Goal: Transaction & Acquisition: Purchase product/service

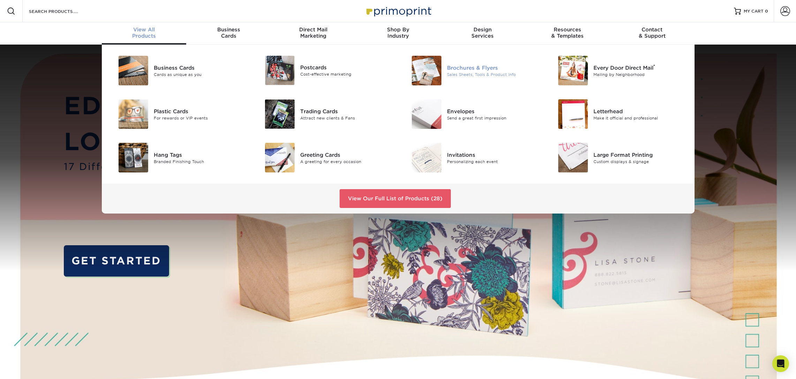
click at [431, 63] on img at bounding box center [427, 71] width 30 height 30
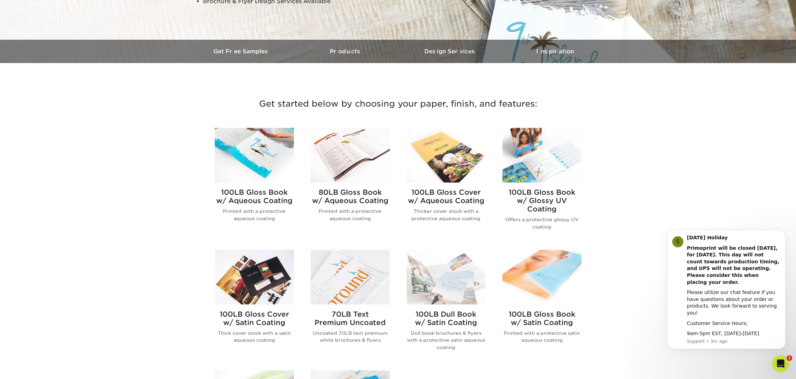
scroll to position [189, 0]
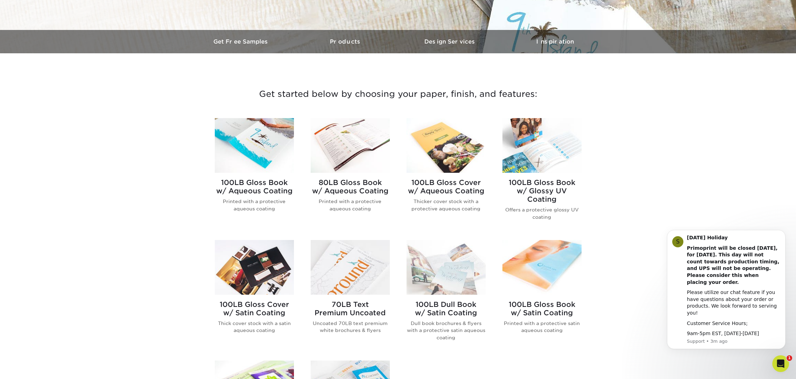
click at [254, 188] on h2 "100LB Gloss Book w/ Aqueous Coating" at bounding box center [254, 187] width 79 height 17
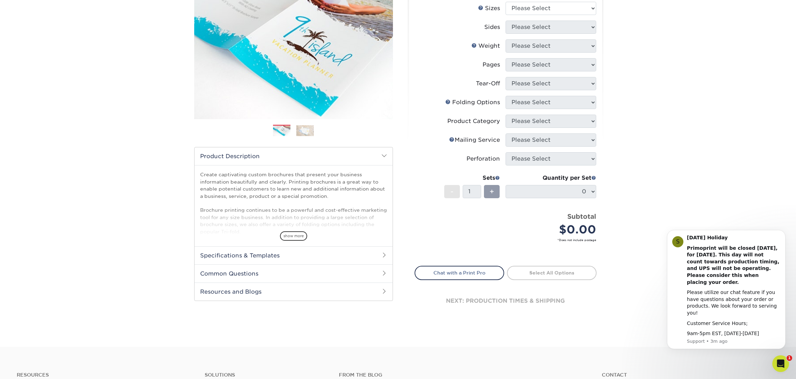
scroll to position [108, 0]
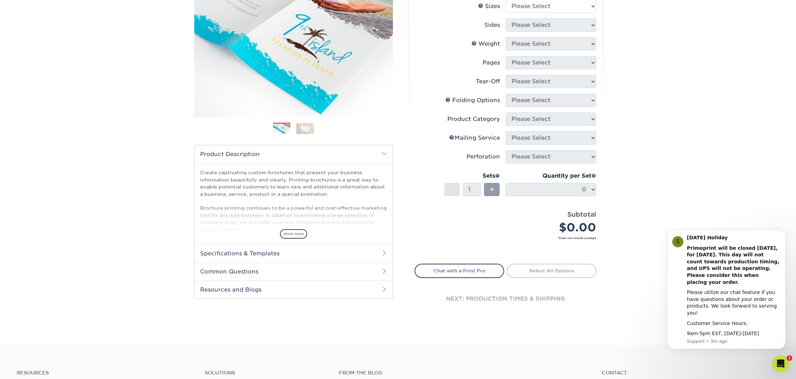
click at [296, 236] on span "show more" at bounding box center [293, 233] width 27 height 9
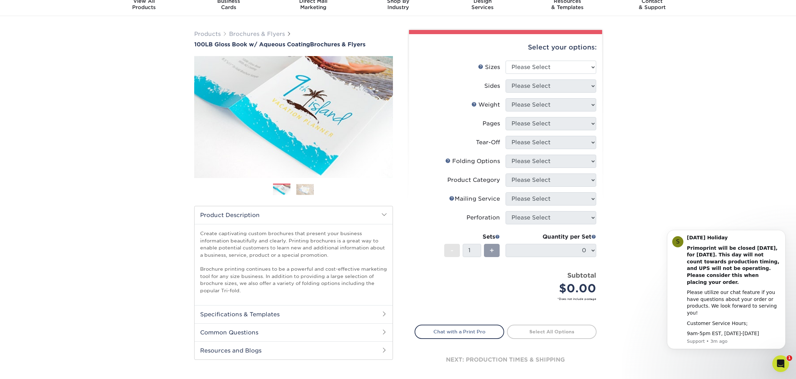
scroll to position [0, 0]
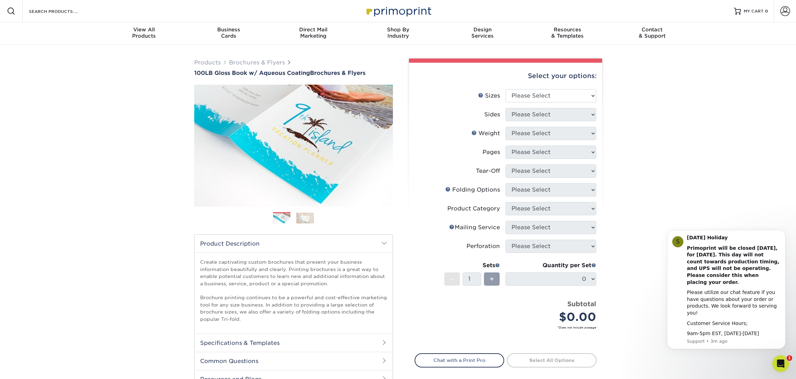
click at [304, 220] on img at bounding box center [304, 218] width 17 height 11
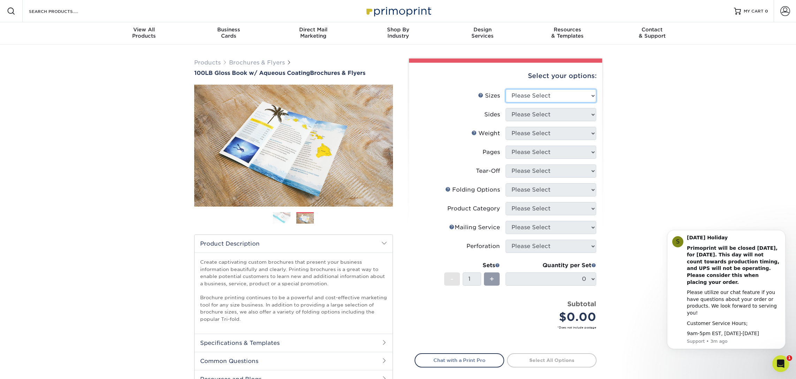
click at [554, 96] on select "Please Select 3.5" x 8.5" 3.5" x 11" 3.67" x 8.5" 4" x 6" 4" x 8.5" 4" x 9" 4" …" at bounding box center [551, 95] width 91 height 13
select select "8.50x11.00"
click at [506, 89] on select "Please Select 3.5" x 8.5" 3.5" x 11" 3.67" x 8.5" 4" x 6" 4" x 8.5" 4" x 9" 4" …" at bounding box center [551, 95] width 91 height 13
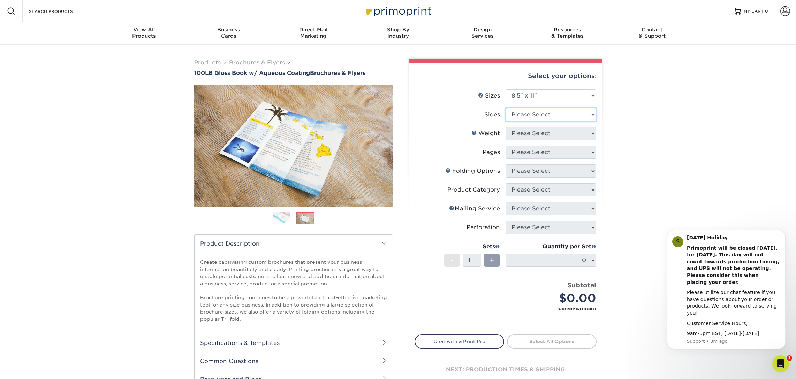
click at [556, 115] on select "Please Select Print Both Sides Print Front Only" at bounding box center [551, 114] width 91 height 13
select select "13abbda7-1d64-4f25-8bb2-c179b224825d"
click at [506, 108] on select "Please Select Print Both Sides Print Front Only" at bounding box center [551, 114] width 91 height 13
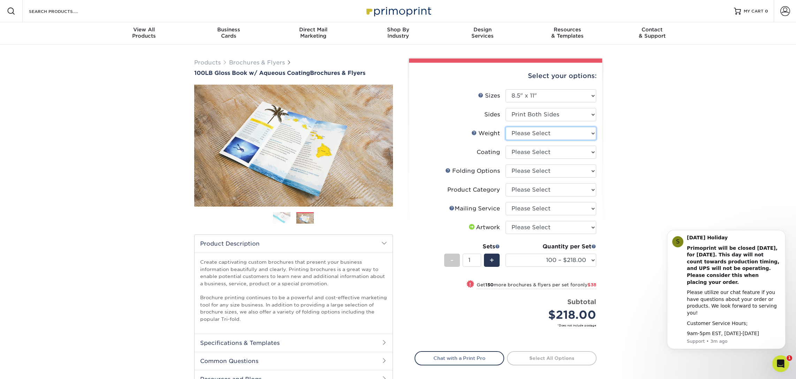
click at [528, 135] on select "Please Select 100LB" at bounding box center [551, 133] width 91 height 13
select select "100LB"
click at [506, 127] on select "Please Select 100LB" at bounding box center [551, 133] width 91 height 13
click at [621, 156] on div "Products Brochures & Flyers 100LB Gloss Book w/ Aqueous Coating Brochures & Fly…" at bounding box center [398, 239] width 796 height 388
click at [554, 153] on select at bounding box center [551, 152] width 91 height 13
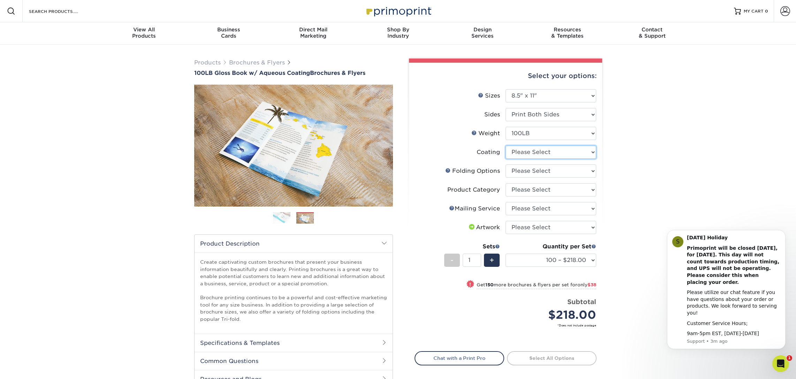
select select "d41dab50-ff65-4f4f-bb17-2afe4d36ae33"
click at [506, 146] on select at bounding box center [551, 152] width 91 height 13
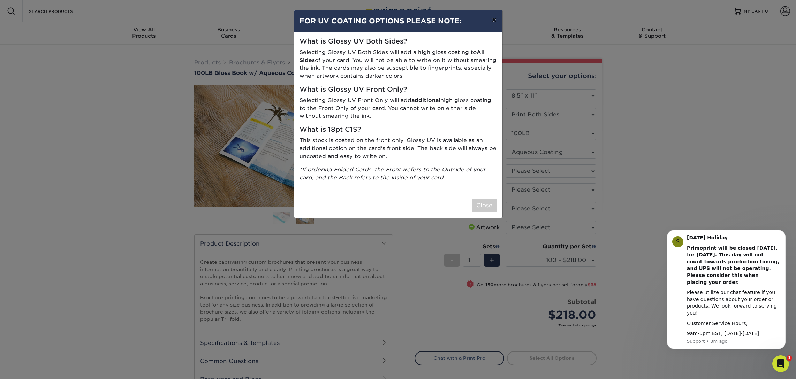
click at [495, 20] on button "×" at bounding box center [494, 20] width 16 height 20
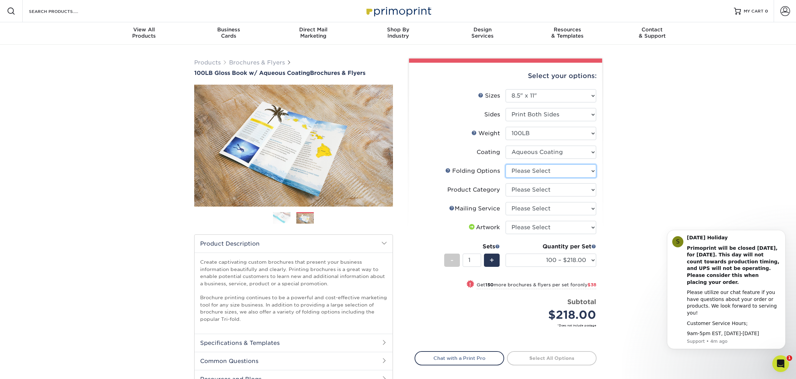
click at [551, 172] on select "Please Select FLAT - No Folding Accordion Fold Half-Fold (Vertical) Half-Fold (…" at bounding box center [551, 171] width 91 height 13
select select "beabd50a-9461-4c61-85af-315242fc817b"
click at [506, 165] on select "Please Select FLAT - No Folding Accordion Fold Half-Fold (Vertical) Half-Fold (…" at bounding box center [551, 171] width 91 height 13
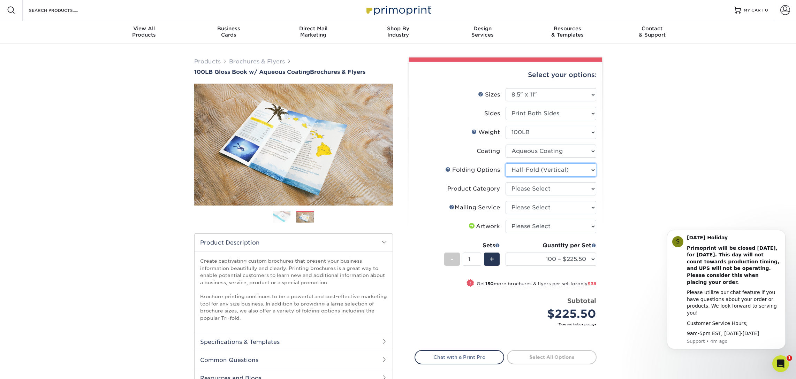
click at [534, 172] on select "Please Select FLAT - No Folding Accordion Fold Half-Fold (Vertical) Half-Fold (…" at bounding box center [551, 170] width 91 height 13
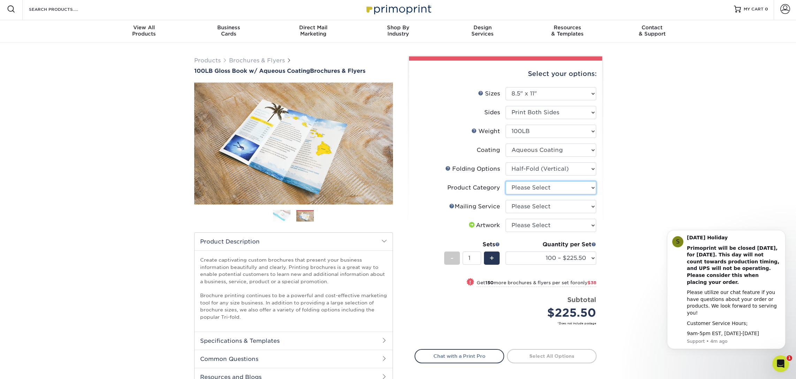
click at [516, 191] on select "Please Select Flyers and Brochures" at bounding box center [551, 187] width 91 height 13
select select "1a668080-6b7c-4174-b399-2c3833b27ef4"
click at [506, 181] on select "Please Select Flyers and Brochures" at bounding box center [551, 187] width 91 height 13
click at [550, 207] on select "Please Select No Direct Mailing Service No, I will mail/stamp/imprint Direct Ma…" at bounding box center [551, 206] width 91 height 13
select select "3e5e9bdd-d78a-4c28-a41d-fe1407925ca6"
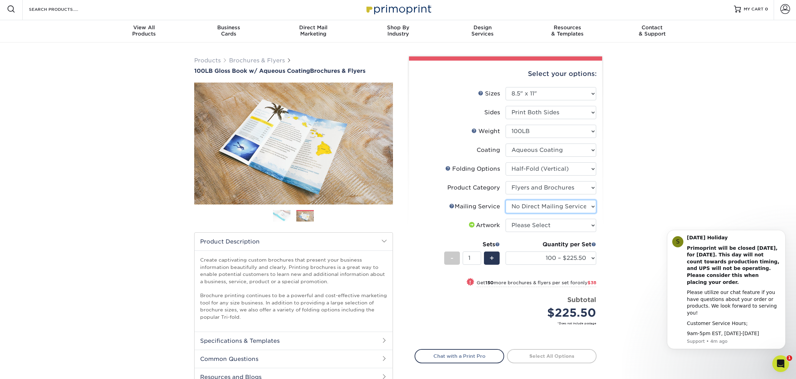
click at [506, 200] on select "Please Select No Direct Mailing Service No, I will mail/stamp/imprint Direct Ma…" at bounding box center [551, 206] width 91 height 13
click at [552, 225] on select "Please Select I will upload files I need a design - $175" at bounding box center [551, 225] width 91 height 13
select select "upload"
click at [506, 219] on select "Please Select I will upload files I need a design - $175" at bounding box center [551, 225] width 91 height 13
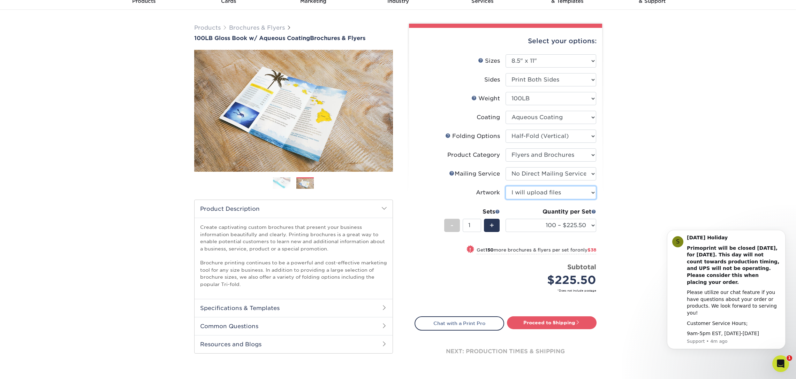
scroll to position [35, 0]
click at [556, 322] on link "Proceed to Shipping" at bounding box center [552, 323] width 90 height 13
type input "Set 1"
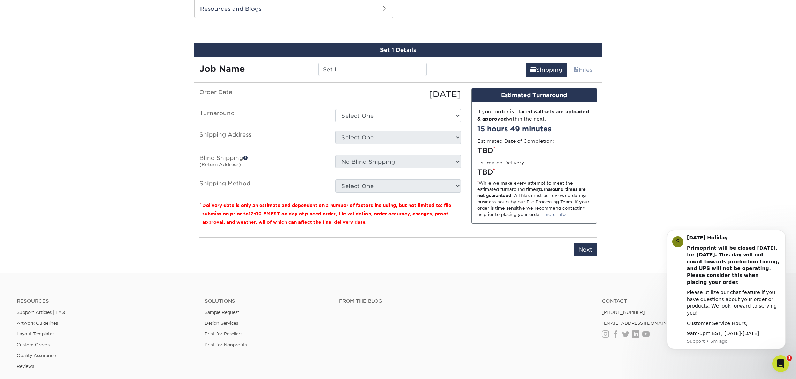
scroll to position [368, 0]
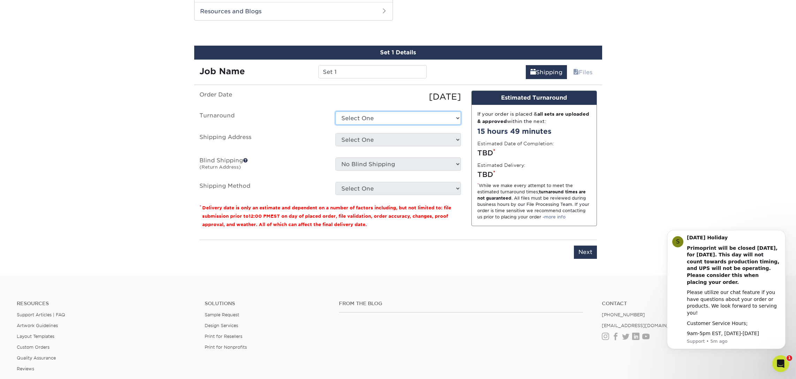
click at [375, 118] on select "Select One 2-4 Business Days 2 Day Next Business Day" at bounding box center [398, 118] width 126 height 13
select select "4a2f6f37-d7f9-4ab4-a738-a9bb04a65355"
click at [335, 112] on select "Select One 2-4 Business Days 2 Day Next Business Day" at bounding box center [398, 118] width 126 height 13
click at [370, 139] on select "Select One + Add New Address - Login" at bounding box center [398, 139] width 126 height 13
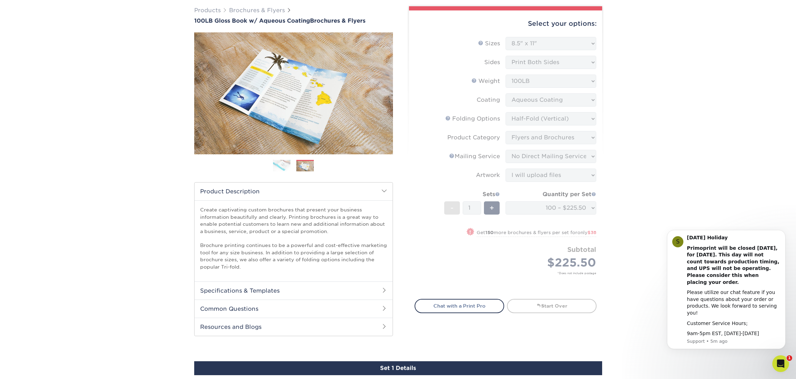
scroll to position [0, 0]
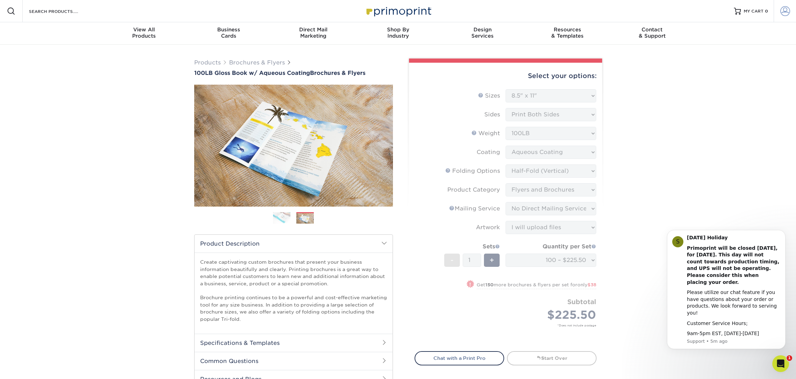
click at [783, 20] on link "Account" at bounding box center [785, 11] width 22 height 22
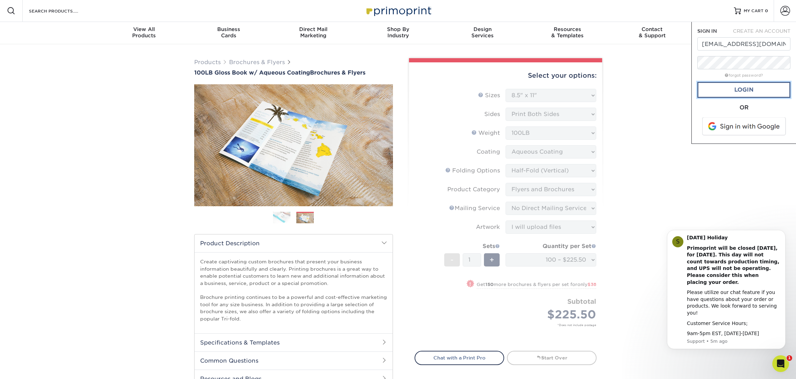
click at [752, 89] on link "Login" at bounding box center [743, 90] width 93 height 16
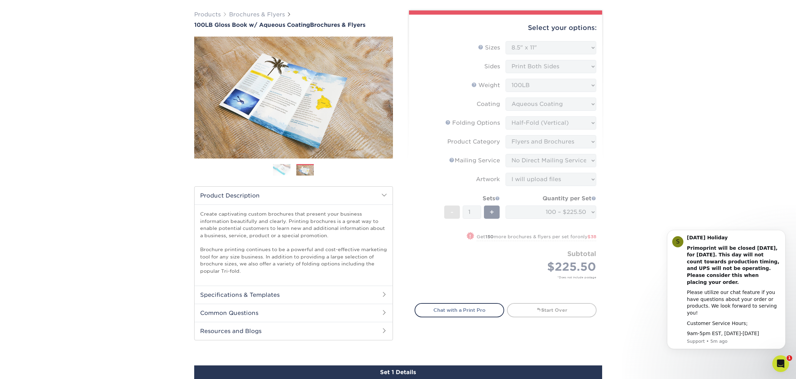
scroll to position [0, 0]
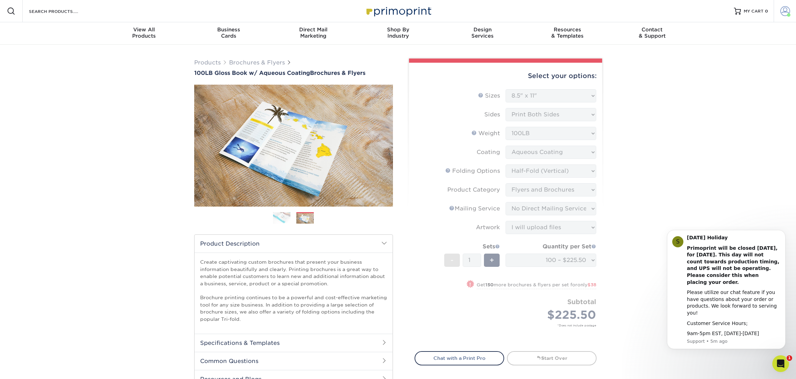
click at [784, 13] on span at bounding box center [785, 11] width 10 height 10
click at [730, 53] on link "Account Dashboard" at bounding box center [744, 57] width 88 height 9
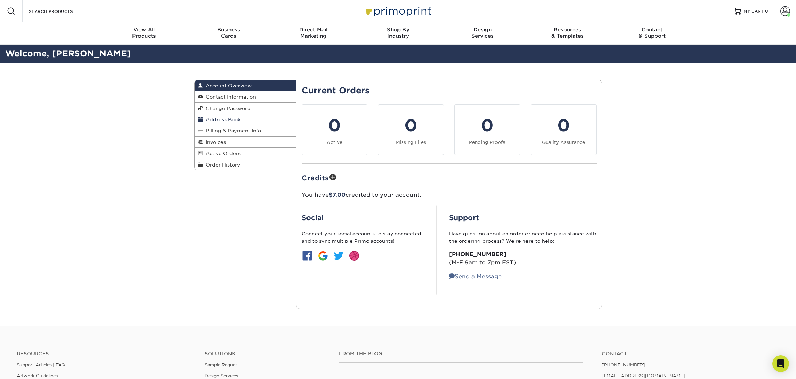
click at [222, 117] on span "Address Book" at bounding box center [222, 120] width 38 height 6
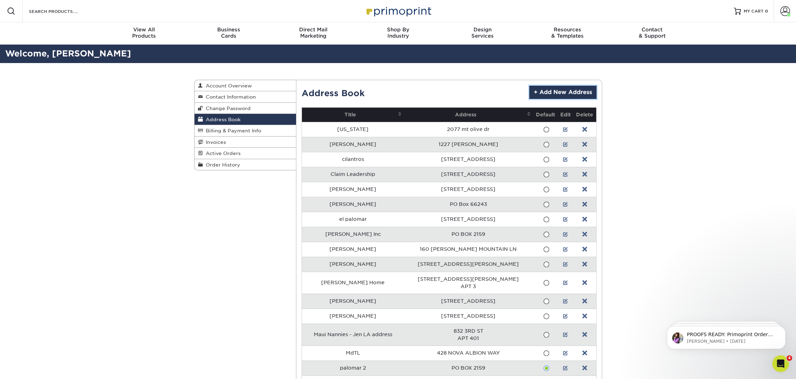
click at [544, 92] on link "+ Add New Address" at bounding box center [562, 92] width 67 height 13
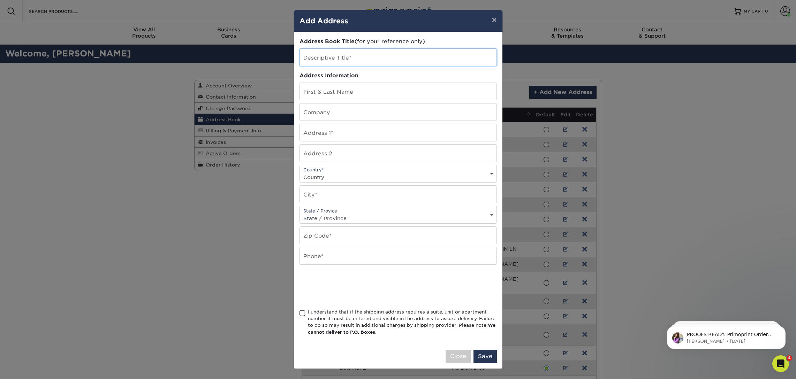
click at [337, 62] on input "text" at bounding box center [398, 57] width 197 height 17
drag, startPoint x: 322, startPoint y: 61, endPoint x: 296, endPoint y: 51, distance: 28.7
click at [296, 51] on div "Address Book Title (for your reference only) Descriptive Title* ama Address Inf…" at bounding box center [398, 188] width 208 height 312
paste input "Gabrielle Lewnes - Amazon"
type input "Gabrielle Lewnes - Amazon"
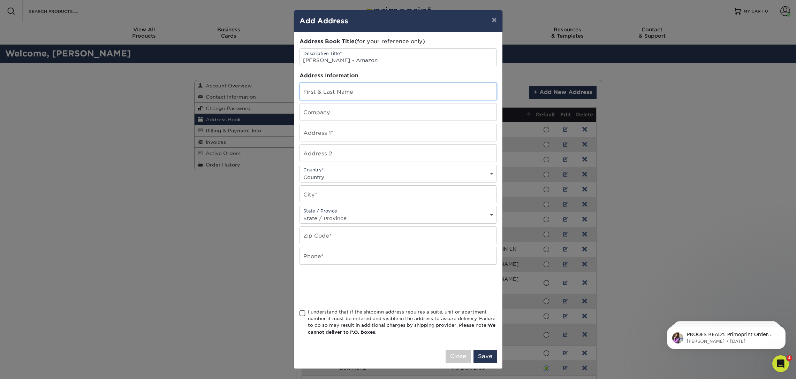
click at [343, 93] on input "text" at bounding box center [398, 91] width 197 height 17
drag, startPoint x: 347, startPoint y: 61, endPoint x: 311, endPoint y: 59, distance: 36.3
click at [303, 61] on input "[PERSON_NAME] - Amazon" at bounding box center [398, 57] width 197 height 17
click at [329, 89] on input "text" at bounding box center [398, 91] width 197 height 17
paste input "Gabrielle Lewnes"
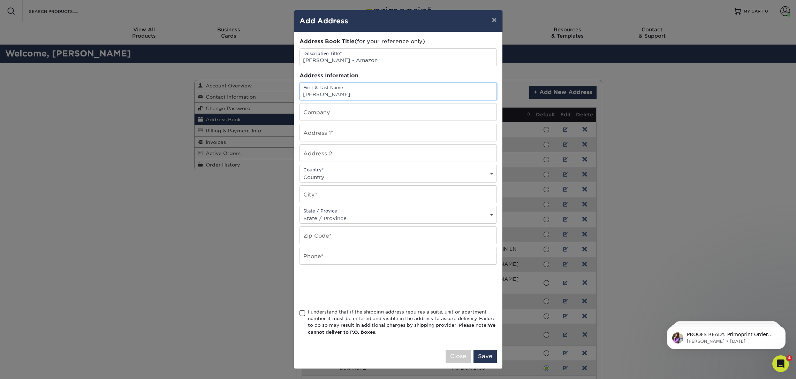
type input "Gabrielle Lewnes"
click at [322, 114] on input "text" at bounding box center [398, 112] width 197 height 17
type input "amazon"
click at [347, 132] on input "text" at bounding box center [398, 132] width 197 height 17
paste input "Gabrielle Lewnes"
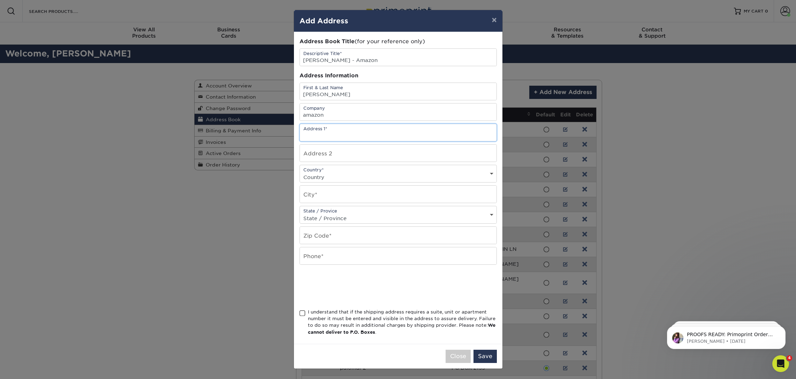
type input "Gabrielle Lewnes"
paste input "601 Monster Rd. SW SEA94"
type input "601 Monster Rd. SW SEA94"
click at [322, 176] on select "Country United States Canada ----------------------------- Afghanistan Albania …" at bounding box center [398, 177] width 197 height 10
select select "US"
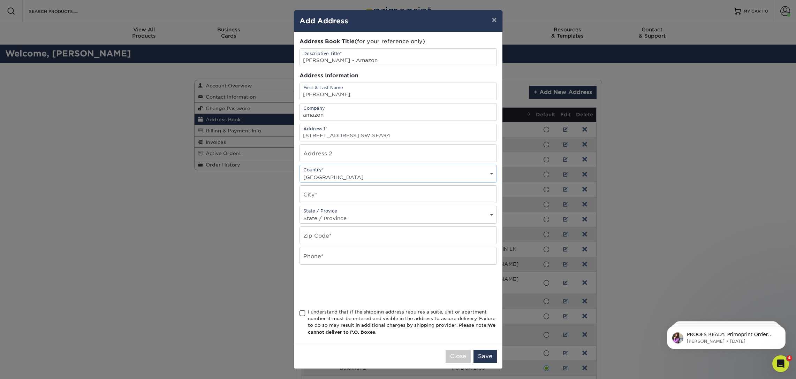
click at [300, 172] on select "Country United States Canada ----------------------------- Afghanistan Albania …" at bounding box center [398, 177] width 197 height 10
click at [319, 193] on input "text" at bounding box center [398, 194] width 197 height 17
type input "renton"
click at [328, 220] on select "State / Province Alabama Alaska Arizona Arkansas California Colorado Connecticu…" at bounding box center [398, 218] width 197 height 10
select select "WA"
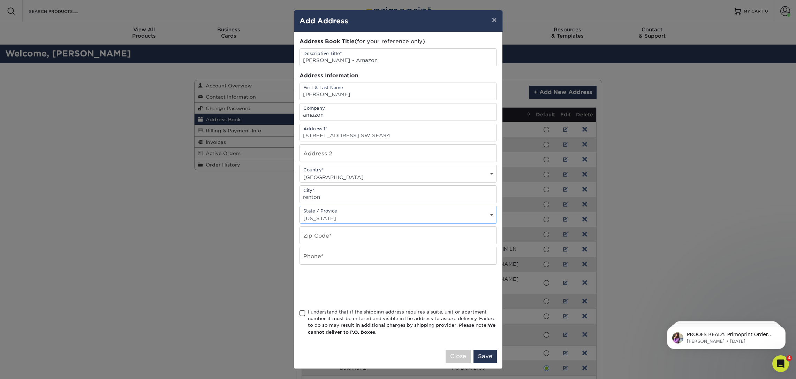
click at [300, 213] on select "State / Province Alabama Alaska Arizona Arkansas California Colorado Connecticu…" at bounding box center [398, 218] width 197 height 10
click at [343, 235] on input "text" at bounding box center [398, 235] width 197 height 17
type input "98057"
click at [349, 258] on input "text" at bounding box center [398, 256] width 197 height 17
click at [302, 312] on span at bounding box center [302, 313] width 6 height 7
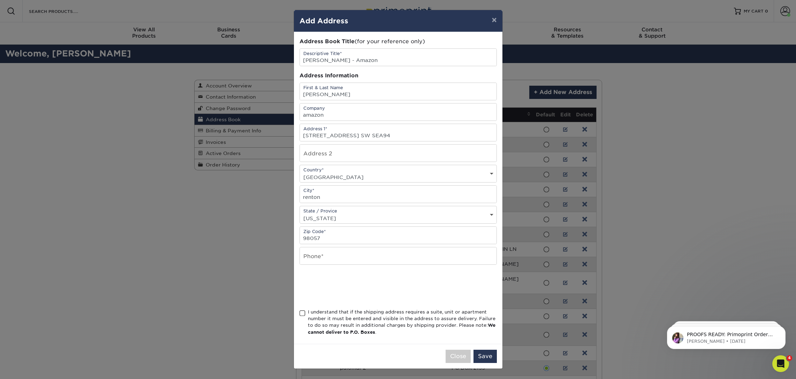
click at [0, 0] on input "I understand that if the shipping address requires a suite, unit or apartment n…" at bounding box center [0, 0] width 0 height 0
click at [351, 260] on input "text" at bounding box center [398, 256] width 197 height 17
click at [345, 257] on input "text" at bounding box center [398, 256] width 197 height 17
type input "831.239.6254"
click at [486, 356] on button "Save" at bounding box center [484, 356] width 23 height 13
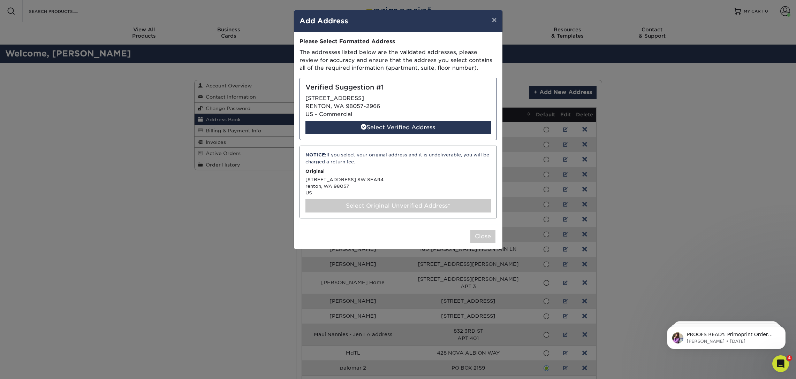
click at [348, 109] on div "Verified Suggestion #1 601 MONSTER RD SW RENTON, WA 98057-2966 US - Commercial …" at bounding box center [397, 109] width 197 height 62
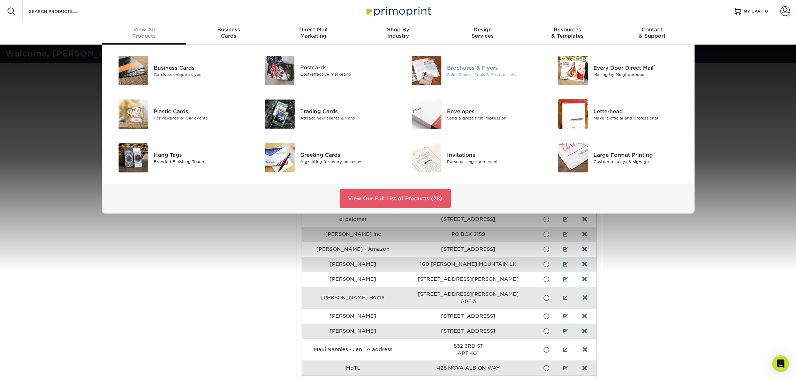
click at [455, 79] on div "Brochures & Flyers Sales Sheets, Tools & Product Info" at bounding box center [496, 71] width 98 height 30
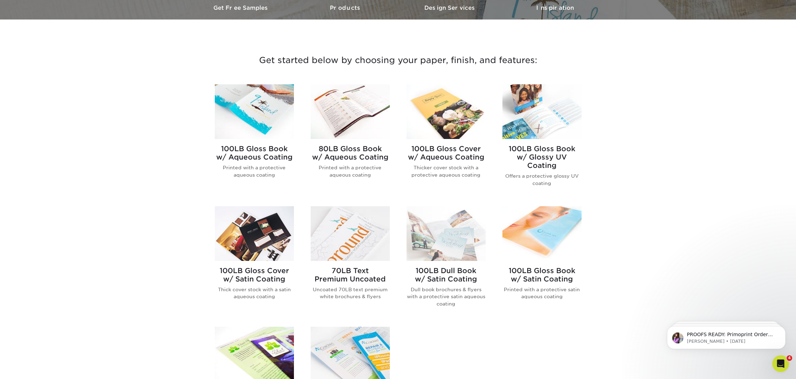
scroll to position [222, 0]
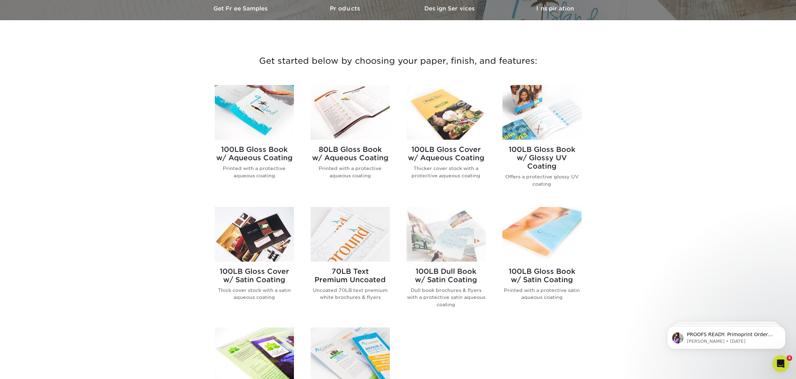
click at [549, 270] on h2 "100LB Gloss Book w/ Satin Coating" at bounding box center [541, 275] width 79 height 17
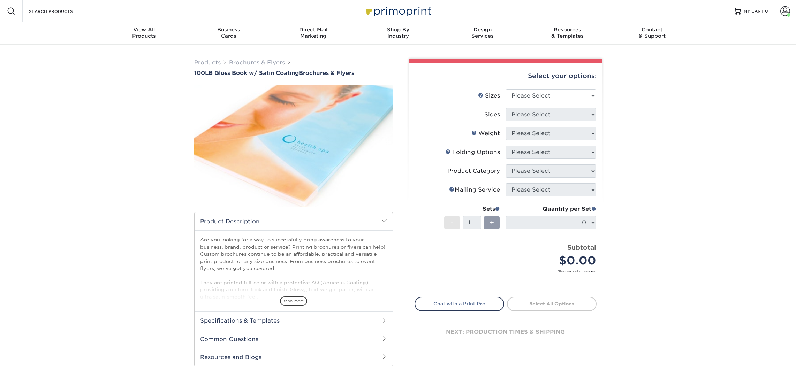
scroll to position [2, 0]
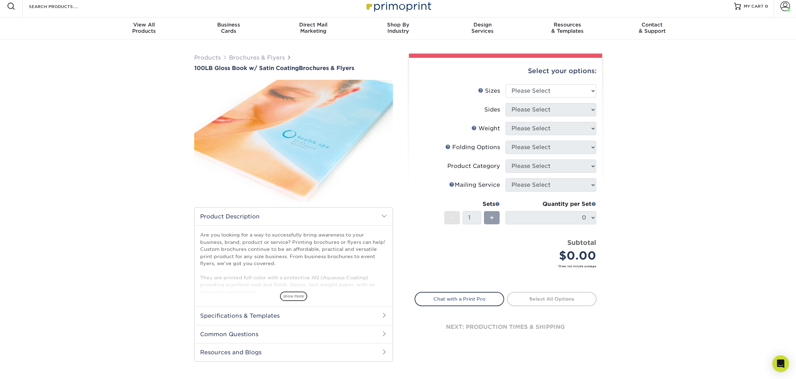
click at [297, 299] on span "show more" at bounding box center [293, 296] width 27 height 9
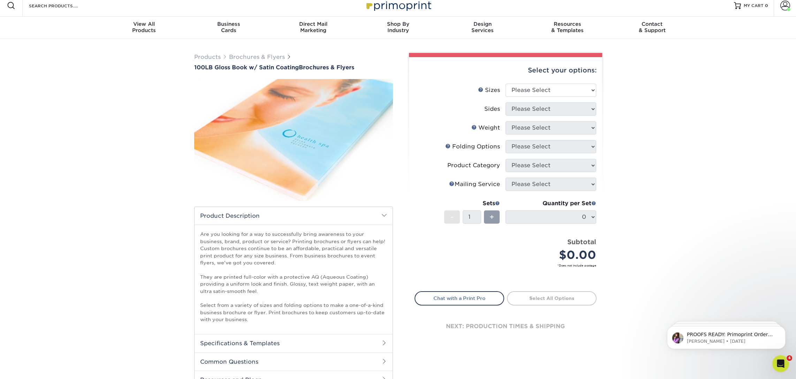
scroll to position [0, 0]
click at [281, 342] on h2 "Specifications & Templates" at bounding box center [294, 343] width 198 height 18
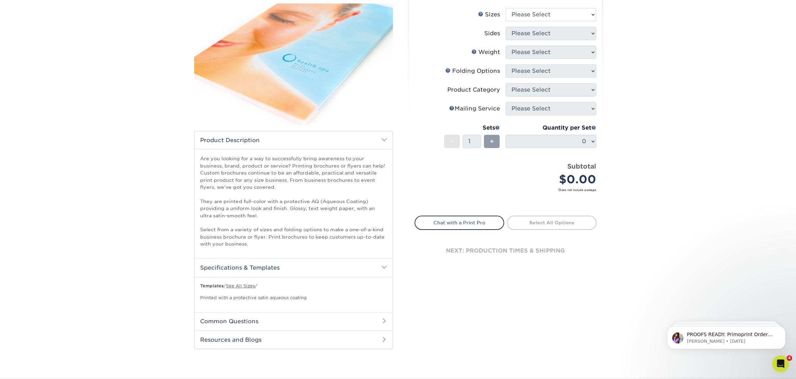
scroll to position [81, 0]
click at [295, 324] on h2 "Common Questions" at bounding box center [294, 322] width 198 height 18
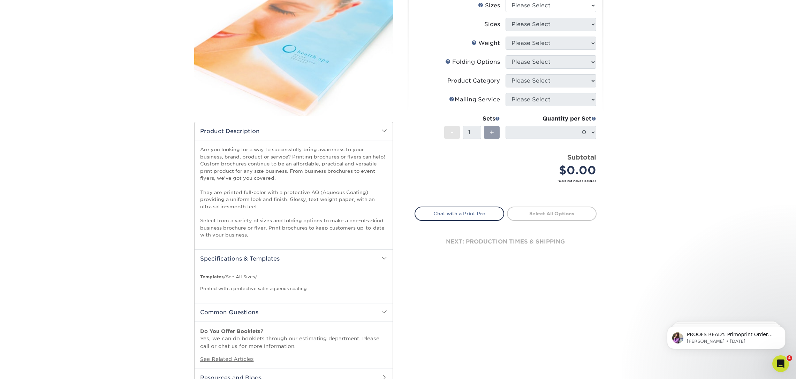
scroll to position [91, 0]
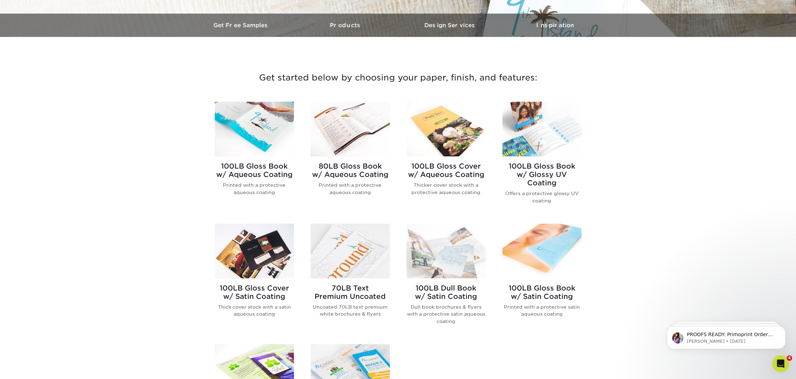
click at [239, 192] on p "Printed with a protective aqueous coating" at bounding box center [254, 189] width 79 height 14
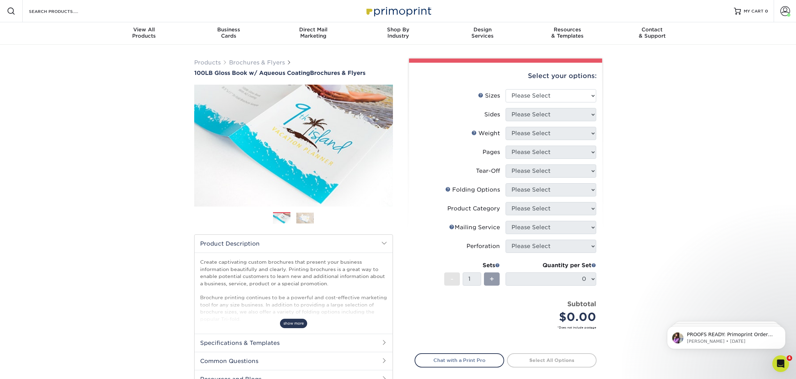
click at [294, 327] on span "show more" at bounding box center [293, 323] width 27 height 9
click at [529, 89] on select "Please Select 3.5" x 8.5" 3.5" x 11" 3.67" x 8.5" 4" x 6" 4" x 8.5" 4" x 9" 4" …" at bounding box center [551, 95] width 91 height 13
select select "8.50x11.00"
click at [506, 89] on select "Please Select 3.5" x 8.5" 3.5" x 11" 3.67" x 8.5" 4" x 6" 4" x 8.5" 4" x 9" 4" …" at bounding box center [551, 95] width 91 height 13
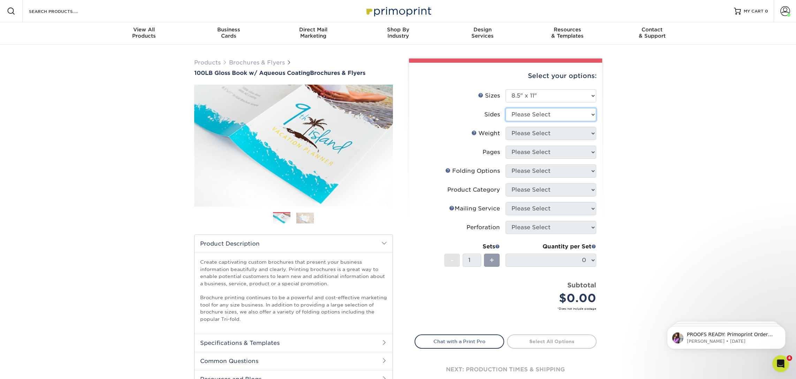
click at [519, 114] on select "Please Select Print Both Sides Print Front Only" at bounding box center [551, 114] width 91 height 13
select select "13abbda7-1d64-4f25-8bb2-c179b224825d"
click at [506, 108] on select "Please Select Print Both Sides Print Front Only" at bounding box center [551, 114] width 91 height 13
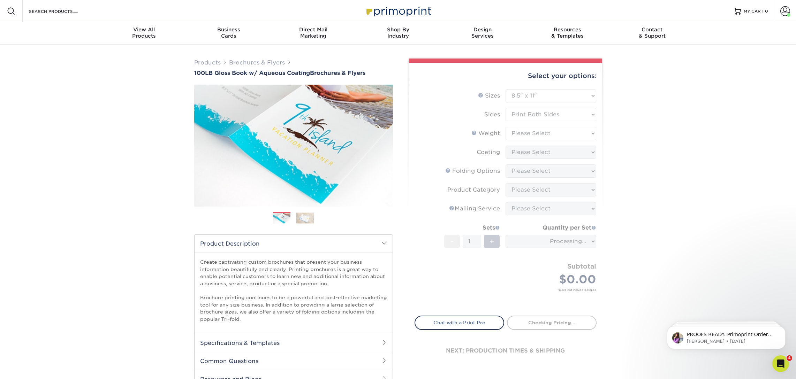
click at [524, 134] on form "Sizes Help Sizes Please Select 3.5" x 8.5" 3.5" x 11" 3.67" x 8.5" 4" x 6" 4" x…" at bounding box center [506, 198] width 182 height 219
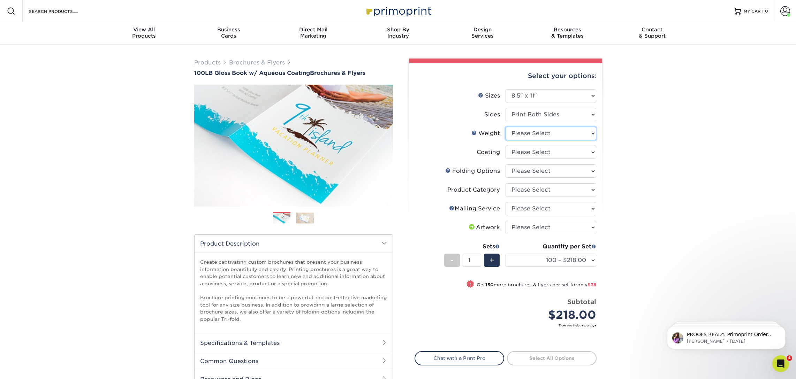
click at [538, 134] on select "Please Select 100LB" at bounding box center [551, 133] width 91 height 13
select select "100LB"
click at [506, 127] on select "Please Select 100LB" at bounding box center [551, 133] width 91 height 13
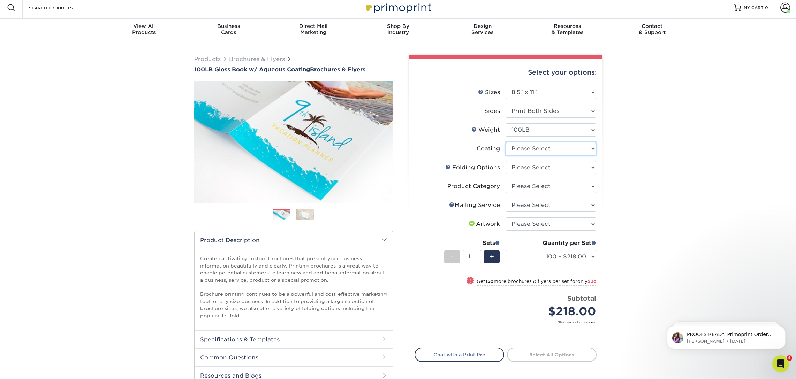
click at [532, 150] on select at bounding box center [551, 148] width 91 height 13
select select "d41dab50-ff65-4f4f-bb17-2afe4d36ae33"
click at [506, 142] on select at bounding box center [551, 148] width 91 height 13
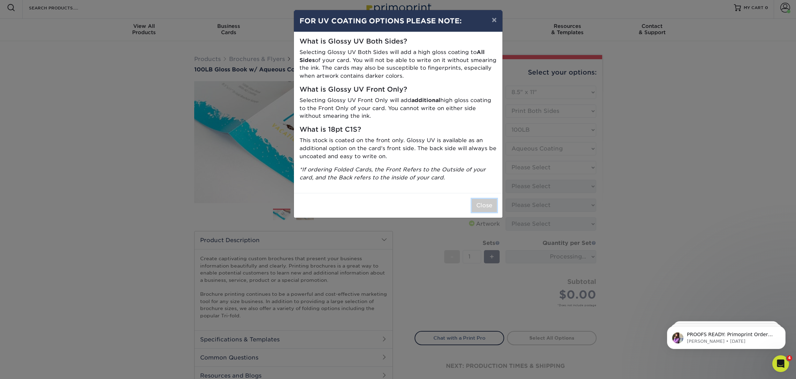
click at [484, 207] on button "Close" at bounding box center [484, 205] width 25 height 13
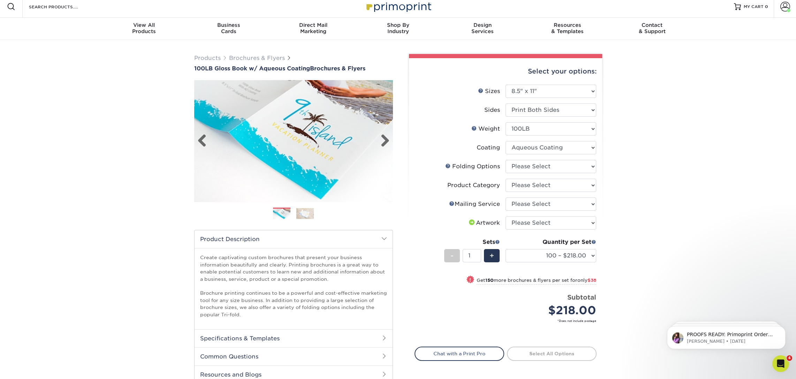
scroll to position [4, 0]
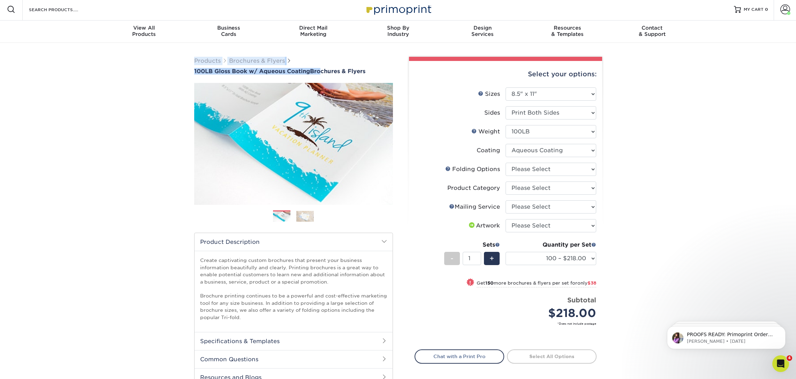
drag, startPoint x: 190, startPoint y: 66, endPoint x: 321, endPoint y: 65, distance: 131.8
click at [319, 69] on div "Products Brochures & Flyers 100LB Gloss Book w/ Aqueous Coating Brochures & Fly…" at bounding box center [293, 230] width 209 height 346
click at [326, 62] on div "Products Brochures & Flyers 100LB Gloss Book w/ Aqueous Coating Brochures & Fly…" at bounding box center [293, 66] width 199 height 18
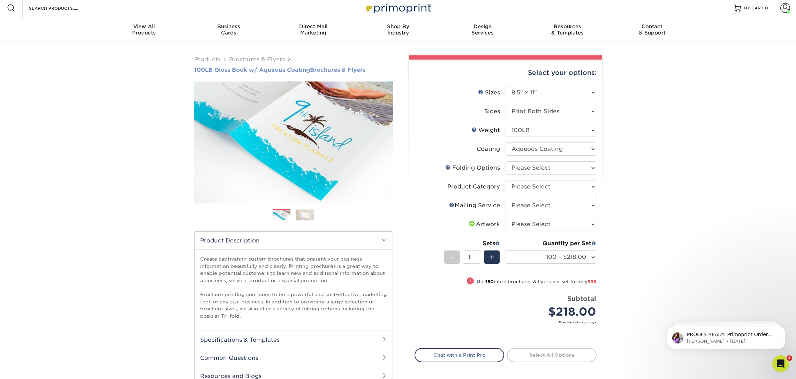
drag, startPoint x: 189, startPoint y: 71, endPoint x: 369, endPoint y: 70, distance: 180.6
click at [370, 70] on div "Products Brochures & Flyers 100LB Gloss Book w/ Aqueous Coating Brochures & Fly…" at bounding box center [293, 228] width 209 height 346
copy h1 "100LB Gloss Book w/ Aqueous Coating Brochures & Flyers"
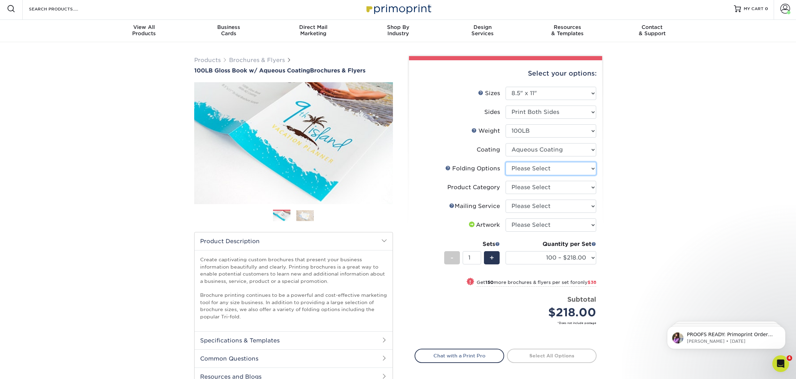
click at [549, 169] on select "Please Select FLAT - No Folding Accordion Fold Half-Fold (Vertical) Half-Fold (…" at bounding box center [551, 168] width 91 height 13
click at [506, 162] on select "Please Select FLAT - No Folding Accordion Fold Half-Fold (Vertical) Half-Fold (…" at bounding box center [551, 168] width 91 height 13
click at [528, 172] on select "Please Select FLAT - No Folding Accordion Fold Half-Fold (Vertical) Half-Fold (…" at bounding box center [551, 168] width 91 height 13
select select "beabd50a-9461-4c61-85af-315242fc817b"
click at [506, 162] on select "Please Select FLAT - No Folding Accordion Fold Half-Fold (Vertical) Half-Fold (…" at bounding box center [551, 168] width 91 height 13
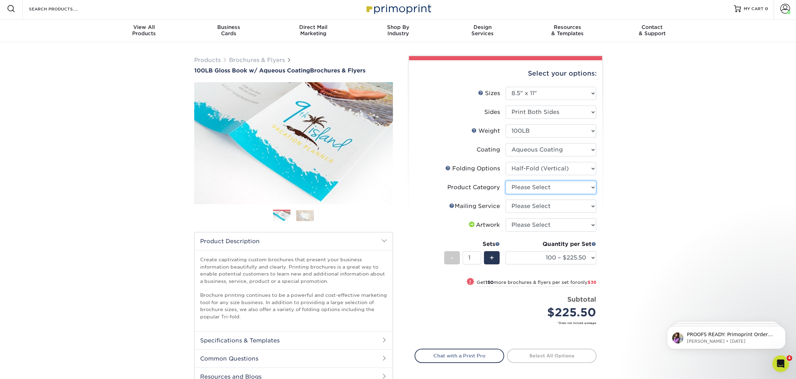
click at [524, 187] on select "Please Select Flyers and Brochures" at bounding box center [551, 187] width 91 height 13
select select "1a668080-6b7c-4174-b399-2c3833b27ef4"
click at [506, 181] on select "Please Select Flyers and Brochures" at bounding box center [551, 187] width 91 height 13
click at [523, 204] on select "Please Select No Direct Mailing Service No, I will mail/stamp/imprint Direct Ma…" at bounding box center [551, 206] width 91 height 13
select select "3e5e9bdd-d78a-4c28-a41d-fe1407925ca6"
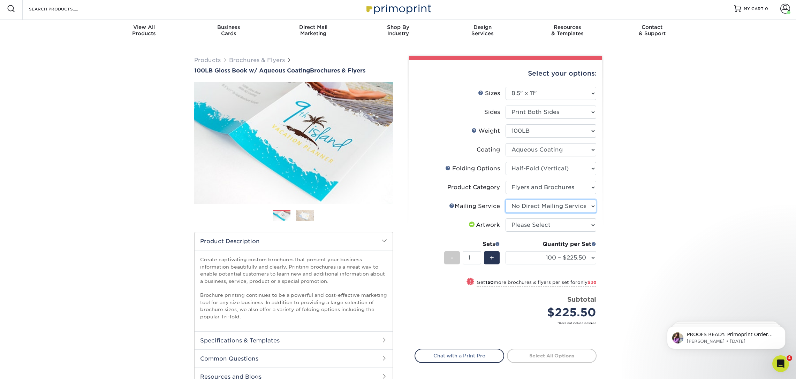
click at [506, 200] on select "Please Select No Direct Mailing Service No, I will mail/stamp/imprint Direct Ma…" at bounding box center [551, 206] width 91 height 13
click at [523, 223] on select "Please Select I will upload files I need a design - $175" at bounding box center [551, 225] width 91 height 13
select select "upload"
click at [506, 219] on select "Please Select I will upload files I need a design - $175" at bounding box center [551, 225] width 91 height 13
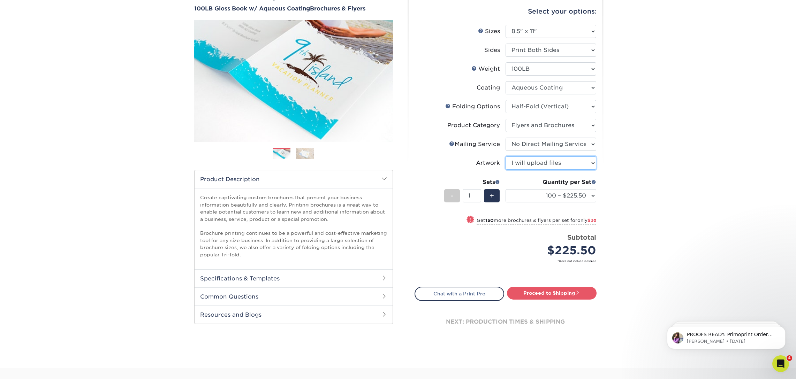
scroll to position [68, 0]
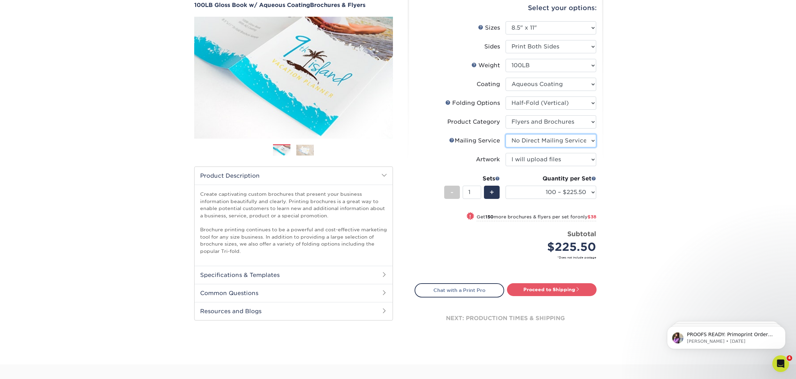
click at [561, 142] on select "Please Select No Direct Mailing Service No, I will mail/stamp/imprint Direct Ma…" at bounding box center [551, 140] width 91 height 13
click at [551, 192] on select "100 – $225.50 250 – $263.50 500 – $279.00 1000 – $322.75 2000 – $405.75 2500 – …" at bounding box center [551, 192] width 91 height 13
click at [592, 193] on select "100 – $225.50 250 – $263.50 500 – $279.00 1000 – $322.75 2000 – $405.75 2500 – …" at bounding box center [551, 192] width 91 height 13
click at [506, 186] on select "100 – $225.50 250 – $263.50 500 – $279.00 1000 – $322.75 2000 – $405.75 2500 – …" at bounding box center [551, 192] width 91 height 13
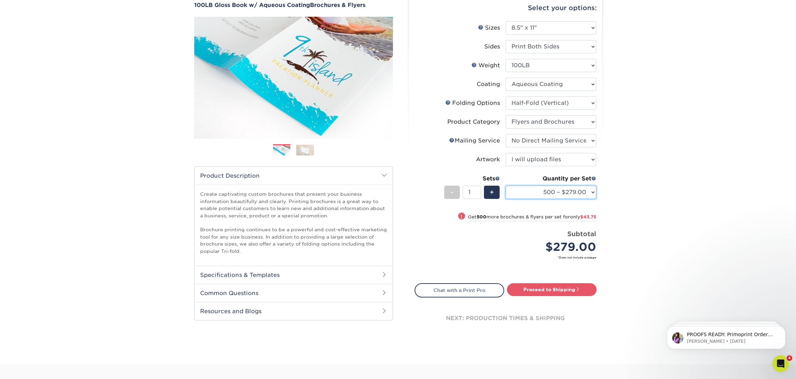
click at [556, 195] on select "100 – $225.50 250 – $263.50 500 – $279.00 1000 – $322.75 2000 – $405.75 2500 – …" at bounding box center [551, 192] width 91 height 13
click at [506, 186] on select "100 – $225.50 250 – $263.50 500 – $279.00 1000 – $322.75 2000 – $405.75 2500 – …" at bounding box center [551, 192] width 91 height 13
click at [551, 198] on select "100 – $225.50 250 – $263.50 500 – $279.00 1000 – $322.75 2000 – $405.75 2500 – …" at bounding box center [551, 192] width 91 height 13
click at [506, 186] on select "100 – $225.50 250 – $263.50 500 – $279.00 1000 – $322.75 2000 – $405.75 2500 – …" at bounding box center [551, 192] width 91 height 13
click at [565, 193] on select "100 – $225.50 250 – $263.50 500 – $279.00 1000 – $322.75 2000 – $405.75 2500 – …" at bounding box center [551, 192] width 91 height 13
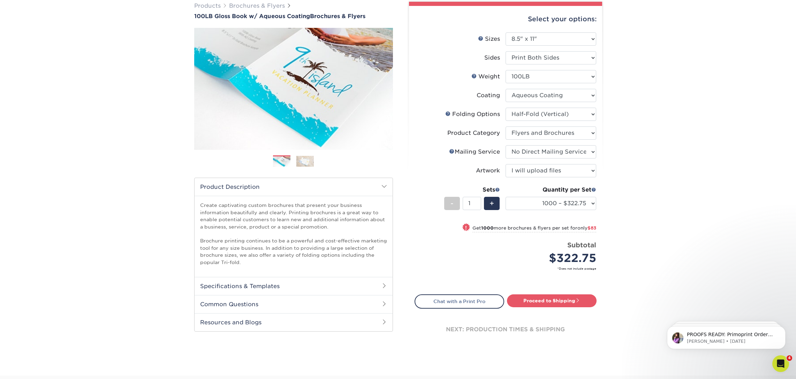
scroll to position [59, 0]
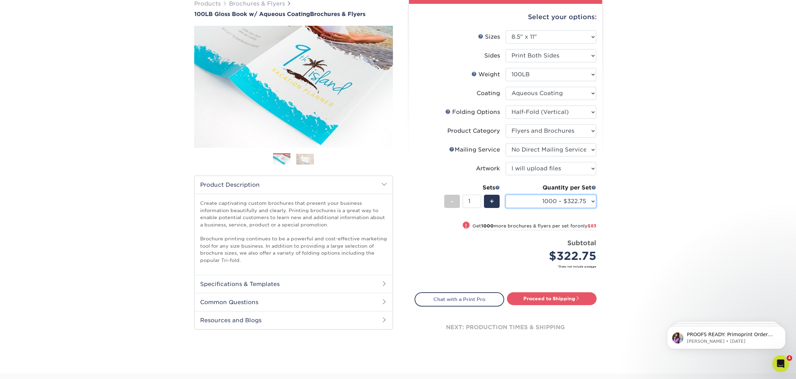
click at [564, 205] on select "100 – $225.50 250 – $263.50 500 – $279.00 1000 – $322.75 2000 – $405.75 2500 – …" at bounding box center [551, 201] width 91 height 13
select select "250 – $263.50"
click at [506, 195] on select "100 – $225.50 250 – $263.50 500 – $279.00 1000 – $322.75 2000 – $405.75 2500 – …" at bounding box center [551, 201] width 91 height 13
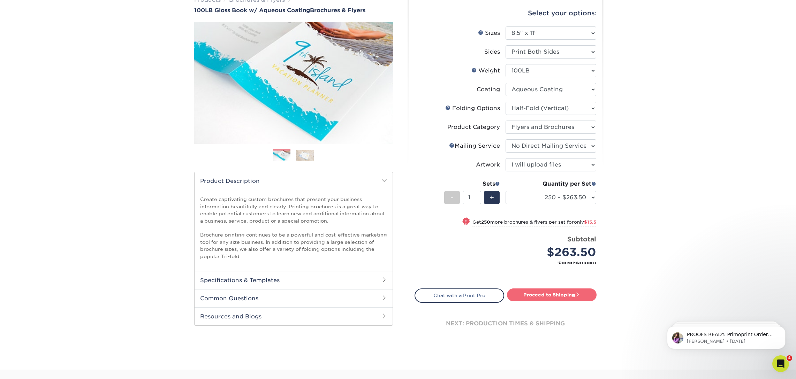
click at [549, 297] on link "Proceed to Shipping" at bounding box center [552, 295] width 90 height 13
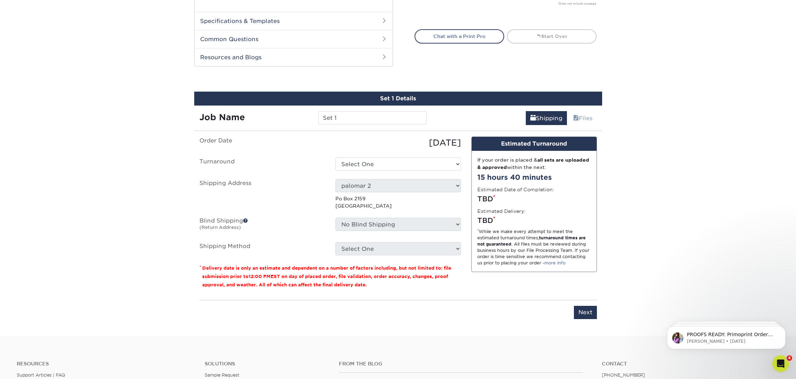
scroll to position [371, 0]
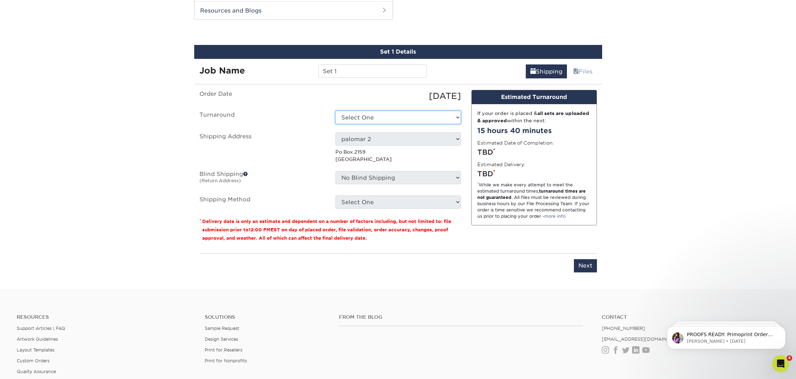
click at [373, 119] on select "Select One 2-4 Business Days 2 Day Next Business Day" at bounding box center [398, 117] width 126 height 13
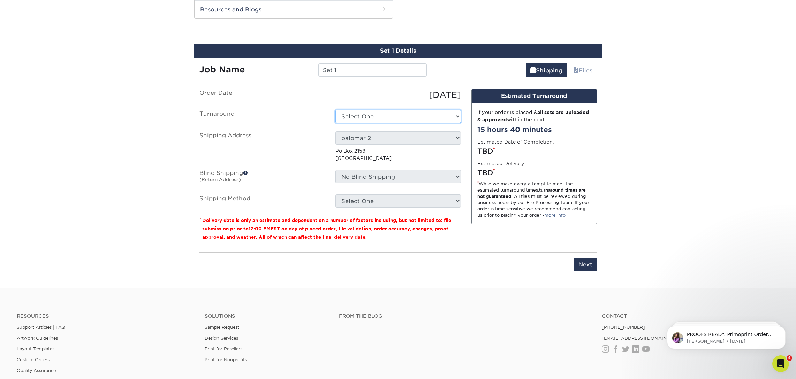
scroll to position [369, 0]
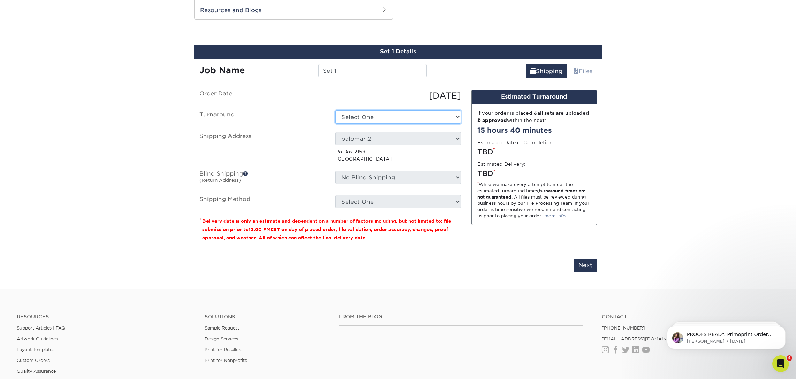
select select "bc295295-2702-4603-b5ee-9ef8a8fa5360"
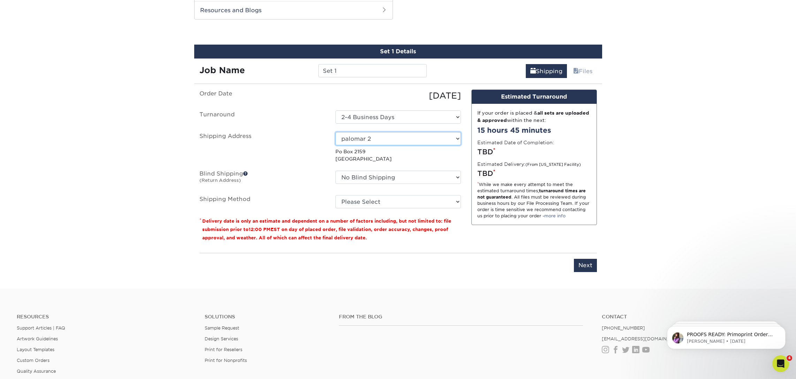
click at [392, 138] on select "Select One Alaska Carson Tate cilantros Claim Leadership Doreen Doreen el palom…" at bounding box center [398, 138] width 126 height 13
select select "285574"
click at [377, 180] on select "No Blind Shipping Alaska Carson Tate cilantros Claim Leadership Doreen Doreen e…" at bounding box center [398, 177] width 126 height 13
click at [335, 171] on select "No Blind Shipping Alaska Carson Tate cilantros Claim Leadership Doreen Doreen e…" at bounding box center [398, 177] width 126 height 13
click at [376, 203] on select "Please Select Ground Shipping (+$17.54) 3 Day Shipping Service (+$29.25) 2 Day …" at bounding box center [398, 201] width 126 height 13
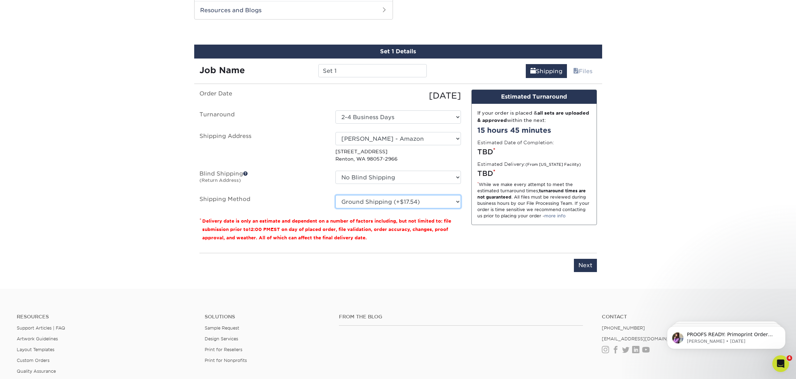
click at [335, 195] on select "Please Select Ground Shipping (+$17.54) 3 Day Shipping Service (+$29.25) 2 Day …" at bounding box center [398, 201] width 126 height 13
click at [381, 204] on select "Please Select Ground Shipping (+$17.54) 3 Day Shipping Service (+$29.25) 2 Day …" at bounding box center [398, 201] width 126 height 13
click at [335, 195] on select "Please Select Ground Shipping (+$17.54) 3 Day Shipping Service (+$29.25) 2 Day …" at bounding box center [398, 201] width 126 height 13
click at [425, 203] on select "Please Select Ground Shipping (+$17.54) 3 Day Shipping Service (+$29.25) 2 Day …" at bounding box center [398, 201] width 126 height 13
select select "02"
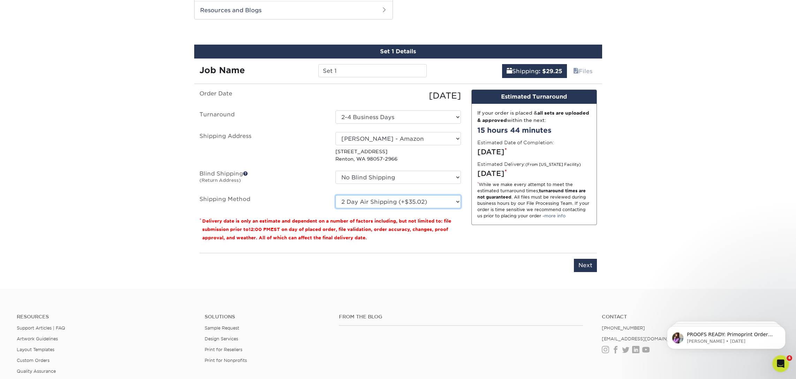
click at [335, 195] on select "Please Select Ground Shipping (+$17.54) 3 Day Shipping Service (+$29.25) 2 Day …" at bounding box center [398, 201] width 126 height 13
click at [362, 207] on select "Please Select Ground Shipping (+$17.54) 3 Day Shipping Service (+$29.25) 2 Day …" at bounding box center [398, 201] width 126 height 13
click at [355, 115] on select "Select One 2-4 Business Days 2 Day Next Business Day" at bounding box center [398, 117] width 126 height 13
click at [448, 120] on select "Select One 2-4 Business Days 2 Day Next Business Day" at bounding box center [398, 117] width 126 height 13
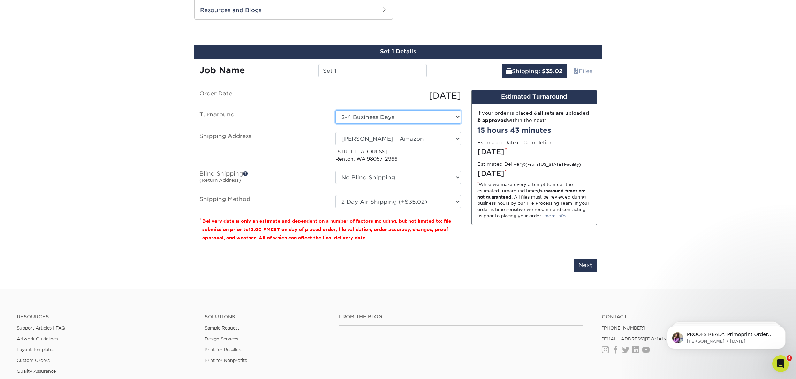
select select "baf5d406-0591-4351-8800-202cc3869fe6"
click at [372, 203] on select "Please Select Ground Shipping (+$17.54) 3 Day Shipping Service (+$29.25) 2 Day …" at bounding box center [398, 201] width 126 height 13
select select "02"
click at [335, 195] on select "Please Select Ground Shipping (+$17.54) 3 Day Shipping Service (+$29.25) 2 Day …" at bounding box center [398, 201] width 126 height 13
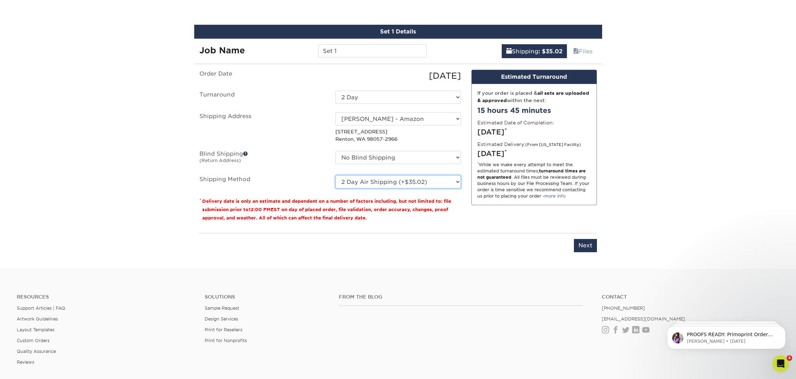
scroll to position [384, 0]
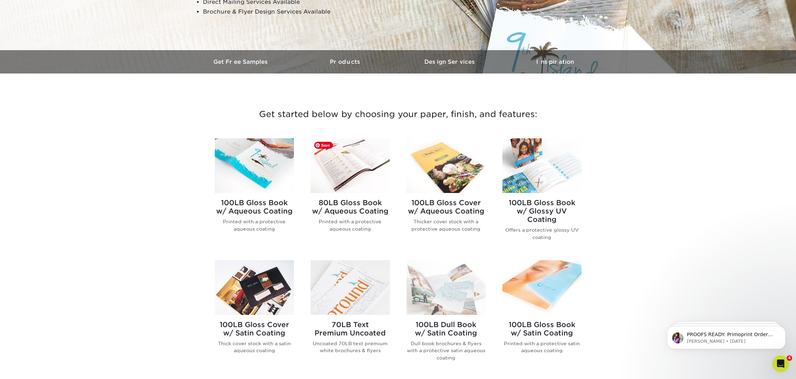
click at [335, 184] on img at bounding box center [350, 165] width 79 height 55
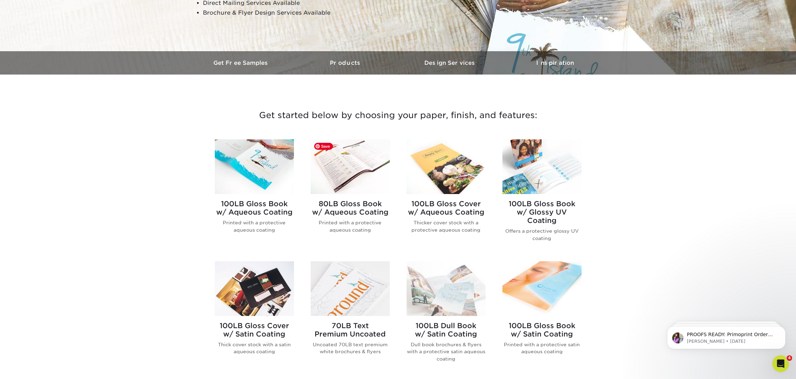
scroll to position [168, 0]
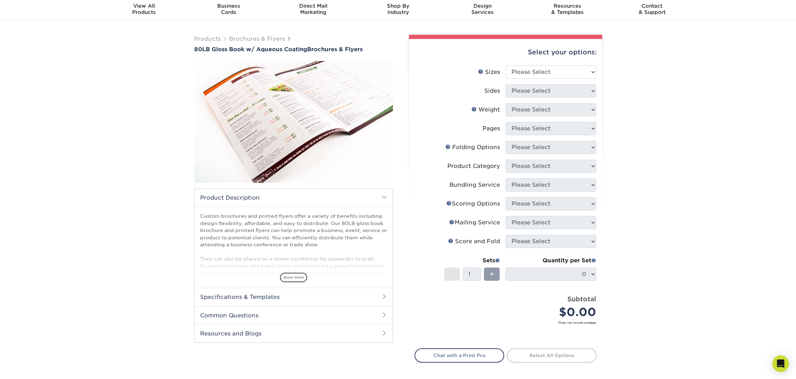
scroll to position [29, 0]
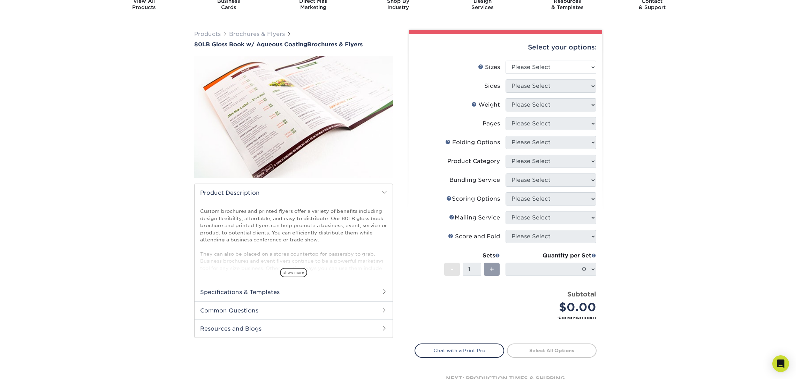
click at [294, 272] on span "show more" at bounding box center [293, 272] width 27 height 9
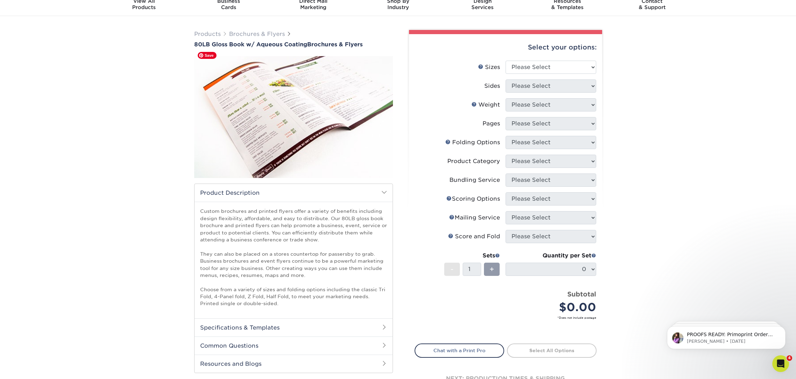
scroll to position [0, 0]
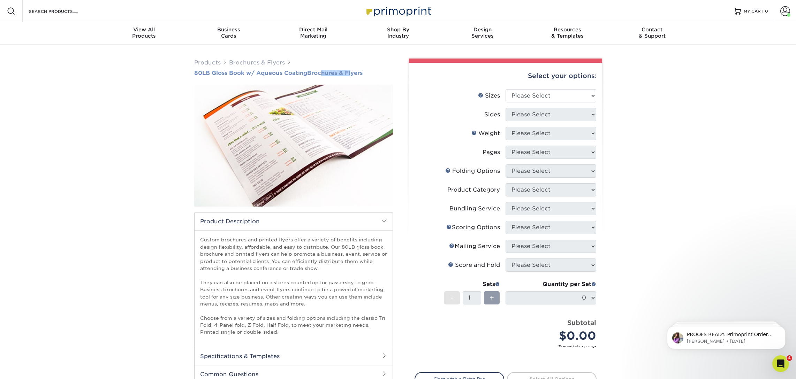
drag, startPoint x: 193, startPoint y: 71, endPoint x: 351, endPoint y: 73, distance: 158.3
click at [350, 72] on div "Products Brochures & Flyers 80LB Gloss Book w/ Aqueous Coating Brochures & Flye…" at bounding box center [293, 242] width 209 height 367
click at [369, 73] on h1 "80LB Gloss Book w/ Aqueous Coating Brochures & Flyers" at bounding box center [293, 73] width 199 height 7
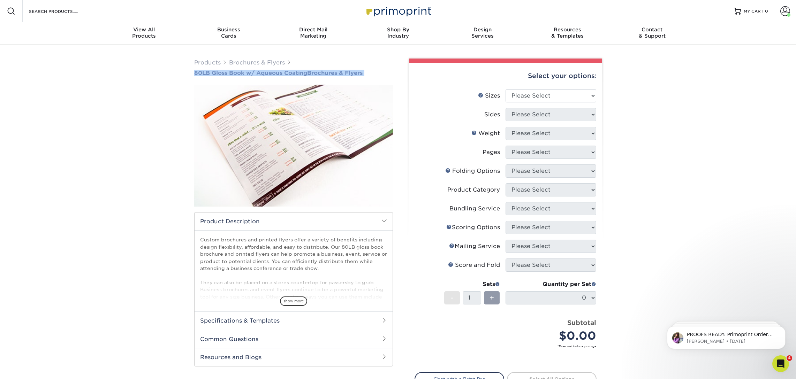
drag, startPoint x: 187, startPoint y: 73, endPoint x: 365, endPoint y: 72, distance: 178.9
click at [365, 72] on div "Products Brochures & Flyers 80LB Gloss Book w/ Aqueous Coating Brochures & Flye…" at bounding box center [398, 249] width 796 height 409
copy h1 "80LB Gloss Book w/ Aqueous Coating Brochures & Flyers"
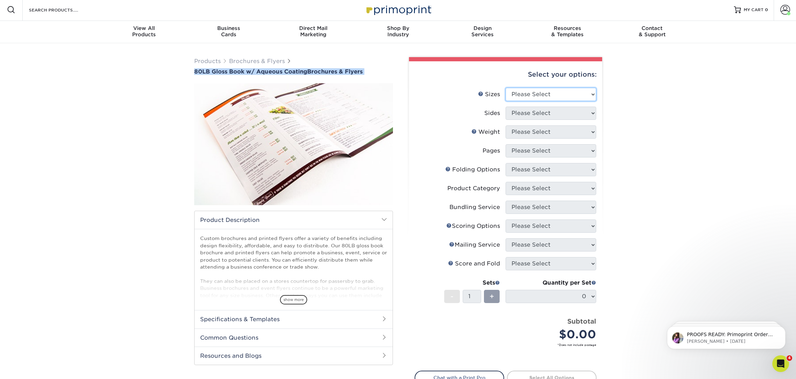
click at [519, 94] on select "Please Select 3.67" x 8.5" 3.67" x 8.5" 4" x 6" 4" x 8.5" 4" x 9" 4" x 11" 4" x…" at bounding box center [551, 94] width 91 height 13
select select "8.50x11.00"
click at [506, 88] on select "Please Select 3.67" x 8.5" 3.67" x 8.5" 4" x 6" 4" x 8.5" 4" x 9" 4" x 11" 4" x…" at bounding box center [551, 94] width 91 height 13
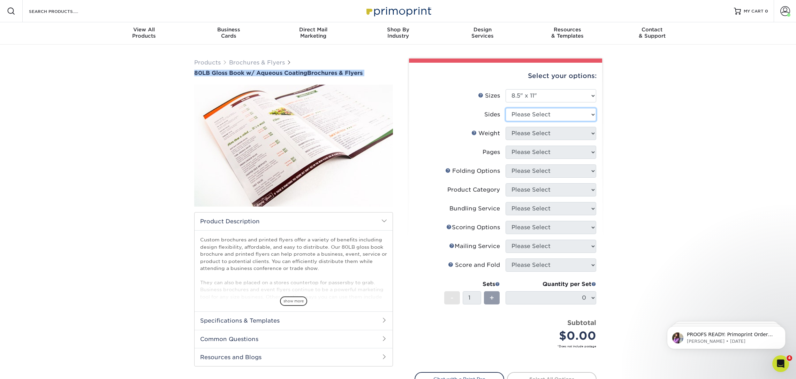
click at [527, 114] on select "Please Select Print Both Sides Print Front Only" at bounding box center [551, 114] width 91 height 13
select select "13abbda7-1d64-4f25-8bb2-c179b224825d"
click at [506, 108] on select "Please Select Print Both Sides Print Front Only" at bounding box center [551, 114] width 91 height 13
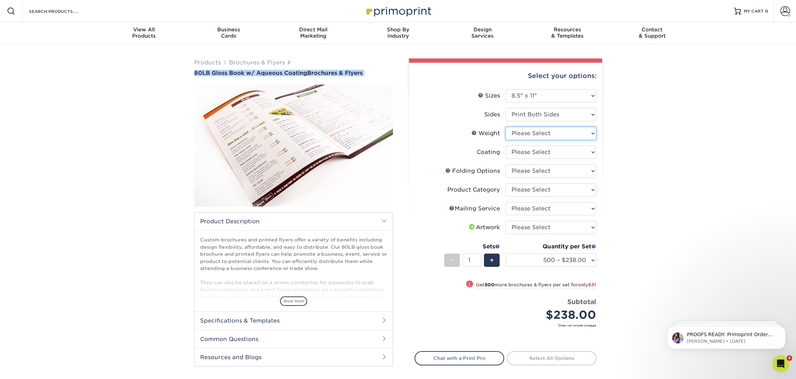
click at [537, 133] on select "Please Select 80LB" at bounding box center [551, 133] width 91 height 13
select select "80LB"
click at [506, 127] on select "Please Select 80LB" at bounding box center [551, 133] width 91 height 13
drag, startPoint x: 645, startPoint y: 221, endPoint x: 633, endPoint y: 210, distance: 16.5
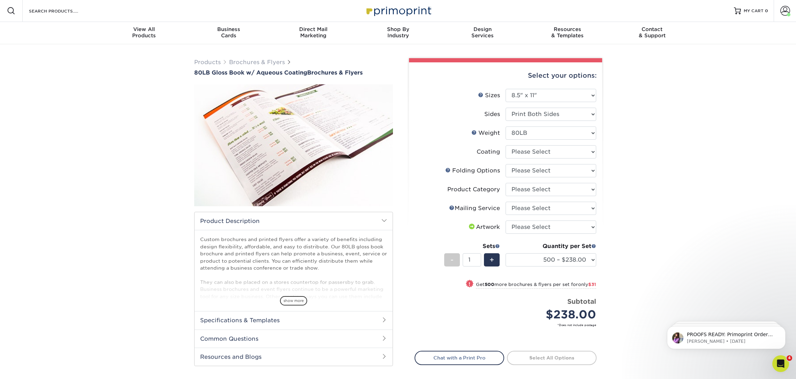
click at [646, 221] on div "Products Brochures & Flyers 80LB Gloss Book w/ Aqueous Coating Brochures & Flye…" at bounding box center [398, 238] width 796 height 388
click at [535, 153] on select at bounding box center [551, 151] width 91 height 13
select select "d41dab50-ff65-4f4f-bb17-2afe4d36ae33"
click at [506, 146] on select at bounding box center [551, 152] width 91 height 13
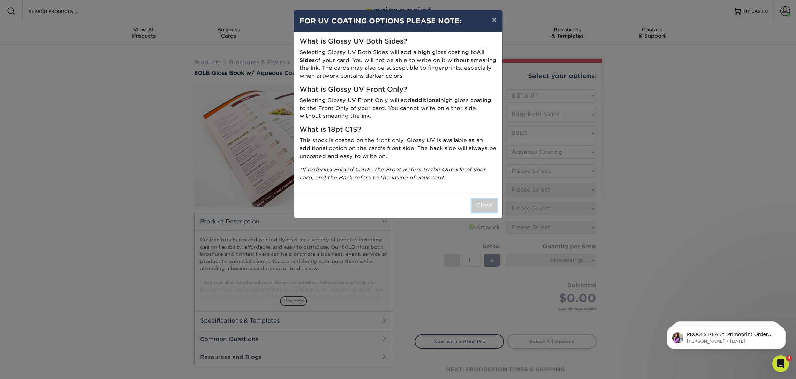
click at [481, 207] on button "Close" at bounding box center [484, 205] width 25 height 13
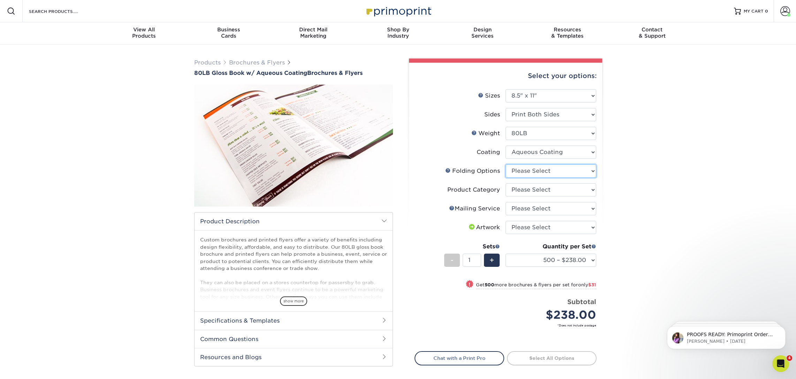
click at [586, 171] on select "Please Select FLAT - No Folding Accordion Fold Half-Fold (Vertical) Half-Fold (…" at bounding box center [551, 171] width 91 height 13
select select "beabd50a-9461-4c61-85af-315242fc817b"
click at [506, 165] on select "Please Select FLAT - No Folding Accordion Fold Half-Fold (Vertical) Half-Fold (…" at bounding box center [551, 171] width 91 height 13
click at [543, 191] on select "Please Select Flyers and Brochures" at bounding box center [551, 189] width 91 height 13
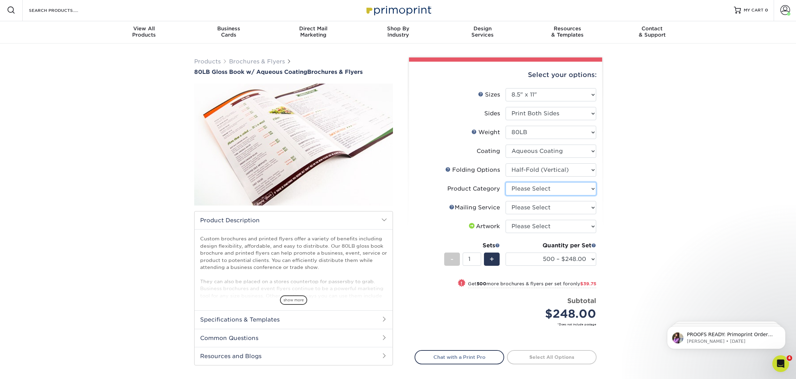
select select "1a668080-6b7c-4174-b399-2c3833b27ef4"
click at [506, 182] on select "Please Select Flyers and Brochures" at bounding box center [551, 188] width 91 height 13
click at [536, 207] on select "Please Select No Direct Mailing Service No, I will mail/stamp/imprint Direct Ma…" at bounding box center [551, 207] width 91 height 13
select select "3e5e9bdd-d78a-4c28-a41d-fe1407925ca6"
click at [506, 201] on select "Please Select No Direct Mailing Service No, I will mail/stamp/imprint Direct Ma…" at bounding box center [551, 207] width 91 height 13
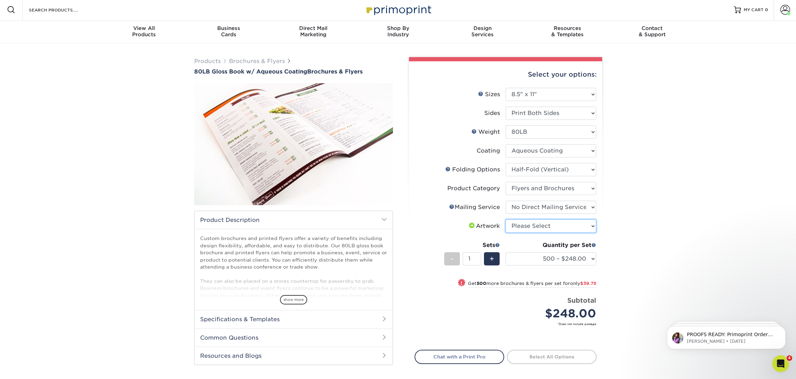
click at [534, 228] on select "Please Select I will upload files I need a design - $175" at bounding box center [551, 226] width 91 height 13
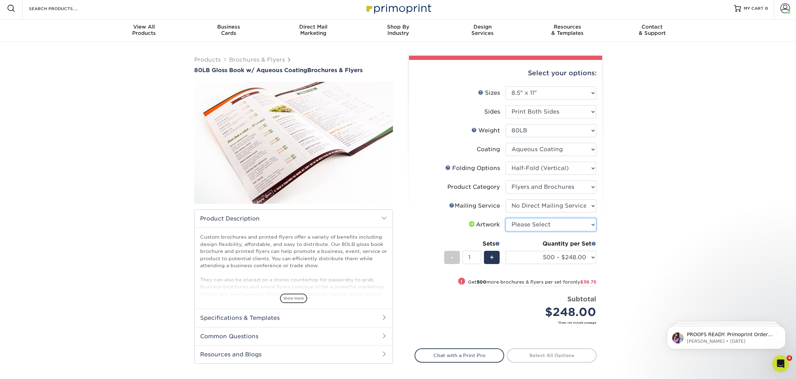
scroll to position [4, 0]
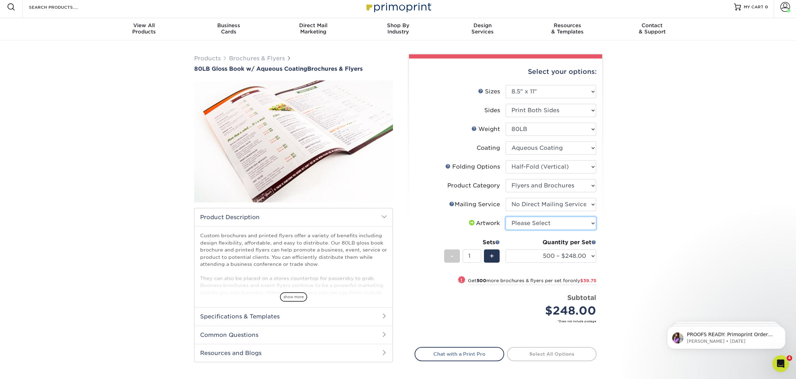
select select "upload"
click at [506, 217] on select "Please Select I will upload files I need a design - $175" at bounding box center [551, 223] width 91 height 13
click at [558, 256] on select "500 – $248.00 1000 – $287.75 2000 – $332.75 2500 – $410.75 3000 – $509.75 4000 …" at bounding box center [551, 256] width 91 height 13
select select "1000 – $287.75"
click at [506, 250] on select "500 – $248.00 1000 – $287.75 2000 – $332.75 2500 – $410.75 3000 – $509.75 4000 …" at bounding box center [551, 256] width 91 height 13
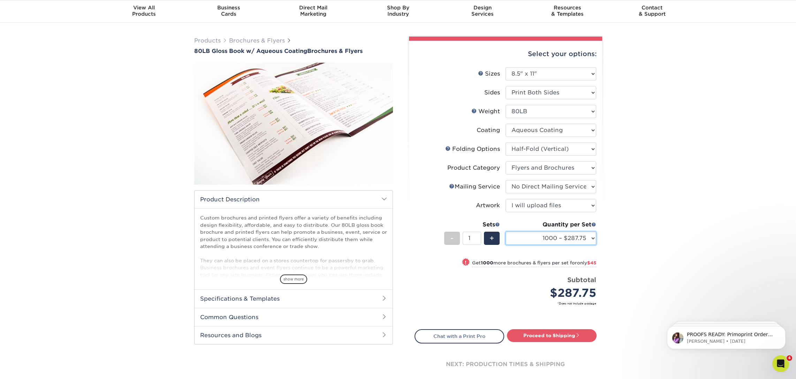
scroll to position [0, 0]
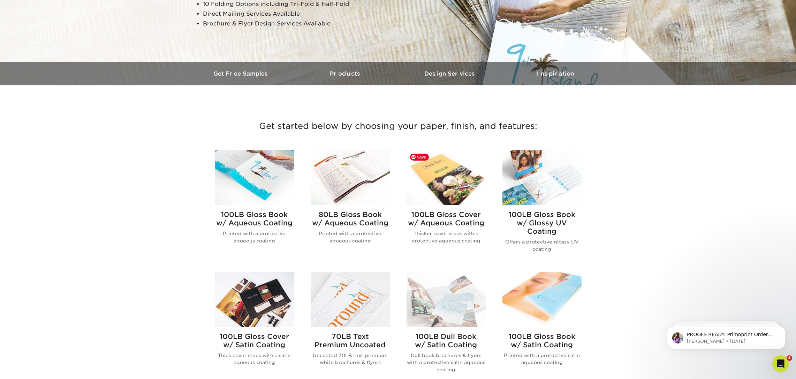
click at [448, 184] on img at bounding box center [446, 177] width 79 height 55
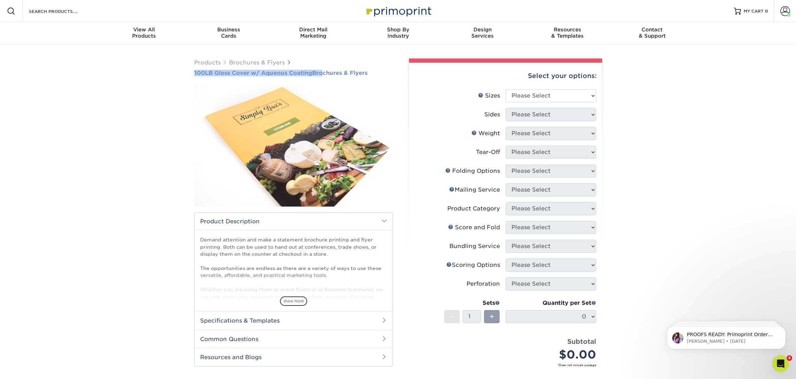
drag, startPoint x: 189, startPoint y: 73, endPoint x: 372, endPoint y: 75, distance: 183.1
click at [373, 74] on div "Products Brochures & Flyers 100LB Gloss Cover w/ Aqueous Coating Brochures & Fl…" at bounding box center [293, 252] width 209 height 386
copy h1 "100LB Gloss Cover w/ Aqueous Coating Brochures & Flyers"
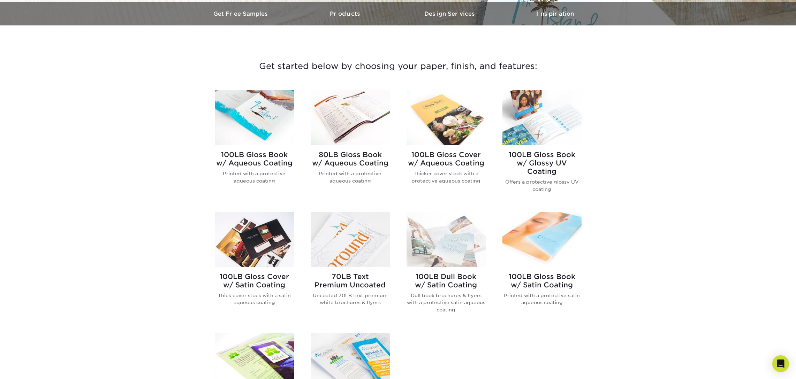
scroll to position [210, 0]
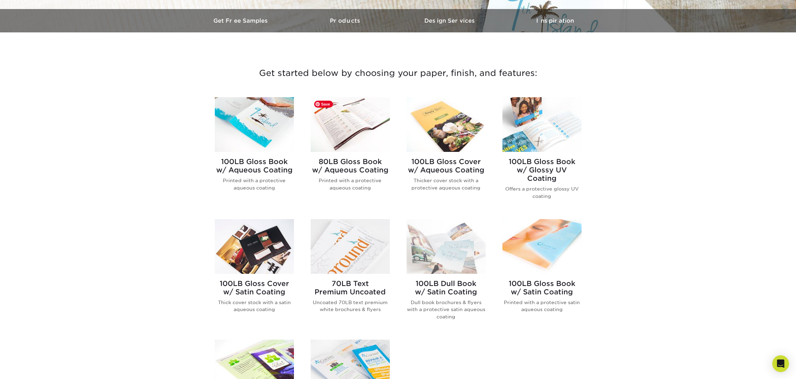
click at [353, 134] on img at bounding box center [350, 124] width 79 height 55
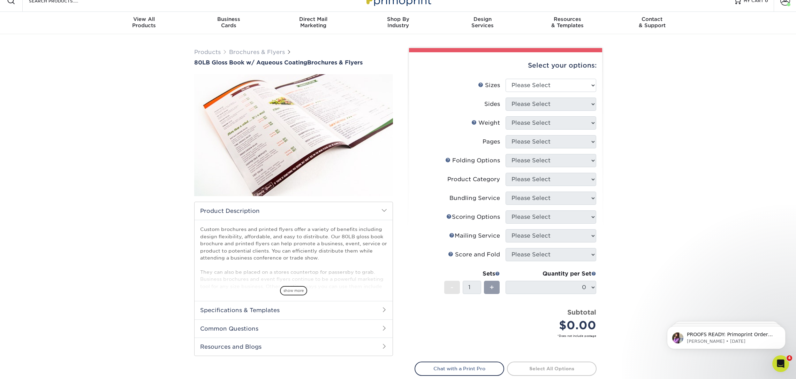
click at [289, 289] on span "show more" at bounding box center [293, 290] width 27 height 9
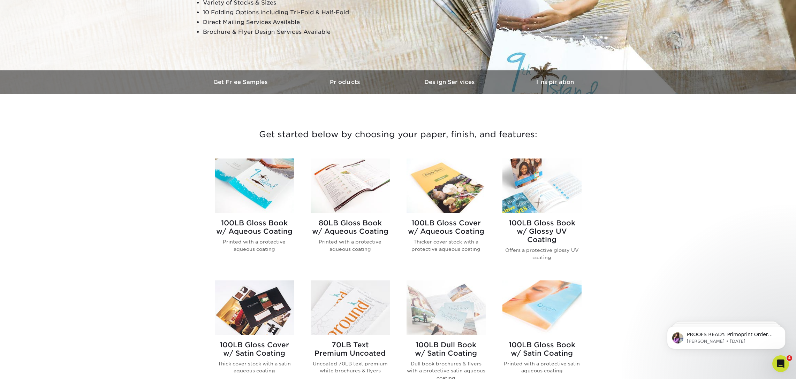
click at [447, 229] on h2 "100LB Gloss Cover w/ Aqueous Coating" at bounding box center [446, 227] width 79 height 17
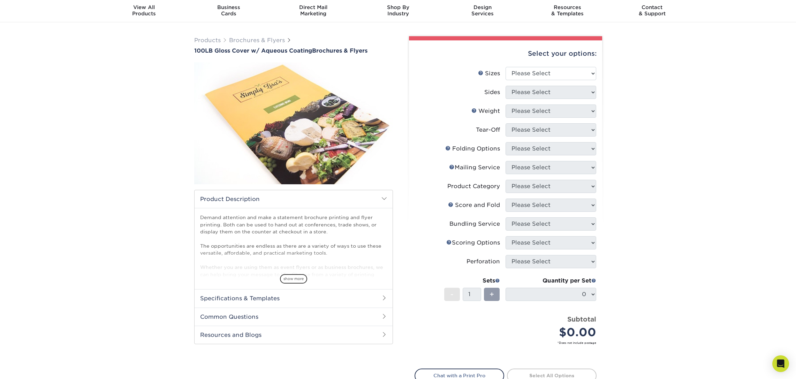
scroll to position [25, 0]
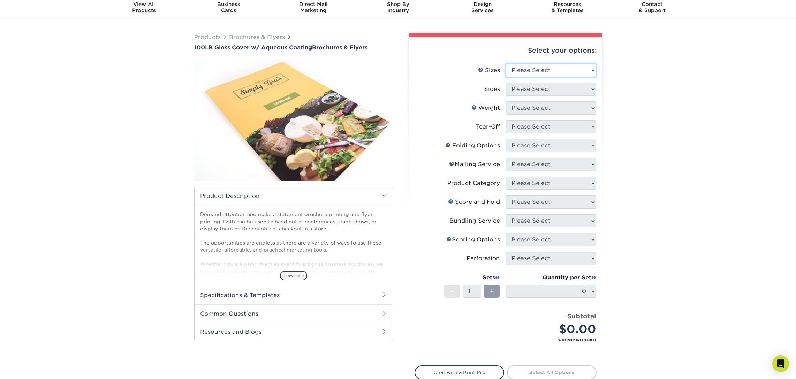
click at [539, 72] on select "Please Select 3.5" x 8.5" 3.5" x 11" 3.67" x 8.5" 4" x 8.5" 4" x 11" 4" x 12" 4…" at bounding box center [551, 70] width 91 height 13
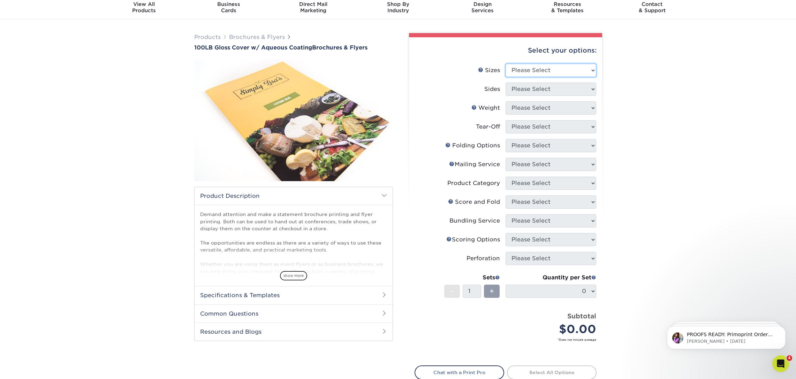
scroll to position [0, 0]
select select "8.50x11.00"
click at [506, 64] on select "Please Select 3.5" x 8.5" 3.5" x 11" 3.67" x 8.5" 4" x 8.5" 4" x 11" 4" x 12" 4…" at bounding box center [551, 70] width 91 height 13
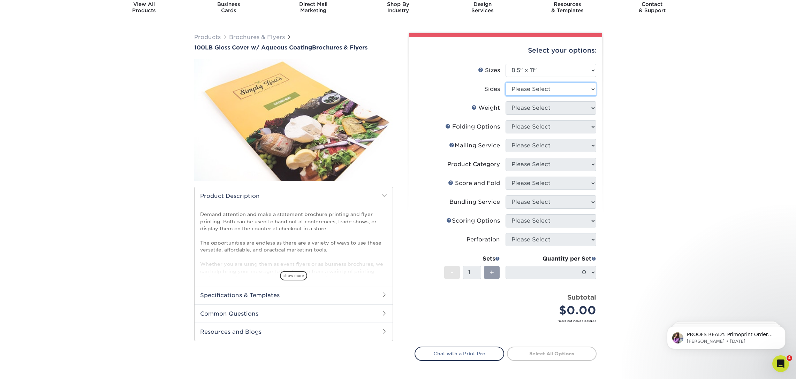
click at [527, 91] on select "Please Select Print Both Sides Print Front Only" at bounding box center [551, 89] width 91 height 13
select select "13abbda7-1d64-4f25-8bb2-c179b224825d"
click at [506, 83] on select "Please Select Print Both Sides Print Front Only" at bounding box center [551, 89] width 91 height 13
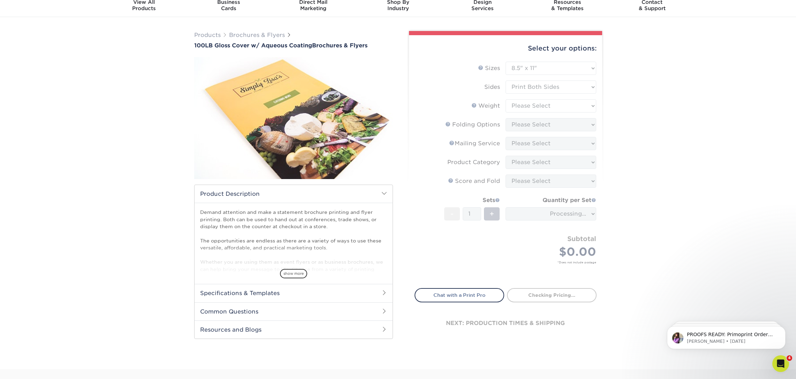
click at [664, 178] on div "Products Brochures & Flyers 100LB Gloss Cover w/ Aqueous Coating Brochures & Fl…" at bounding box center [398, 193] width 796 height 352
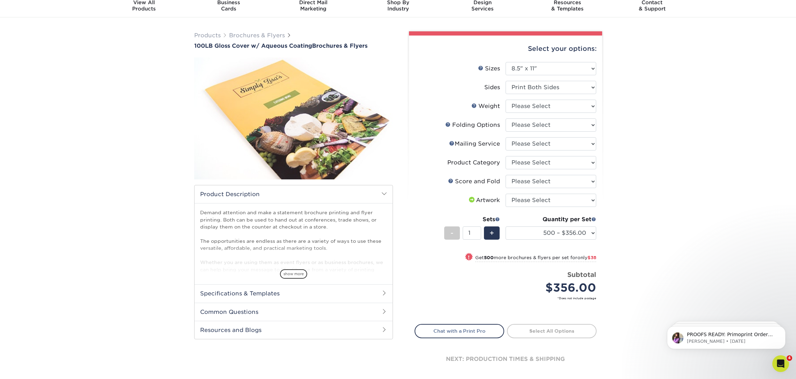
scroll to position [31, 0]
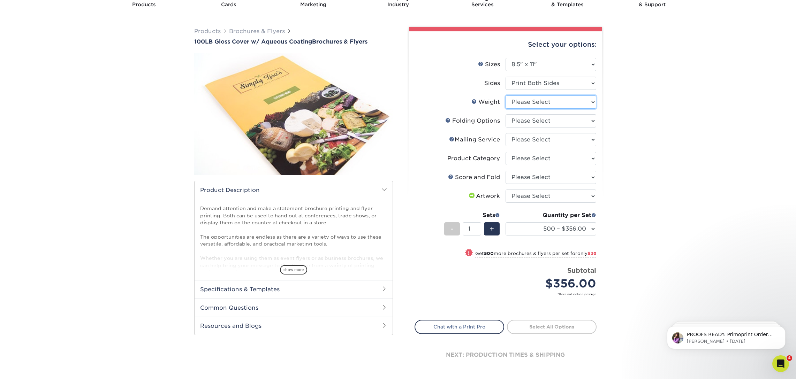
click at [540, 105] on select "Please Select 100LB" at bounding box center [551, 102] width 91 height 13
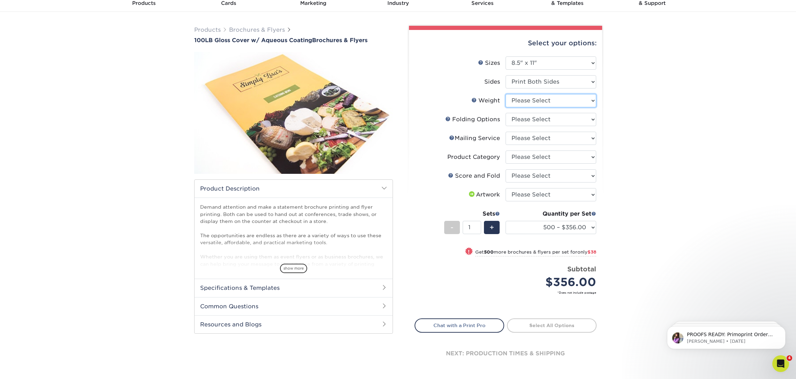
select select "100LB"
click at [506, 94] on select "Please Select 100LB" at bounding box center [551, 100] width 91 height 13
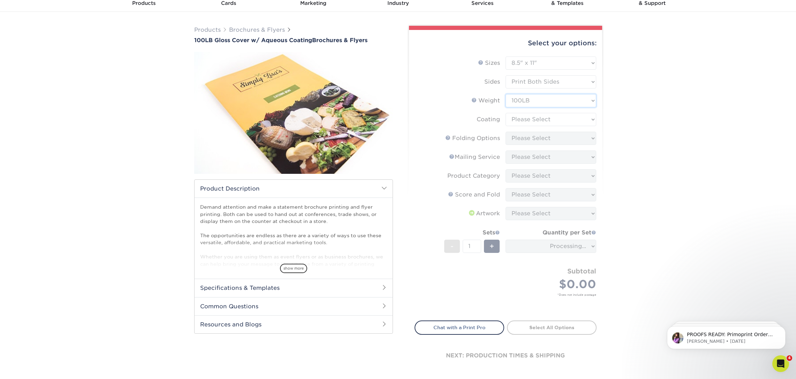
scroll to position [32, 0]
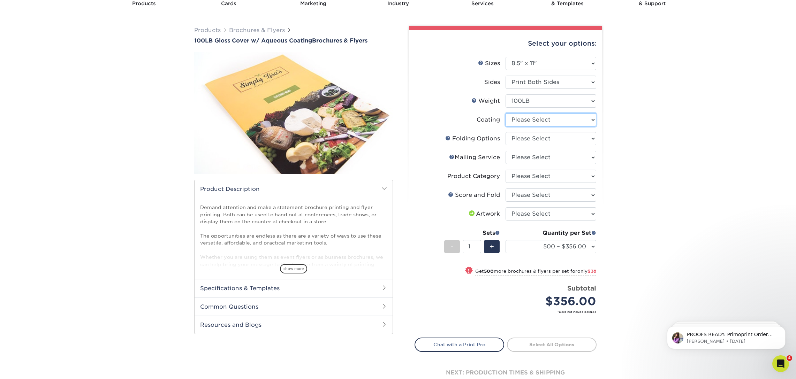
click at [562, 124] on select at bounding box center [551, 119] width 91 height 13
select select "d41dab50-ff65-4f4f-bb17-2afe4d36ae33"
click at [506, 113] on select at bounding box center [551, 119] width 91 height 13
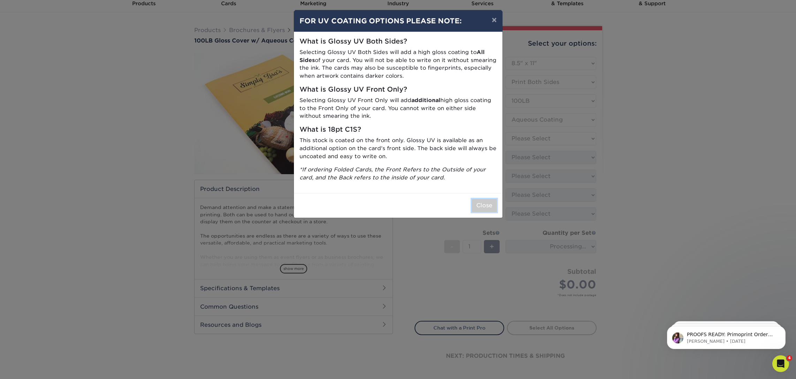
drag, startPoint x: 491, startPoint y: 206, endPoint x: 503, endPoint y: 204, distance: 12.0
click button "Close"
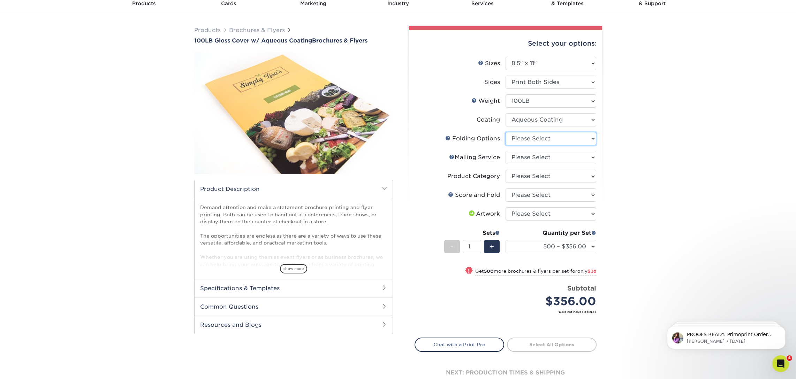
click select "Please Select FLAT - No Folding"
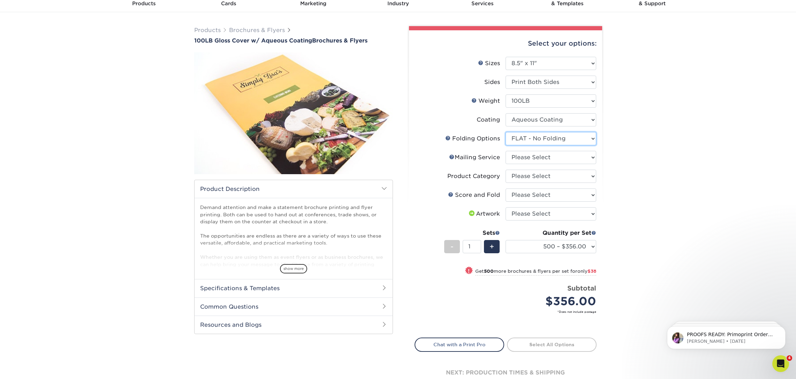
click select "Please Select FLAT - No Folding"
select select "-1"
click select "Please Select FLAT - No Folding"
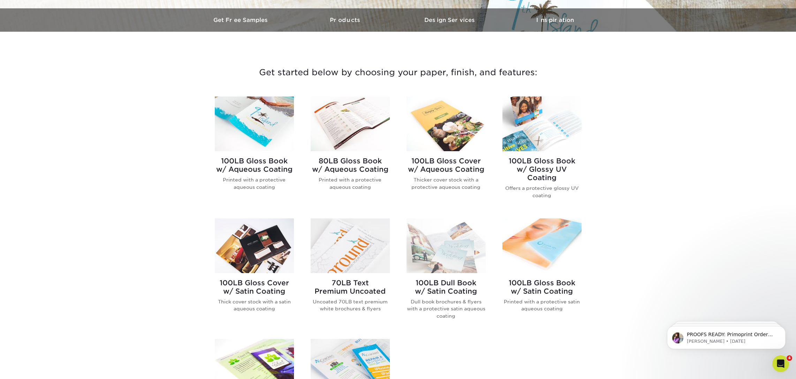
click at [255, 170] on h2 "100LB Gloss Book w/ Aqueous Coating" at bounding box center [254, 165] width 79 height 17
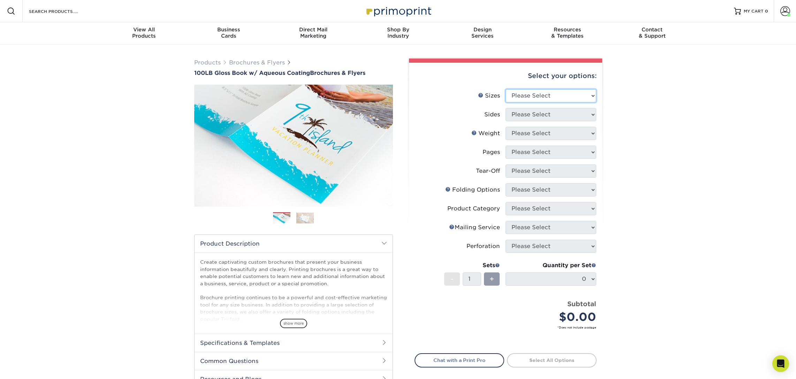
click at [529, 92] on select "Please Select 3.5" x 8.5" 3.5" x 11" 3.67" x 8.5" 4" x 6" 4" x 8.5" 4" x 9" 4" …" at bounding box center [551, 95] width 91 height 13
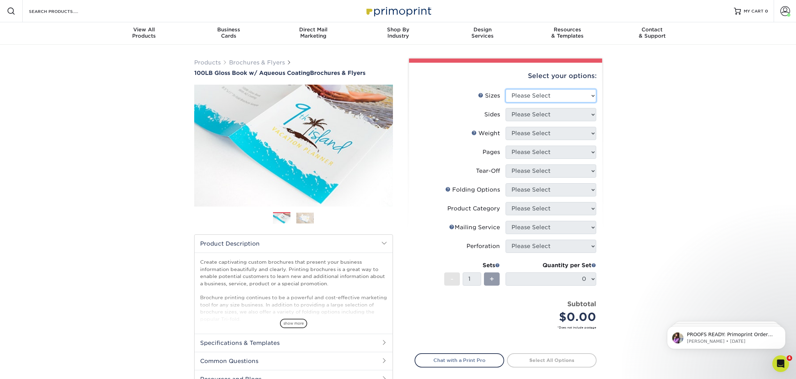
select select "8.50x11.00"
click at [506, 89] on select "Please Select 3.5" x 8.5" 3.5" x 11" 3.67" x 8.5" 4" x 6" 4" x 8.5" 4" x 9" 4" …" at bounding box center [551, 95] width 91 height 13
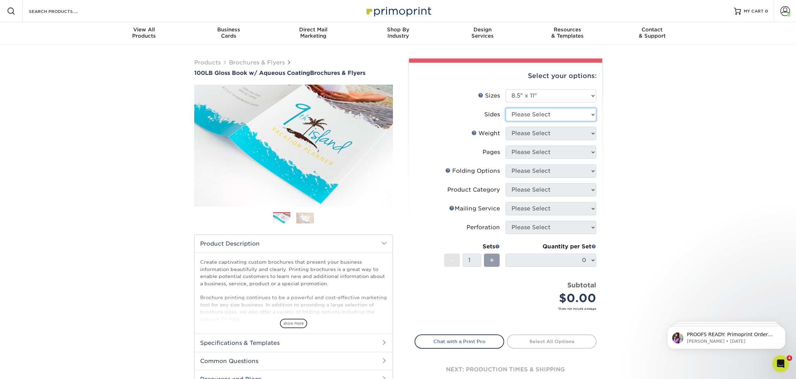
click at [531, 113] on select "Please Select Print Both Sides Print Front Only" at bounding box center [551, 114] width 91 height 13
select select "13abbda7-1d64-4f25-8bb2-c179b224825d"
click at [506, 108] on select "Please Select Print Both Sides Print Front Only" at bounding box center [551, 114] width 91 height 13
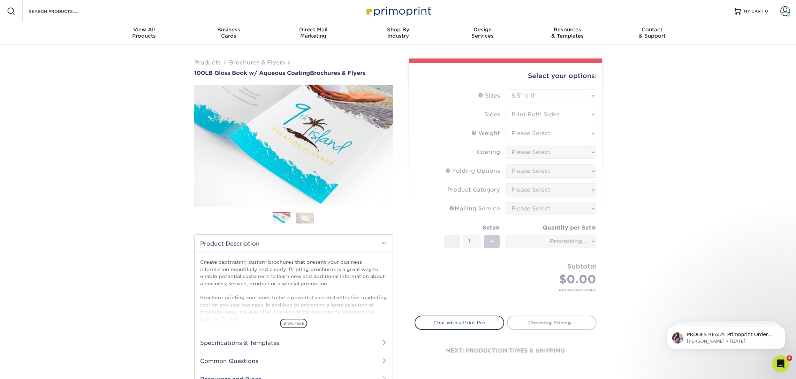
click at [530, 134] on form "Sizes Help Sizes Please Select 3.5" x 8.5" 3.5" x 11" 3.67" x 8.5" 4" x 6" 4" x…" at bounding box center [506, 198] width 182 height 219
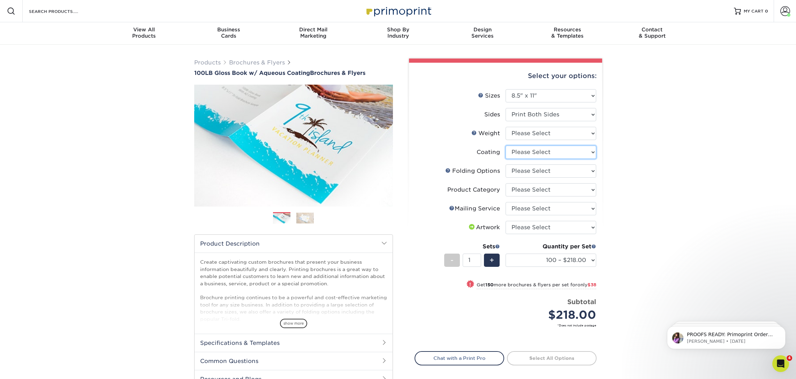
click at [542, 153] on select at bounding box center [551, 152] width 91 height 13
select select "d41dab50-ff65-4f4f-bb17-2afe4d36ae33"
click select at bounding box center [551, 152] width 91 height 13
select select
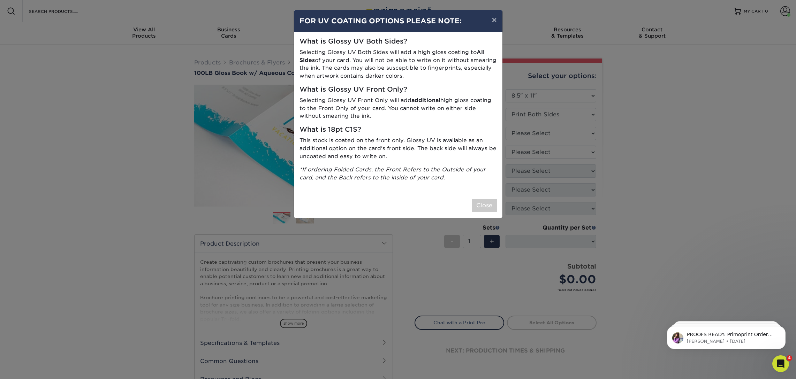
click at [535, 134] on div "× FOR UV COATING OPTIONS PLEASE NOTE: What is Glossy UV Both Sides? Selecting G…" at bounding box center [398, 189] width 796 height 379
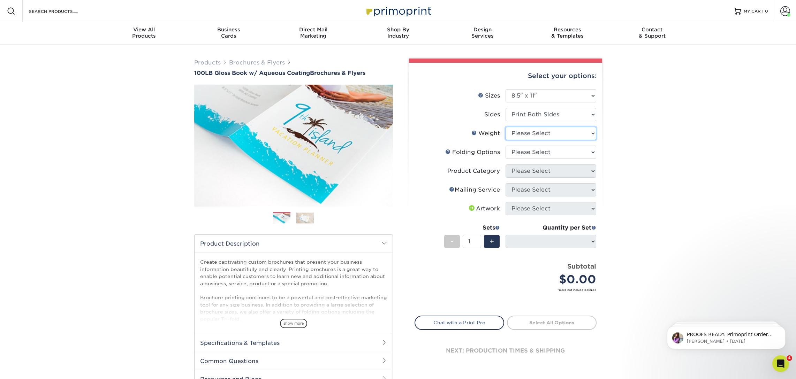
click at [520, 134] on select "Please Select 100LB" at bounding box center [551, 133] width 91 height 13
select select "100LB"
click at [506, 127] on select "Please Select 100LB" at bounding box center [551, 133] width 91 height 13
select select "-1"
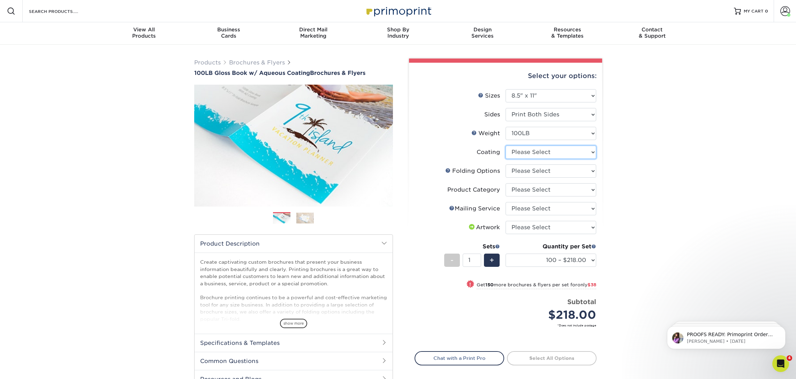
click at [526, 151] on select at bounding box center [551, 152] width 91 height 13
select select "d41dab50-ff65-4f4f-bb17-2afe4d36ae33"
click at [506, 146] on select at bounding box center [551, 152] width 91 height 13
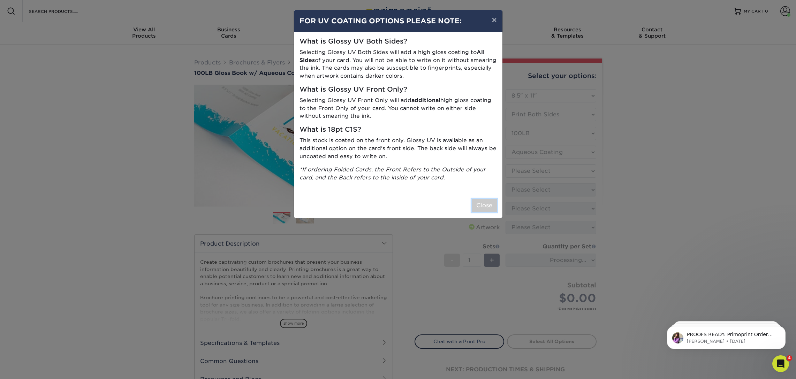
click at [486, 208] on button "Close" at bounding box center [484, 205] width 25 height 13
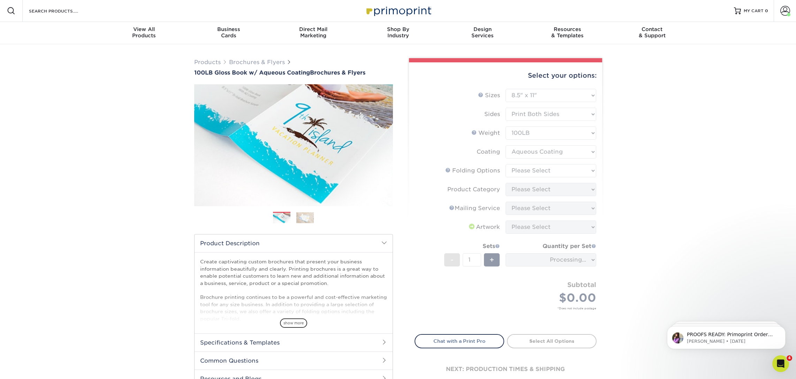
scroll to position [1, 0]
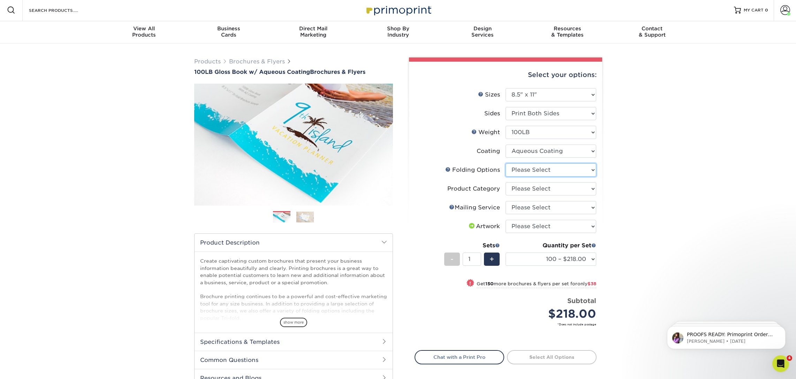
click at [555, 170] on select "Please Select FLAT - No Folding Accordion Fold Half-Fold (Vertical) Half-Fold (…" at bounding box center [551, 170] width 91 height 13
select select "beabd50a-9461-4c61-85af-315242fc817b"
click at [506, 164] on select "Please Select FLAT - No Folding Accordion Fold Half-Fold (Vertical) Half-Fold (…" at bounding box center [551, 170] width 91 height 13
click at [532, 189] on select "Please Select Flyers and Brochures" at bounding box center [551, 189] width 91 height 13
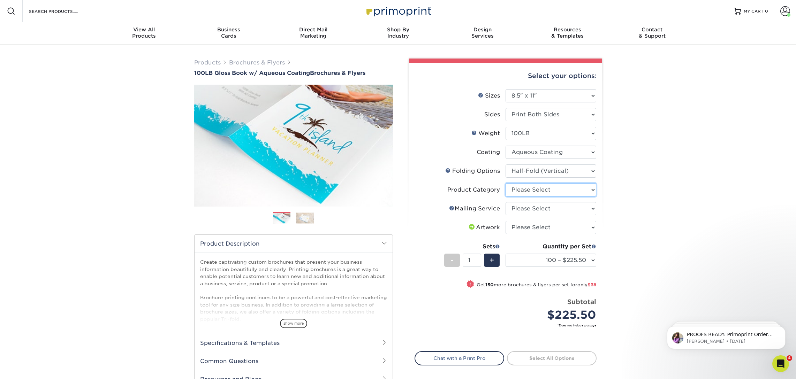
scroll to position [1, 0]
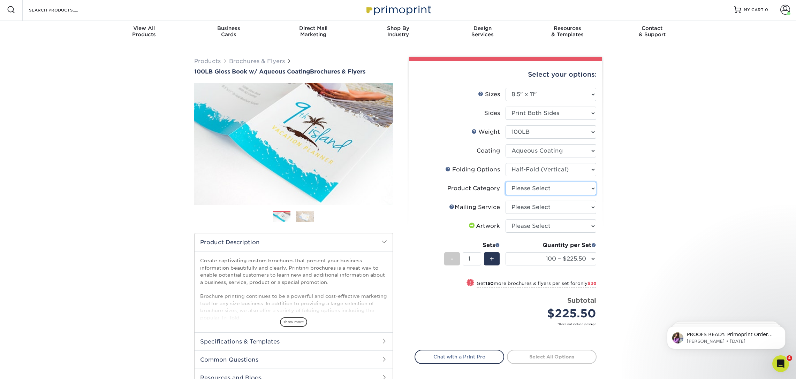
select select "1a668080-6b7c-4174-b399-2c3833b27ef4"
click at [506, 182] on select "Please Select Flyers and Brochures" at bounding box center [551, 188] width 91 height 13
click at [535, 207] on select "Please Select No Direct Mailing Service No, I will mail/stamp/imprint Direct Ma…" at bounding box center [551, 207] width 91 height 13
select select "3e5e9bdd-d78a-4c28-a41d-fe1407925ca6"
click at [506, 201] on select "Please Select No Direct Mailing Service No, I will mail/stamp/imprint Direct Ma…" at bounding box center [551, 207] width 91 height 13
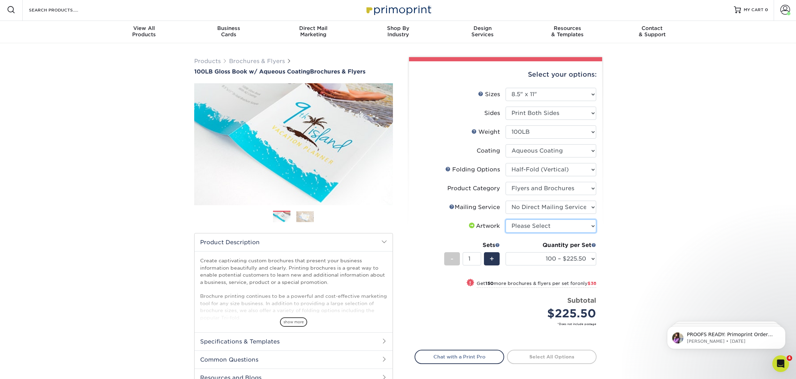
click at [528, 224] on select "Please Select I will upload files I need a design - $175" at bounding box center [551, 226] width 91 height 13
select select "upload"
click at [506, 220] on select "Please Select I will upload files I need a design - $175" at bounding box center [551, 226] width 91 height 13
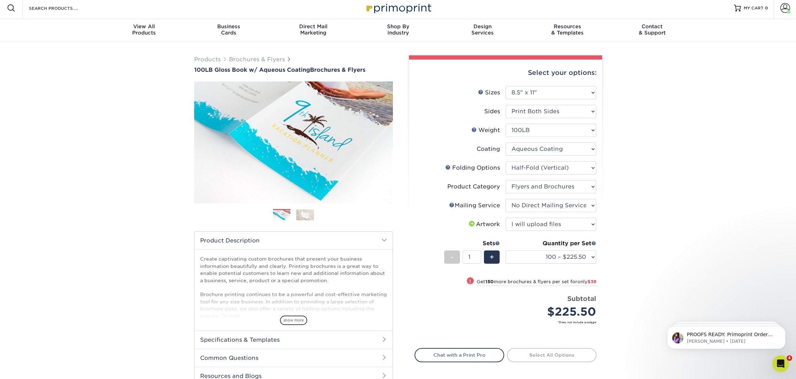
click at [656, 231] on div "Products Brochures & Flyers 100LB Gloss Book w/ Aqueous Coating Brochures & Fly…" at bounding box center [398, 235] width 796 height 388
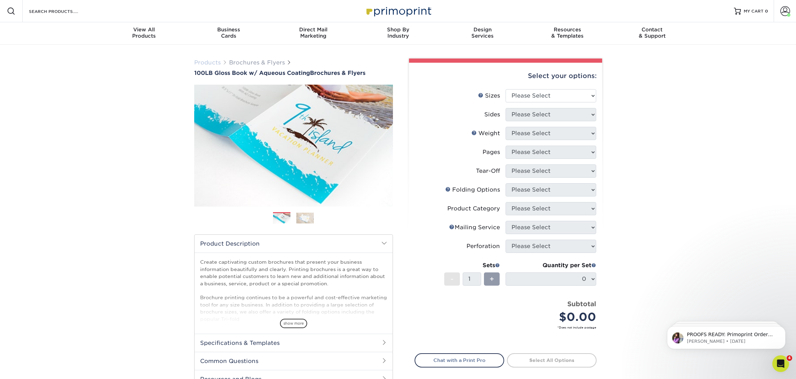
click at [206, 61] on link "Products" at bounding box center [207, 62] width 26 height 7
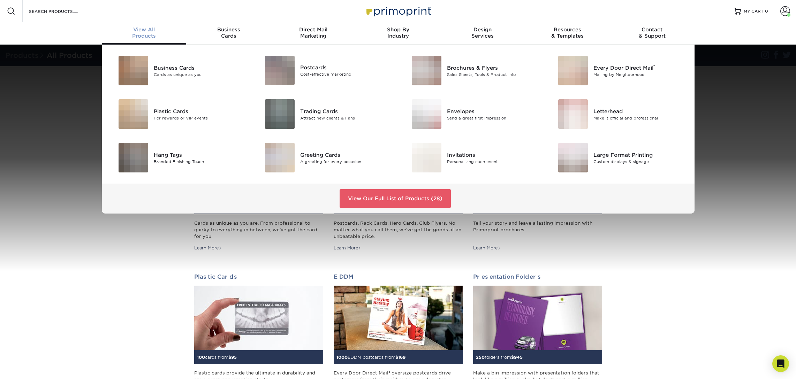
click at [143, 37] on div "View All Products" at bounding box center [144, 32] width 85 height 13
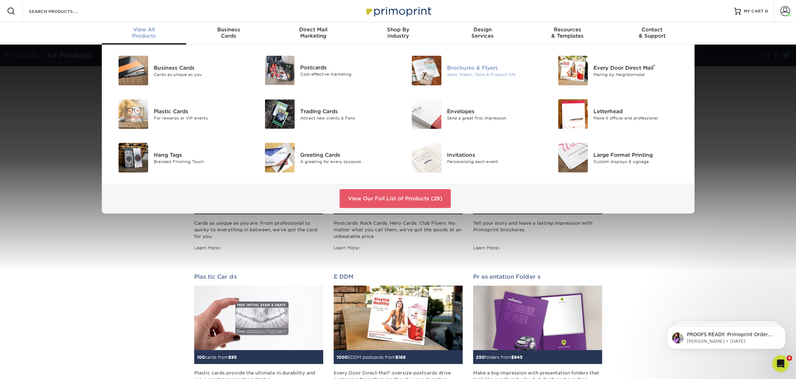
click at [479, 77] on div "Sales Sheets, Tools & Product Info" at bounding box center [493, 74] width 92 height 6
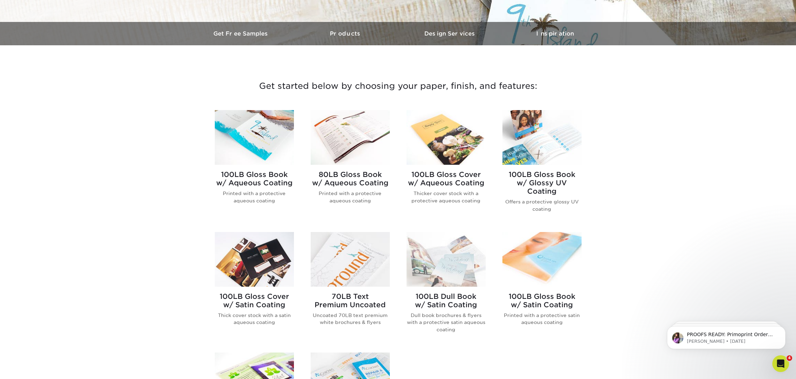
click at [456, 181] on h2 "100LB Gloss Cover w/ Aqueous Coating" at bounding box center [446, 178] width 79 height 17
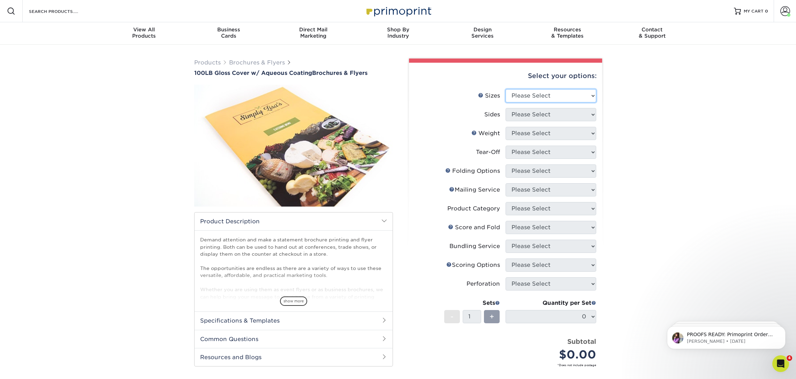
click at [559, 96] on select "Please Select 3.5" x 8.5" 3.5" x 11" 3.67" x 8.5" 4" x 8.5" 4" x 11" 4" x 12" 4…" at bounding box center [551, 95] width 91 height 13
select select "8.50x11.00"
click at [506, 89] on select "Please Select 3.5" x 8.5" 3.5" x 11" 3.67" x 8.5" 4" x 8.5" 4" x 11" 4" x 12" 4…" at bounding box center [551, 95] width 91 height 13
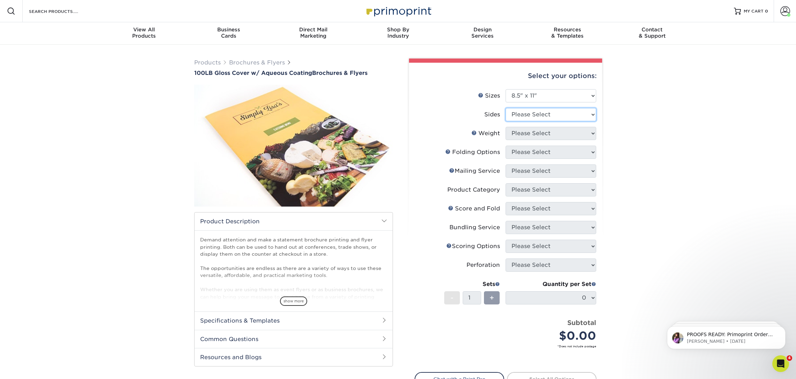
click at [527, 114] on select "Please Select Print Both Sides Print Front Only" at bounding box center [551, 114] width 91 height 13
select select "13abbda7-1d64-4f25-8bb2-c179b224825d"
click at [506, 108] on select "Please Select Print Both Sides Print Front Only" at bounding box center [551, 114] width 91 height 13
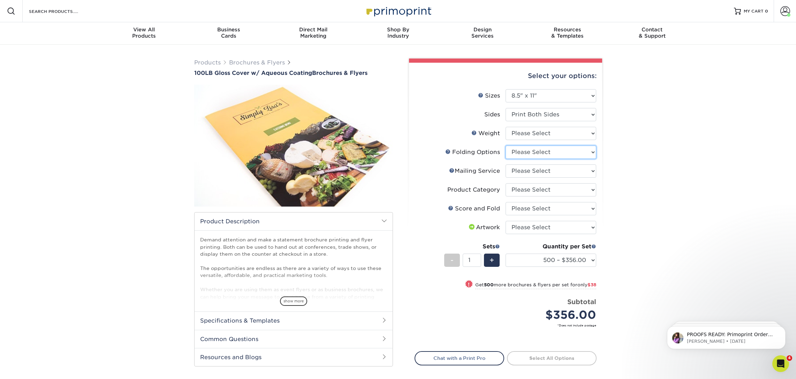
click at [552, 150] on select "Please Select FLAT - No Folding" at bounding box center [551, 152] width 91 height 13
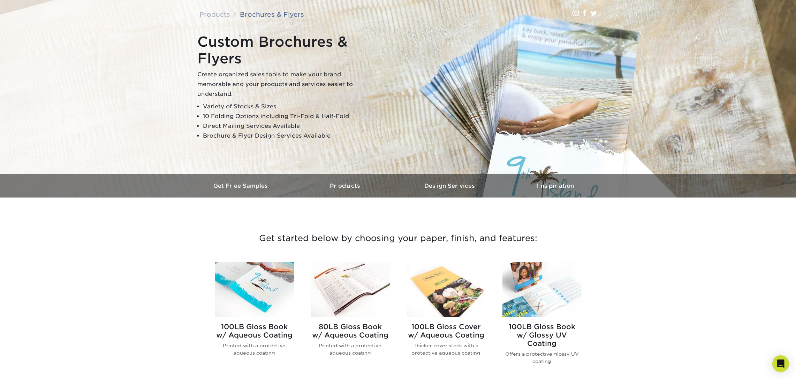
scroll to position [123, 0]
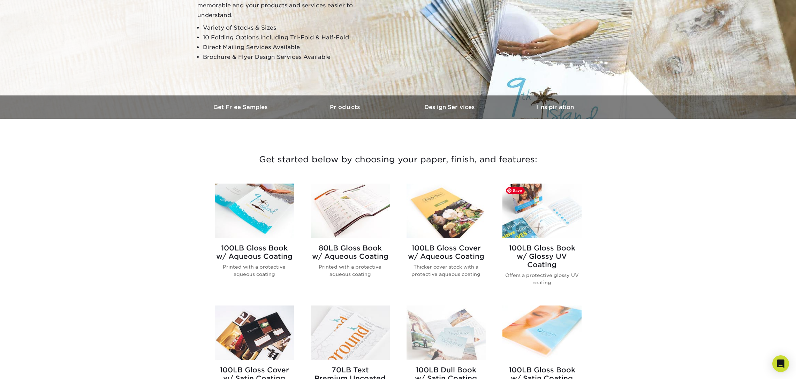
click at [558, 229] on img at bounding box center [541, 211] width 79 height 55
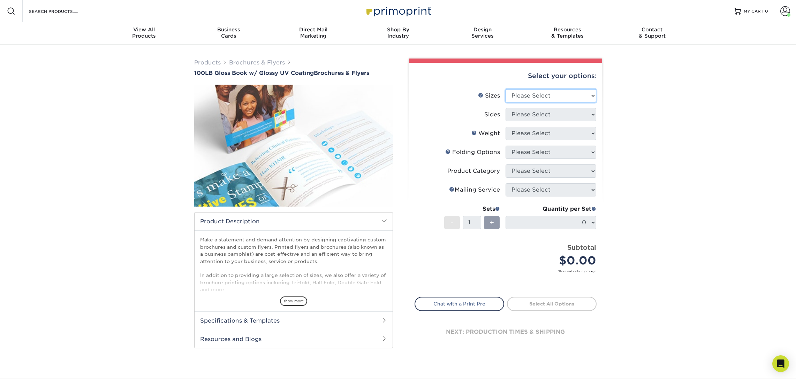
click at [518, 95] on select "Please Select 3.67" x 8.5" 4" x 6" 4" x 8.5" 4" x 9" 4" x 11" 4.25" x 5.5" 4.25…" at bounding box center [551, 95] width 91 height 13
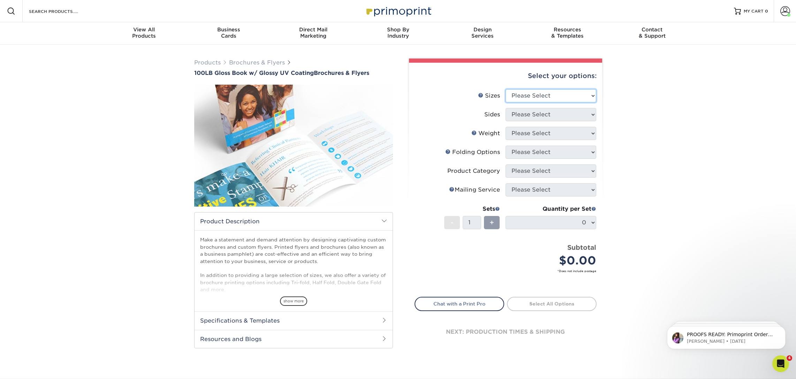
select select "8.50x11.00"
click at [506, 89] on select "Please Select 3.67" x 8.5" 4" x 6" 4" x 8.5" 4" x 9" 4" x 11" 4.25" x 5.5" 4.25…" at bounding box center [551, 95] width 91 height 13
click at [518, 114] on select "Please Select Print Both Sides Print Front Only" at bounding box center [551, 114] width 91 height 13
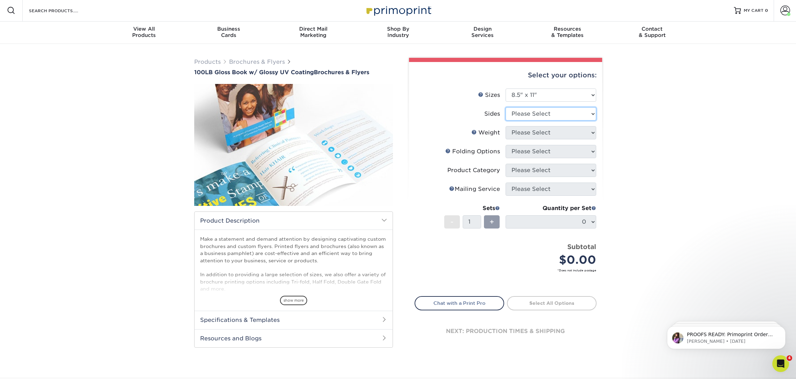
select select "13abbda7-1d64-4f25-8bb2-c179b224825d"
click at [506, 107] on select "Please Select Print Both Sides Print Front Only" at bounding box center [551, 113] width 91 height 13
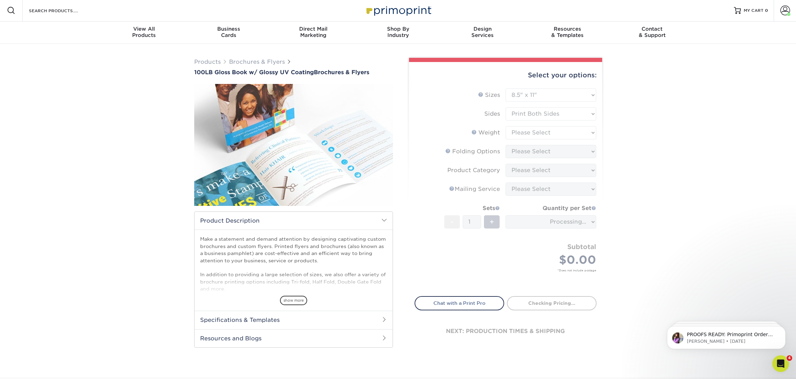
click at [525, 132] on form "Sizes Help Sizes Please Select 3.67" x 8.5" 4" x 6" 4" x 8.5" 4" x 9" 4" x 11" …" at bounding box center [506, 189] width 182 height 200
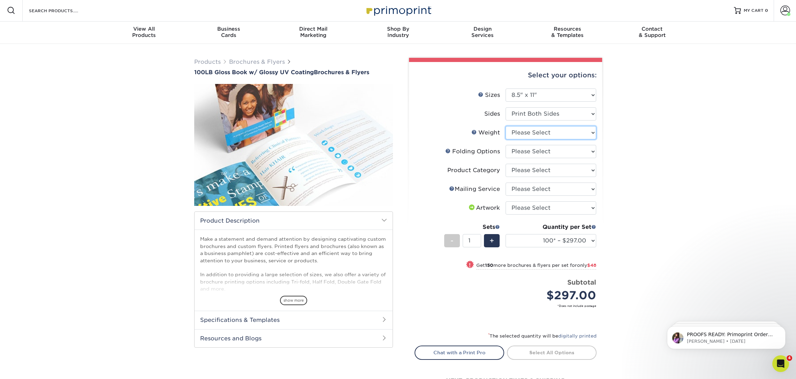
click at [579, 135] on select "Please Select 100LB" at bounding box center [551, 132] width 91 height 13
select select "100LB"
click at [506, 126] on select "Please Select 100LB" at bounding box center [551, 132] width 91 height 13
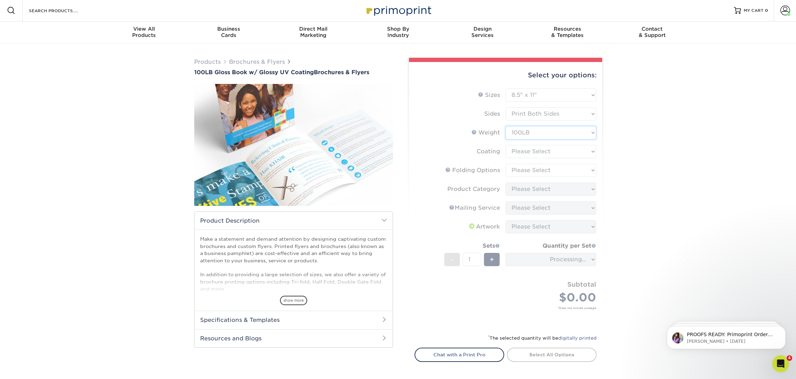
scroll to position [0, 0]
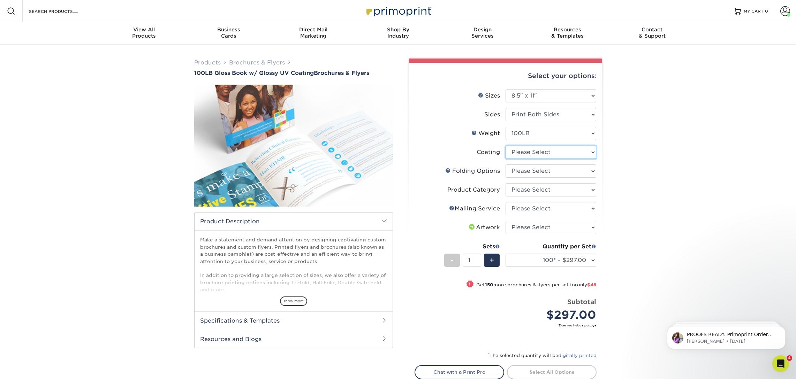
click at [566, 153] on select at bounding box center [551, 152] width 91 height 13
select select "ae367451-b2b8-45df-a344-0f05b6a12993"
click at [506, 145] on select at bounding box center [551, 151] width 91 height 13
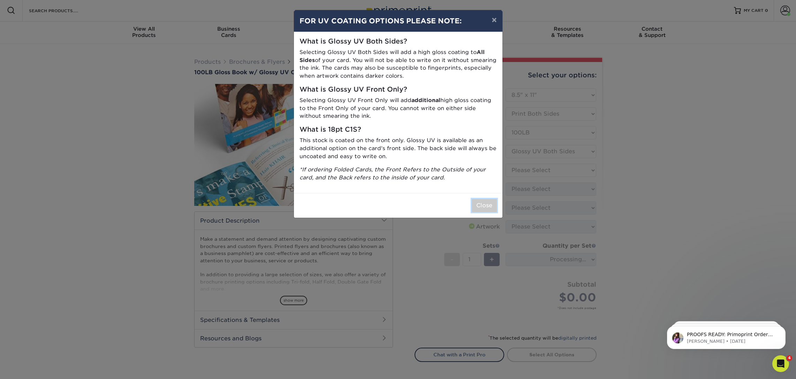
click at [486, 205] on button "Close" at bounding box center [484, 205] width 25 height 13
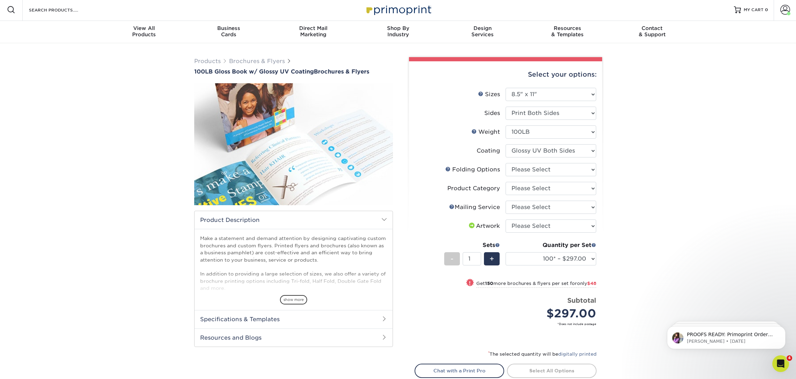
scroll to position [2, 0]
click at [584, 169] on select "Please Select FLAT - No Folding Accordion Fold Half-Fold (Vertical) Half-Fold (…" at bounding box center [551, 168] width 91 height 13
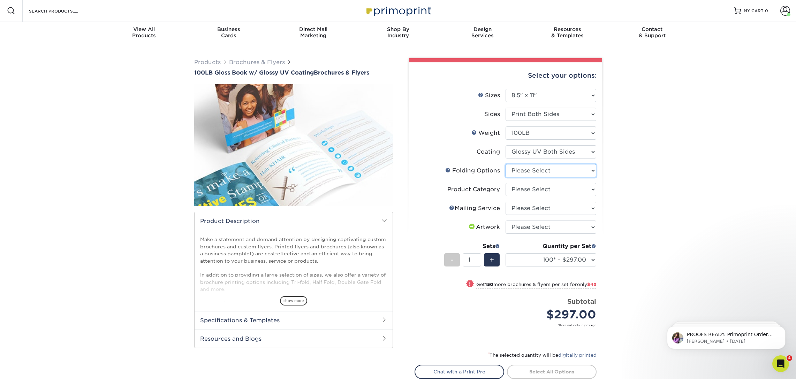
select select "beabd50a-9461-4c61-85af-315242fc817b"
click at [506, 164] on select "Please Select FLAT - No Folding Accordion Fold Half-Fold (Vertical) Half-Fold (…" at bounding box center [551, 170] width 91 height 13
drag, startPoint x: 185, startPoint y: 79, endPoint x: 190, endPoint y: 69, distance: 11.1
click at [185, 79] on div "Products Brochures & Flyers 100LB Gloss Book w/ Glossy UV Coating Brochures & F…" at bounding box center [398, 245] width 796 height 402
drag, startPoint x: 203, startPoint y: 73, endPoint x: 374, endPoint y: 73, distance: 171.5
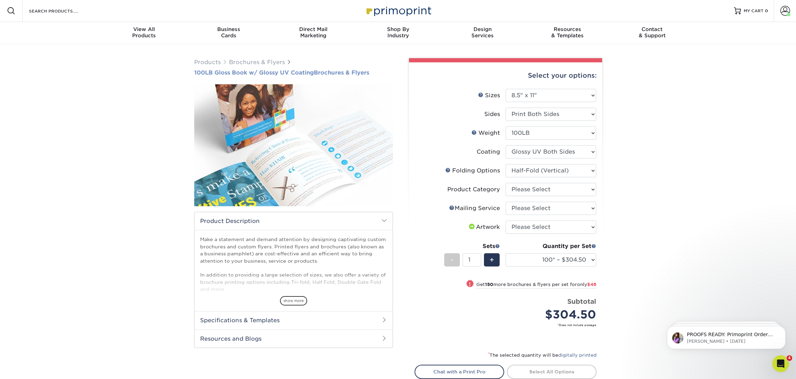
click at [373, 73] on h1 "100LB Gloss Book w/ Glossy UV Coating Brochures & Flyers" at bounding box center [293, 72] width 199 height 7
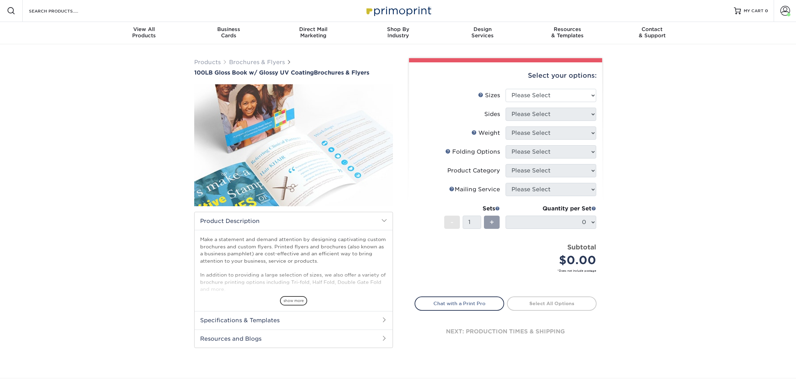
drag, startPoint x: 173, startPoint y: 88, endPoint x: 187, endPoint y: 73, distance: 20.7
click at [173, 88] on div "Products Brochures & Flyers 100LB Gloss Book w/ Glossy UV Coating Brochures & F…" at bounding box center [398, 211] width 796 height 334
drag, startPoint x: 188, startPoint y: 69, endPoint x: 375, endPoint y: 71, distance: 187.6
click at [375, 71] on div "Products Brochures & Flyers 100LB Gloss Book w/ Glossy UV Coating Brochures & F…" at bounding box center [398, 211] width 796 height 334
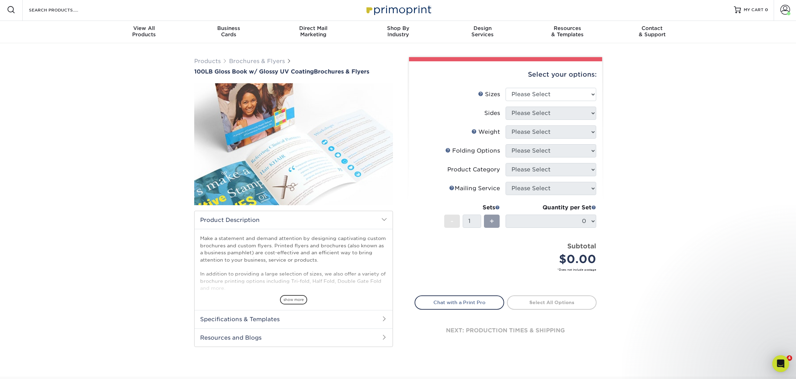
scroll to position [0, 0]
copy h1 "100LB Gloss Book w/ Glossy UV Coating Brochures & Flyers"
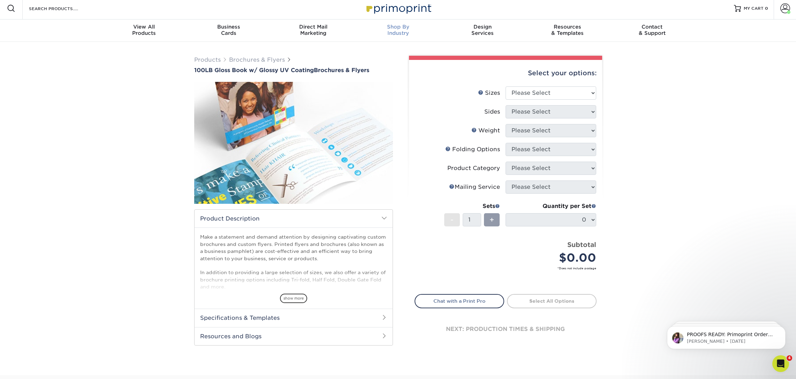
scroll to position [1, 0]
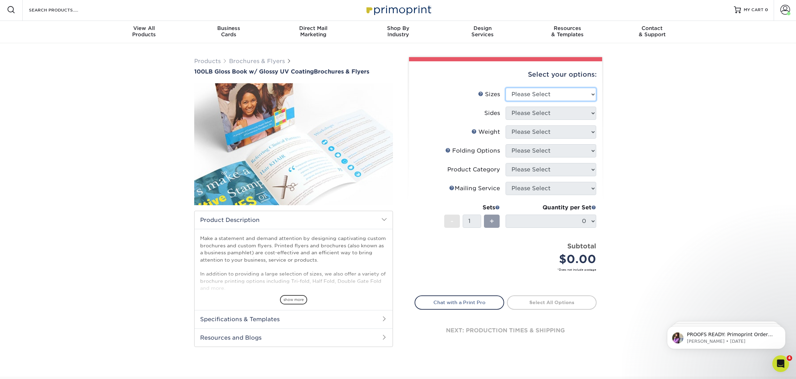
click at [524, 94] on select "Please Select 3.67" x 8.5" 4" x 6" 4" x 8.5" 4" x 9" 4" x 11" 4.25" x 5.5" 4.25…" at bounding box center [551, 94] width 91 height 13
select select "8.50x11.00"
click at [506, 88] on select "Please Select 3.67" x 8.5" 4" x 6" 4" x 8.5" 4" x 9" 4" x 11" 4.25" x 5.5" 4.25…" at bounding box center [551, 94] width 91 height 13
click at [521, 114] on select "Please Select Print Both Sides Print Front Only" at bounding box center [551, 113] width 91 height 13
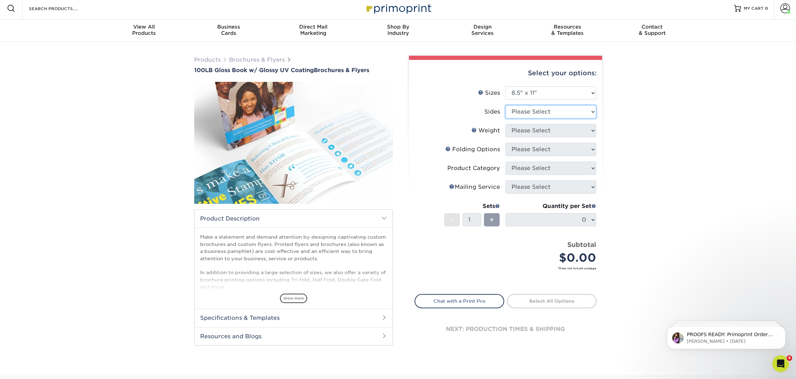
select select "13abbda7-1d64-4f25-8bb2-c179b224825d"
click at [506, 105] on select "Please Select Print Both Sides Print Front Only" at bounding box center [551, 111] width 91 height 13
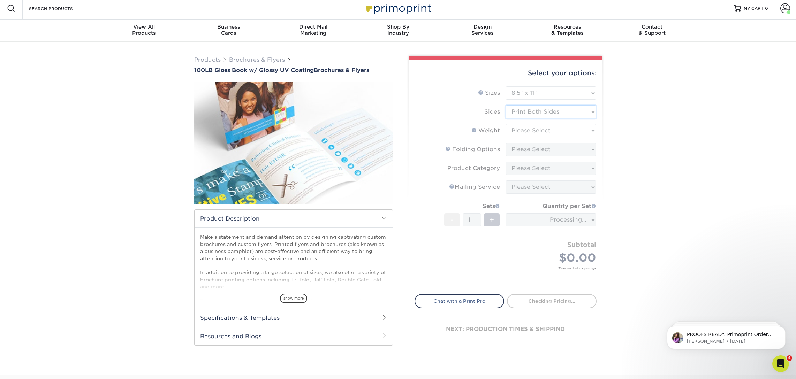
scroll to position [1, 0]
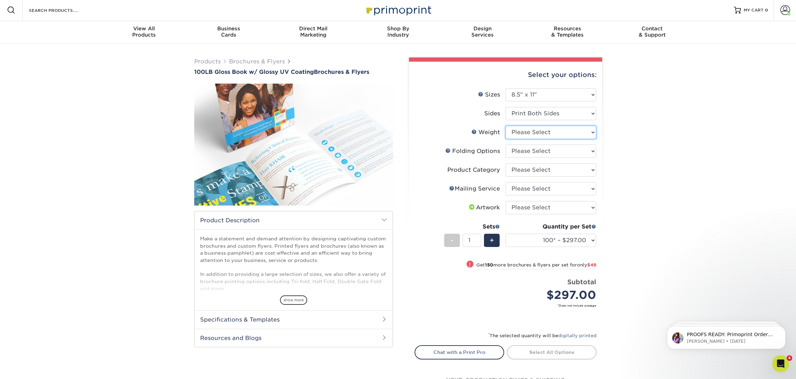
click at [550, 131] on select "Please Select 100LB" at bounding box center [551, 132] width 91 height 13
select select "100LB"
click at [506, 126] on select "Please Select 100LB" at bounding box center [551, 132] width 91 height 13
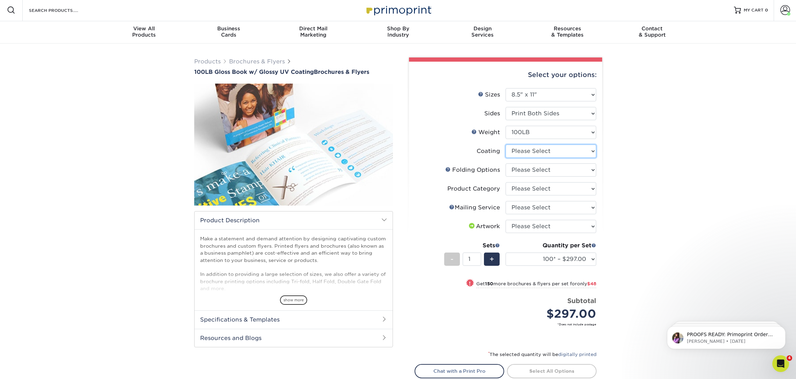
click at [534, 153] on select at bounding box center [551, 151] width 91 height 13
select select "ae367451-b2b8-45df-a344-0f05b6a12993"
click at [506, 145] on select at bounding box center [551, 151] width 91 height 13
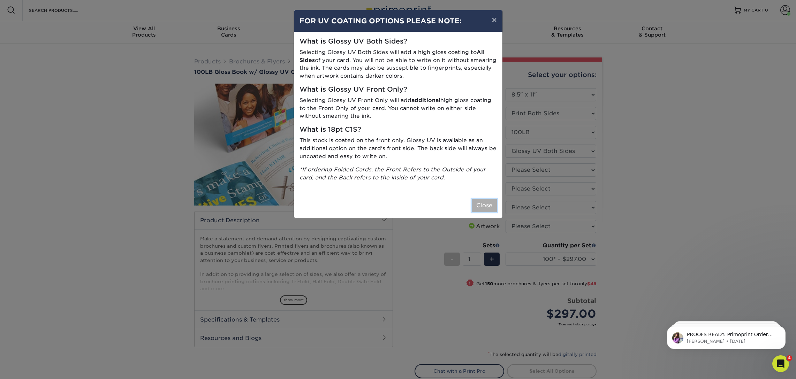
click at [482, 206] on button "Close" at bounding box center [484, 205] width 25 height 13
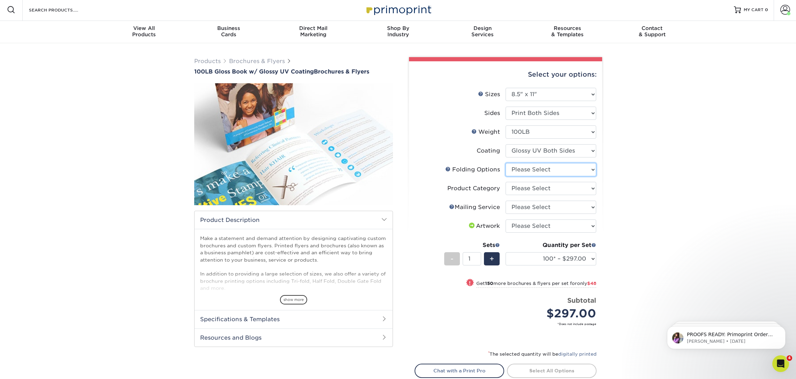
click at [533, 171] on select "Please Select FLAT - No Folding Accordion Fold Half-Fold (Vertical) Half-Fold (…" at bounding box center [551, 169] width 91 height 13
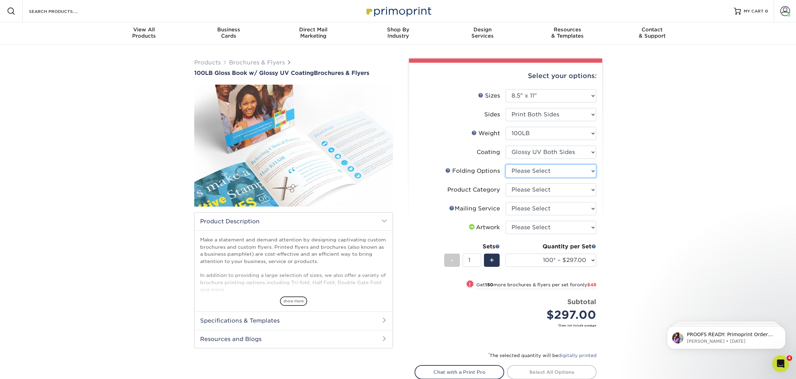
select select "beabd50a-9461-4c61-85af-315242fc817b"
click at [506, 165] on select "Please Select FLAT - No Folding Accordion Fold Half-Fold (Vertical) Half-Fold (…" at bounding box center [551, 171] width 91 height 13
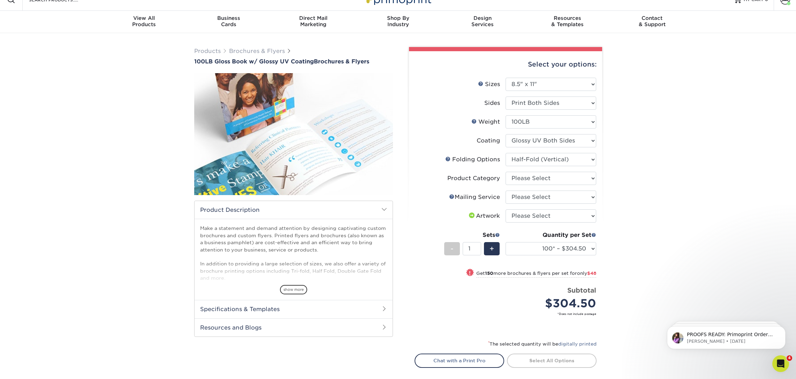
scroll to position [12, 0]
click at [536, 177] on select "Please Select Flyers and Brochures" at bounding box center [551, 177] width 91 height 13
select select "1a668080-6b7c-4174-b399-2c3833b27ef4"
click at [506, 171] on select "Please Select Flyers and Brochures" at bounding box center [551, 177] width 91 height 13
click at [525, 197] on select "Please Select No Direct Mailing Service No, I will mail/stamp/imprint Direct Ma…" at bounding box center [551, 196] width 91 height 13
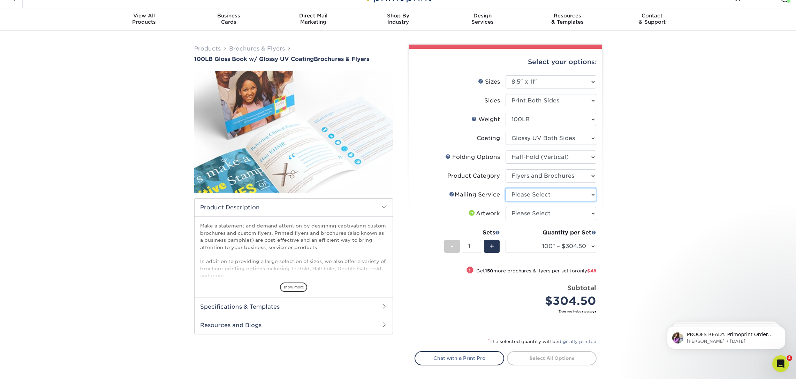
scroll to position [14, 0]
select select "3e5e9bdd-d78a-4c28-a41d-fe1407925ca6"
click at [506, 188] on select "Please Select No Direct Mailing Service No, I will mail/stamp/imprint Direct Ma…" at bounding box center [551, 194] width 91 height 13
click at [528, 211] on select "Please Select I will upload files I need a design - $175" at bounding box center [551, 213] width 91 height 13
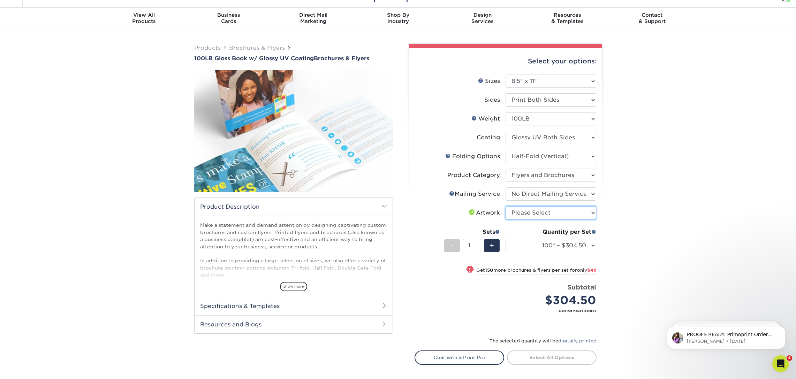
select select "upload"
click at [506, 206] on select "Please Select I will upload files I need a design - $175" at bounding box center [551, 212] width 91 height 13
click at [570, 246] on select "100* – $304.50 250* – $352.50 500 – $390.00 750 – $494.38 1000 – $622.75 1500 –…" at bounding box center [551, 245] width 91 height 13
click at [506, 239] on select "100* – $304.50 250* – $352.50 500 – $390.00 750 – $494.38 1000 – $622.75 1500 –…" at bounding box center [551, 245] width 91 height 13
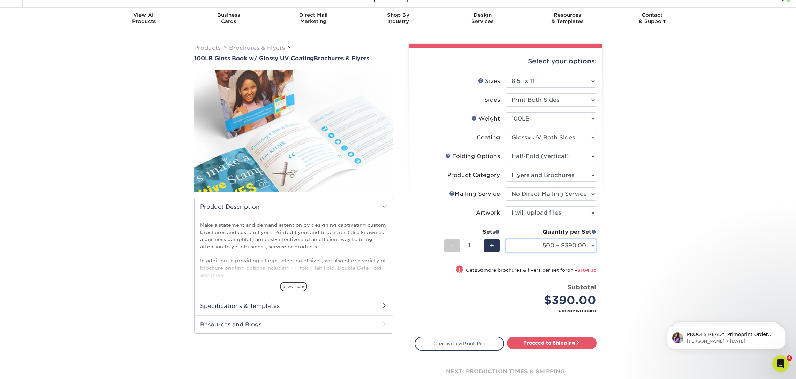
click at [557, 246] on select "100* – $304.50 250* – $352.50 500 – $390.00 750 – $494.38 1000 – $622.75 1500 –…" at bounding box center [551, 245] width 91 height 13
click at [560, 245] on select "100* – $304.50 250* – $352.50 500 – $390.00 750 – $494.38 1000 – $622.75 1500 –…" at bounding box center [551, 245] width 91 height 13
click at [506, 239] on select "100* – $304.50 250* – $352.50 500 – $390.00 750 – $494.38 1000 – $622.75 1500 –…" at bounding box center [551, 245] width 91 height 13
click at [553, 194] on select "Please Select No Direct Mailing Service No, I will mail/stamp/imprint Direct Ma…" at bounding box center [551, 194] width 91 height 13
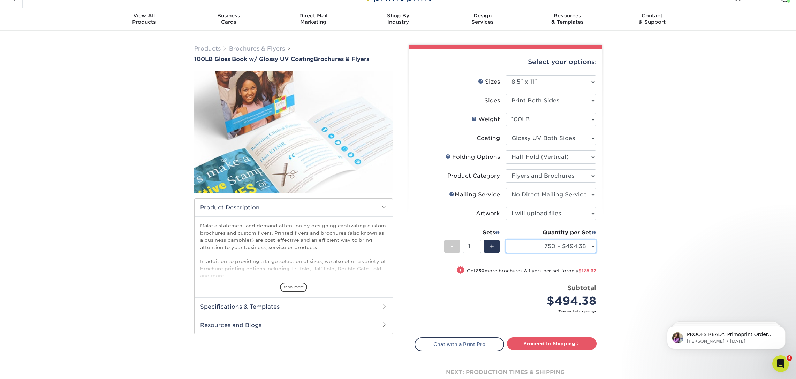
click at [561, 247] on select "100* – $304.50 250* – $352.50 500 – $390.00 750 – $494.38 1000 – $622.75 1500 –…" at bounding box center [551, 246] width 91 height 13
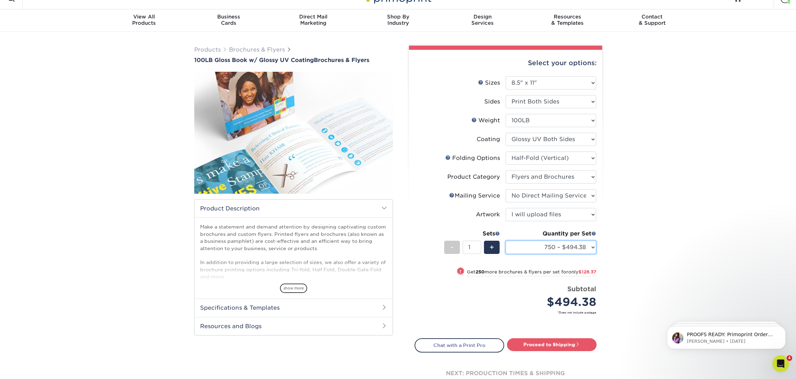
scroll to position [13, 0]
select select "1000 – $622.75"
click at [506, 241] on select "100* – $304.50 250* – $352.50 500 – $390.00 750 – $494.38 1000 – $622.75 1500 –…" at bounding box center [551, 247] width 91 height 13
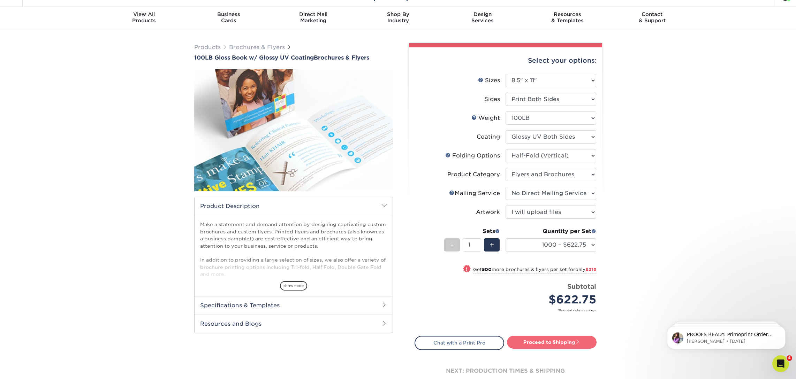
click at [561, 345] on link "Proceed to Shipping" at bounding box center [552, 342] width 90 height 13
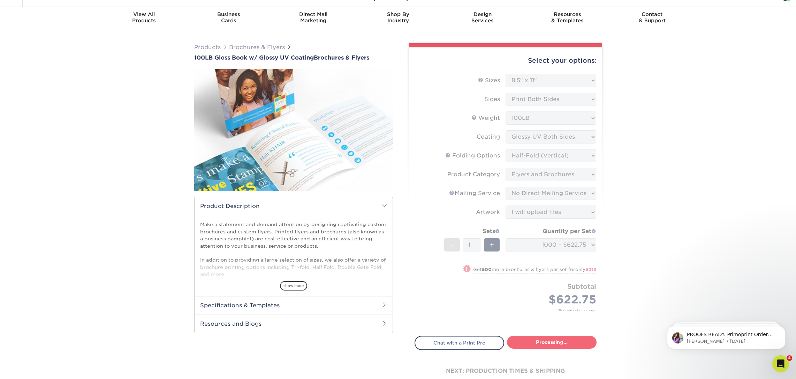
select select "91e17be4-3569-4068-92e1-bb70d64e5362"
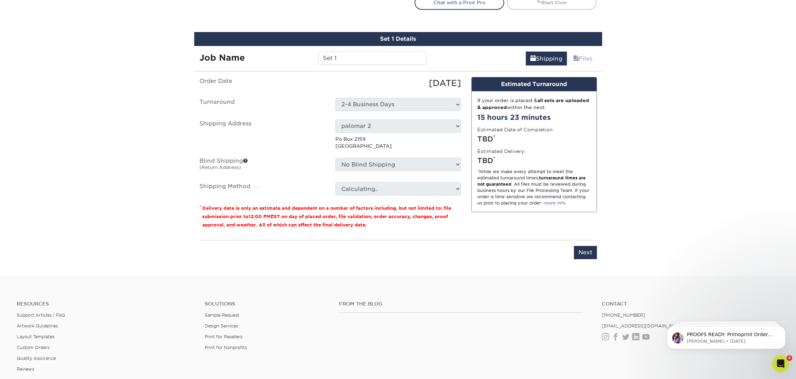
scroll to position [371, 0]
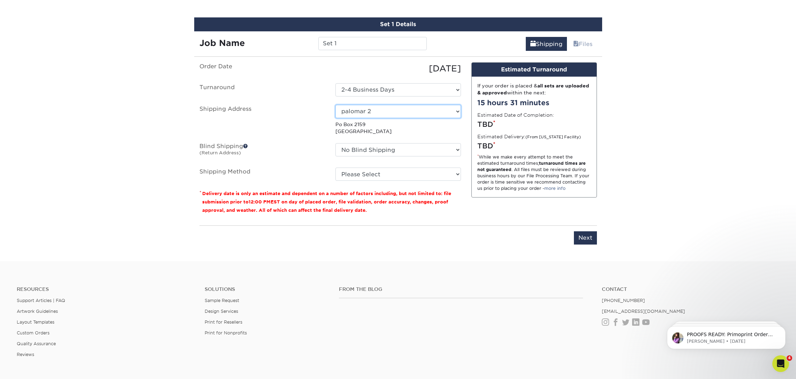
click at [381, 112] on select "Select One Alaska Carson Tate cilantros Claim Leadership Doreen Doreen el palom…" at bounding box center [398, 111] width 126 height 13
select select "285574"
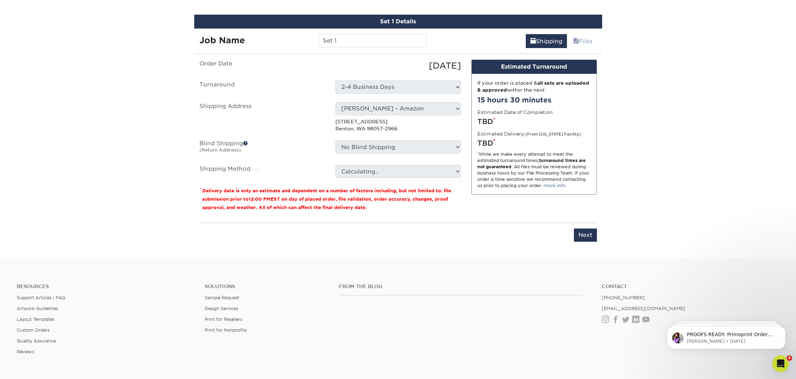
scroll to position [373, 0]
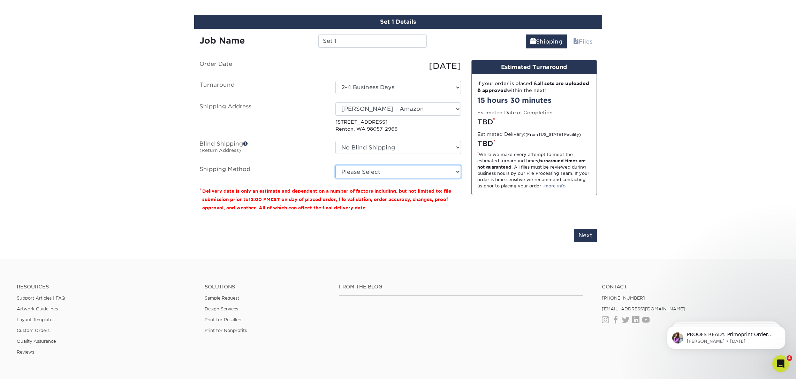
click at [366, 172] on select "Please Select Ground Shipping (+$29.09) 3 Day Shipping Service (+$63.27) 2 Day …" at bounding box center [398, 171] width 126 height 13
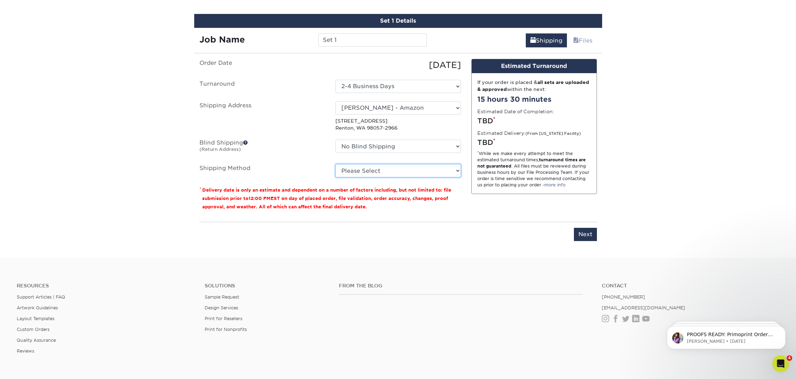
scroll to position [375, 0]
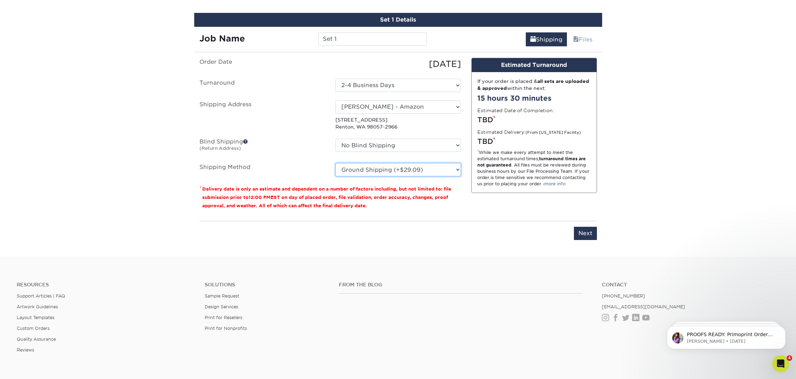
click at [335, 163] on select "Please Select Ground Shipping (+$29.09) 3 Day Shipping Service (+$63.27) 2 Day …" at bounding box center [398, 169] width 126 height 13
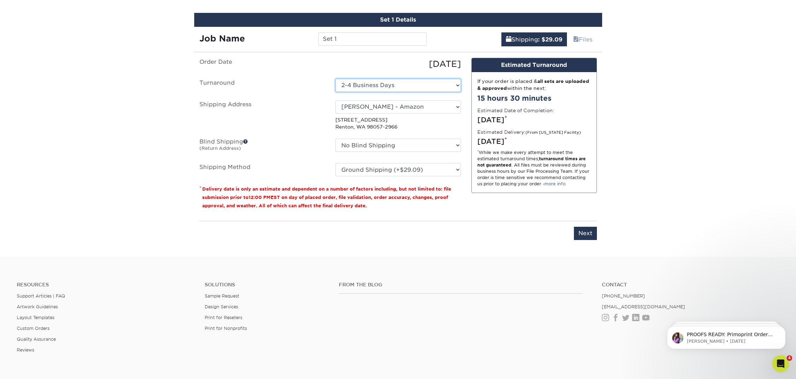
click at [361, 84] on select "Select One 2-4 Business Days" at bounding box center [398, 85] width 126 height 13
click at [343, 170] on select "Please Select Ground Shipping (+$29.09) 3 Day Shipping Service (+$63.27) 2 Day …" at bounding box center [398, 169] width 126 height 13
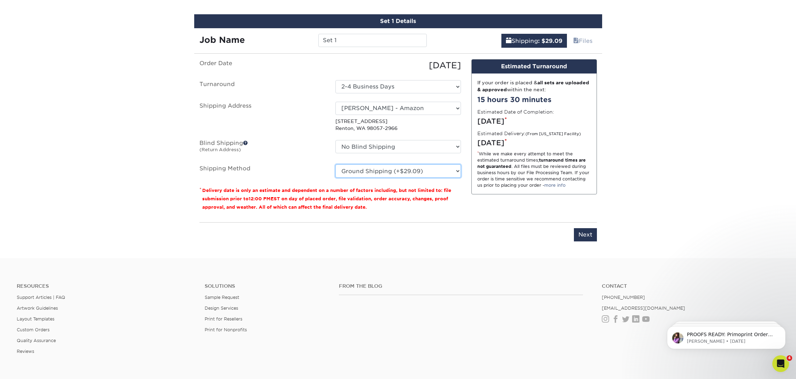
scroll to position [373, 0]
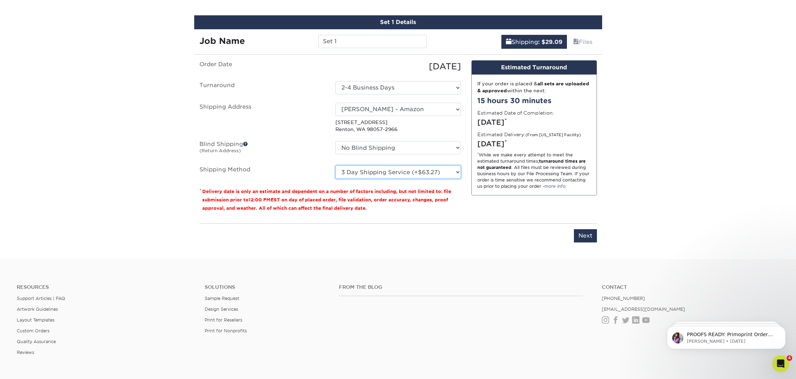
click at [335, 166] on select "Please Select Ground Shipping (+$29.09) 3 Day Shipping Service (+$63.27) 2 Day …" at bounding box center [398, 172] width 126 height 13
click at [435, 170] on select "Please Select Ground Shipping (+$29.09) 3 Day Shipping Service (+$63.27) 2 Day …" at bounding box center [398, 172] width 126 height 13
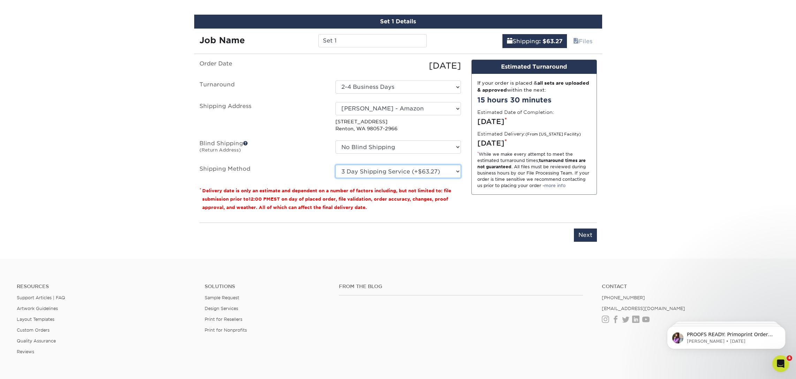
scroll to position [374, 0]
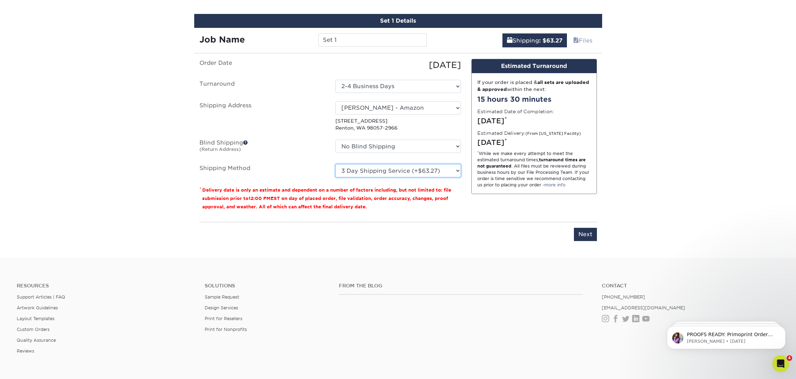
select select "02"
click at [335, 164] on select "Please Select Ground Shipping (+$29.09) 3 Day Shipping Service (+$63.27) 2 Day …" at bounding box center [398, 170] width 126 height 13
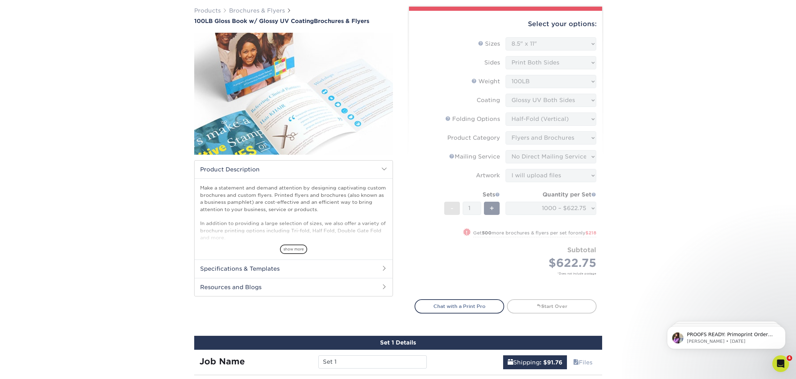
scroll to position [0, 0]
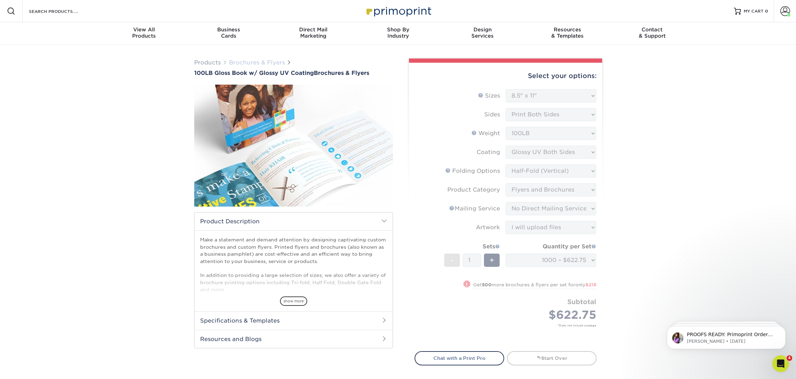
click at [240, 63] on link "Brochures & Flyers" at bounding box center [257, 62] width 56 height 7
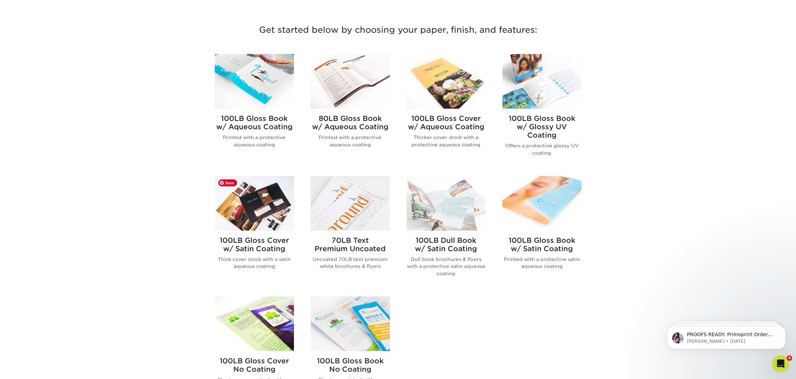
scroll to position [256, 0]
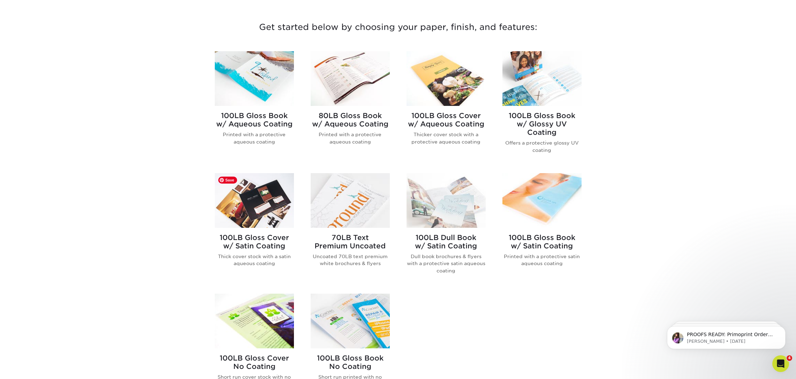
click at [269, 224] on img at bounding box center [254, 200] width 79 height 55
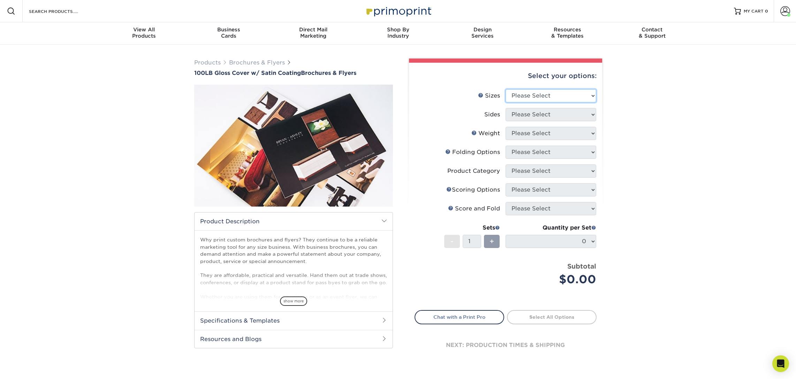
click at [553, 95] on select "Please Select 3.67" x 8.5" 4" x 8.5" 4" x 11" 4" x 12" 4.25" x 11" 5.5" x 8.5" …" at bounding box center [551, 95] width 91 height 13
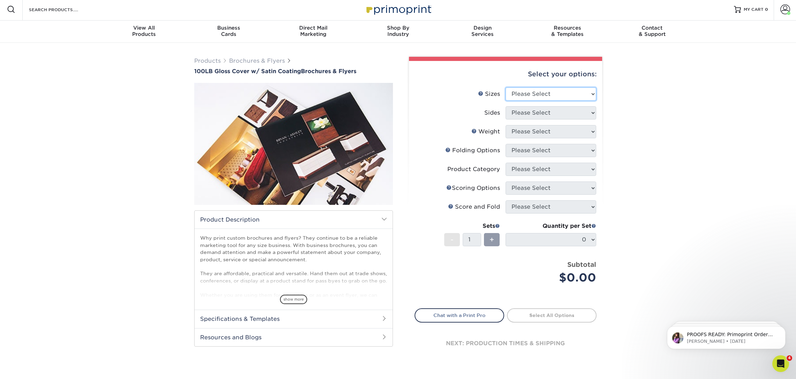
select select "8.50x11.00"
click at [506, 88] on select "Please Select 3.67" x 8.5" 4" x 8.5" 4" x 11" 4" x 12" 4.25" x 11" 5.5" x 8.5" …" at bounding box center [551, 94] width 91 height 13
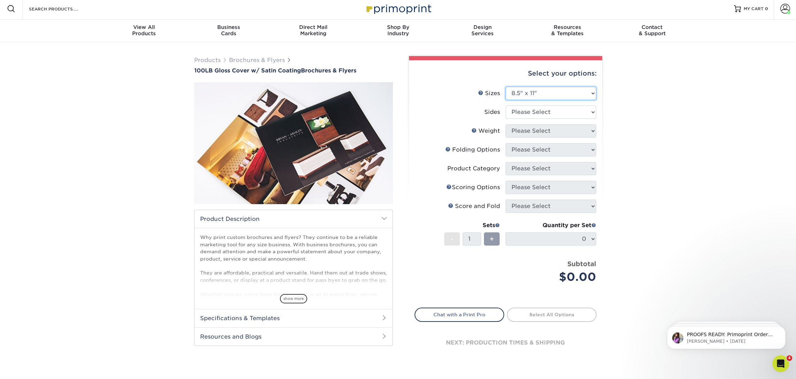
scroll to position [3, 0]
click at [530, 116] on select "Please Select Print Both Sides Print Front Only" at bounding box center [551, 111] width 91 height 13
select select "13abbda7-1d64-4f25-8bb2-c179b224825d"
click at [506, 105] on select "Please Select Print Both Sides Print Front Only" at bounding box center [551, 111] width 91 height 13
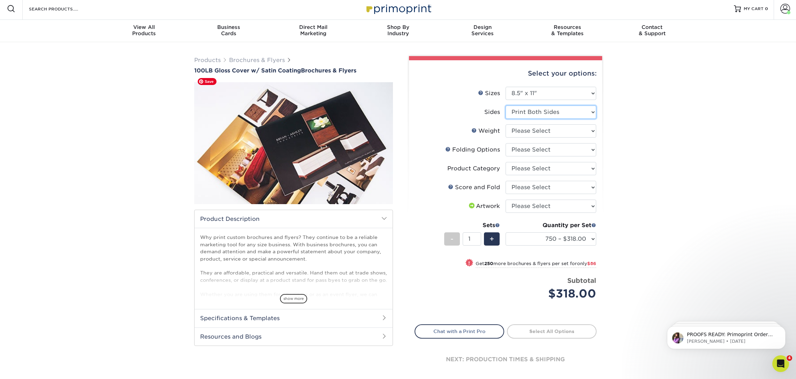
scroll to position [0, 0]
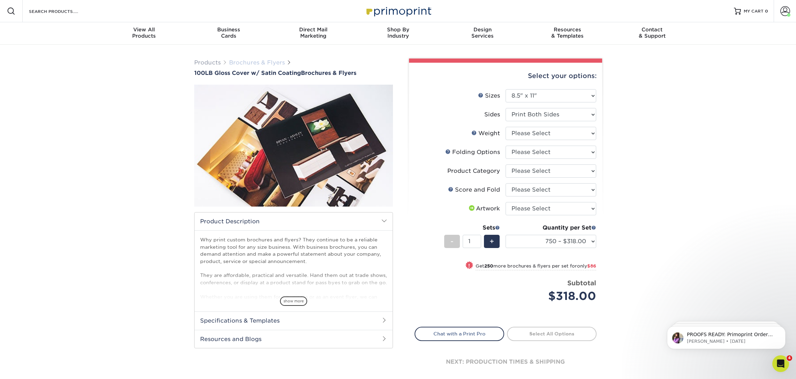
click at [239, 65] on link "Brochures & Flyers" at bounding box center [257, 62] width 56 height 7
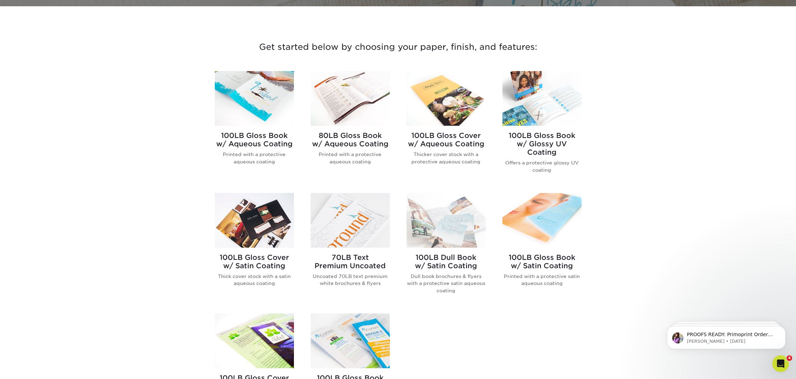
click at [535, 147] on h2 "100LB Gloss Book w/ Glossy UV Coating" at bounding box center [541, 143] width 79 height 25
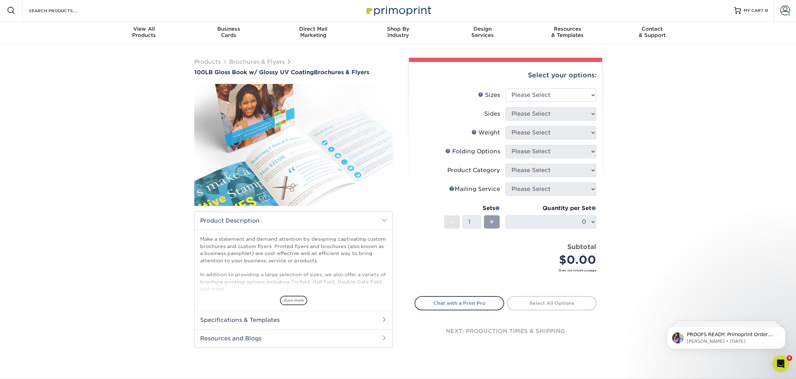
scroll to position [0, 0]
click at [534, 96] on select "Please Select 3.67" x 8.5" 4" x 6" 4" x 8.5" 4" x 9" 4" x 11" 4.25" x 5.5" 4.25…" at bounding box center [551, 95] width 91 height 13
select select "8.50x11.00"
click at [506, 89] on select "Please Select 3.67" x 8.5" 4" x 6" 4" x 8.5" 4" x 9" 4" x 11" 4.25" x 5.5" 4.25…" at bounding box center [551, 95] width 91 height 13
click at [526, 111] on select "Please Select Print Both Sides Print Front Only" at bounding box center [551, 114] width 91 height 13
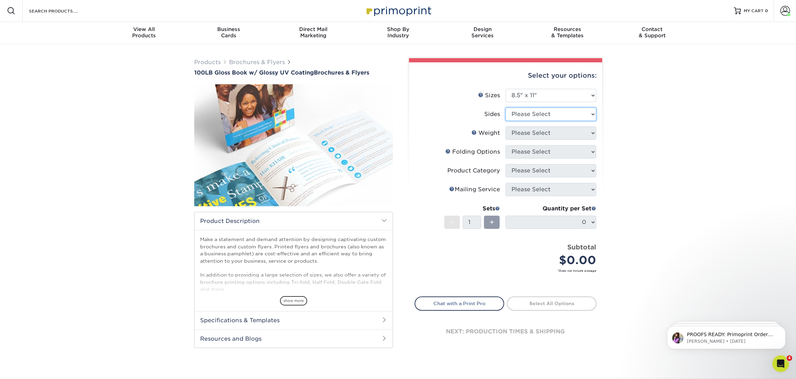
select select "13abbda7-1d64-4f25-8bb2-c179b224825d"
click at [506, 108] on select "Please Select Print Both Sides Print Front Only" at bounding box center [551, 114] width 91 height 13
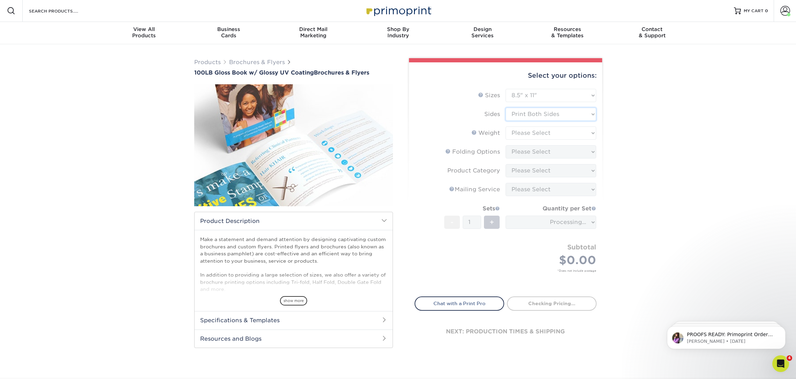
scroll to position [0, 0]
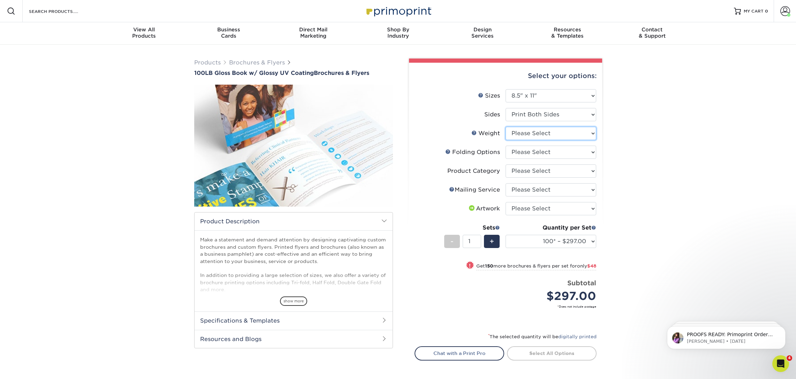
click at [514, 137] on select "Please Select 100LB" at bounding box center [551, 133] width 91 height 13
select select "100LB"
click at [506, 127] on select "Please Select 100LB" at bounding box center [551, 133] width 91 height 13
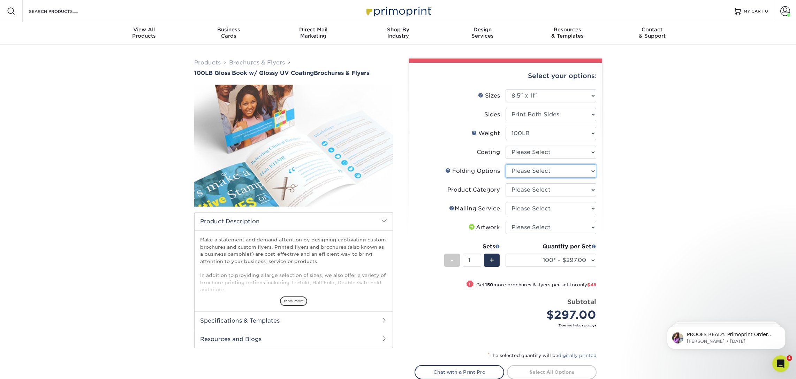
click at [539, 173] on select "Please Select FLAT - No Folding Accordion Fold Half-Fold (Vertical) Half-Fold (…" at bounding box center [551, 171] width 91 height 13
select select "beabd50a-9461-4c61-85af-315242fc817b"
click at [506, 165] on select "Please Select FLAT - No Folding Accordion Fold Half-Fold (Vertical) Half-Fold (…" at bounding box center [551, 171] width 91 height 13
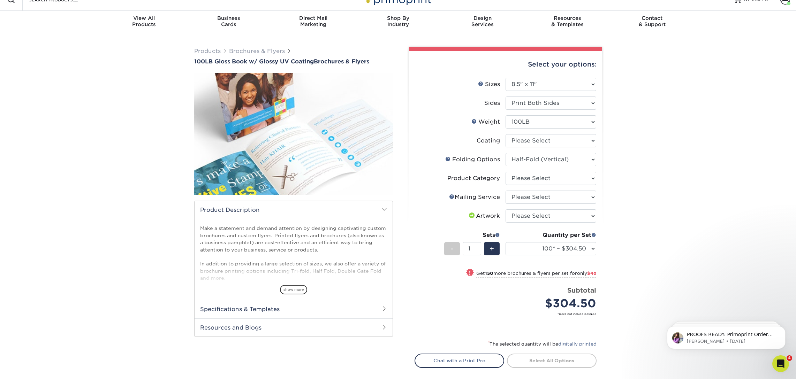
scroll to position [13, 0]
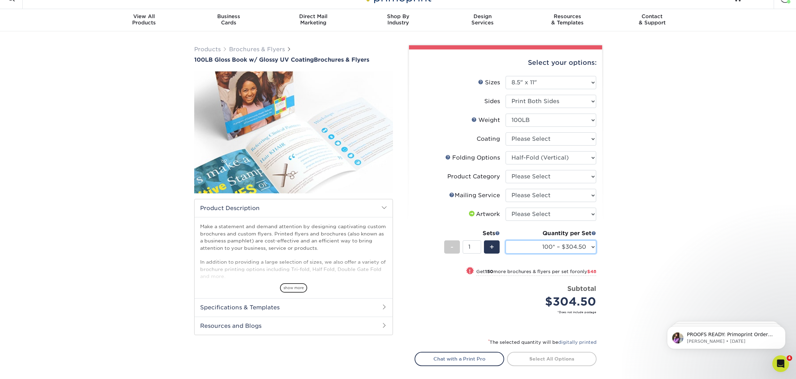
click at [572, 248] on select "100* – $304.50 250* – $352.50 500 – $390.00 750 – $494.38 1000 – $622.75 1500 –…" at bounding box center [551, 247] width 91 height 13
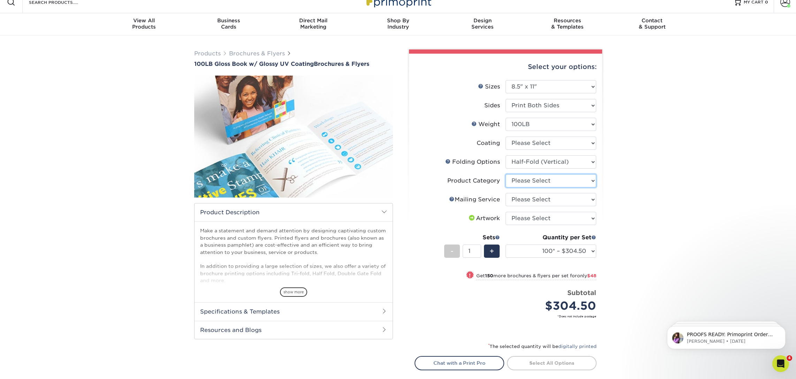
click at [519, 183] on select "Please Select Flyers and Brochures" at bounding box center [551, 180] width 91 height 13
select select "1a668080-6b7c-4174-b399-2c3833b27ef4"
click at [506, 174] on select "Please Select Flyers and Brochures" at bounding box center [551, 180] width 91 height 13
click at [536, 145] on select at bounding box center [551, 143] width 91 height 13
select select "ae367451-b2b8-45df-a344-0f05b6a12993"
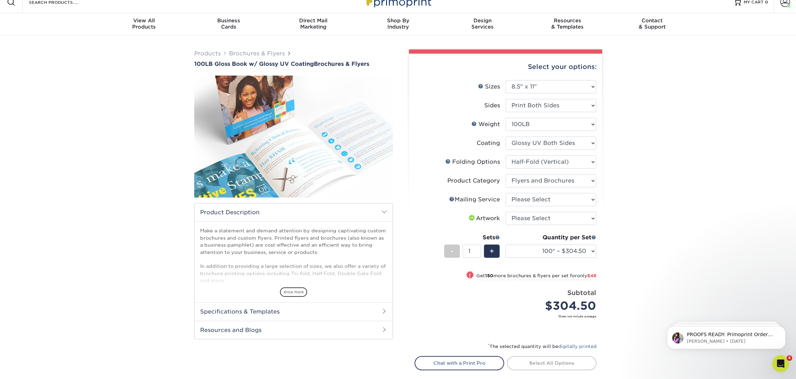
click at [506, 137] on select at bounding box center [551, 143] width 91 height 13
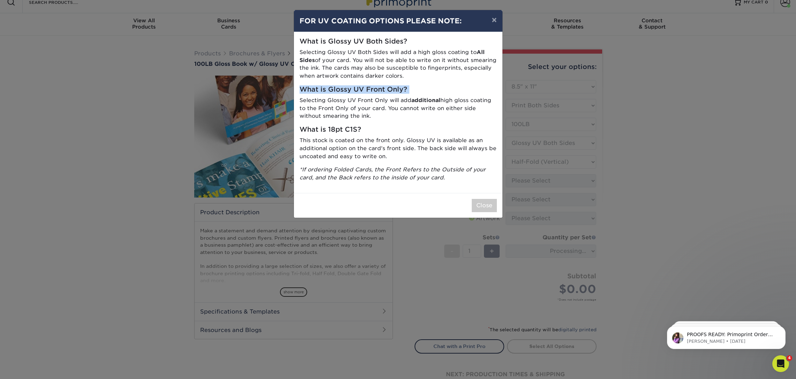
drag, startPoint x: 300, startPoint y: 87, endPoint x: 370, endPoint y: 97, distance: 70.4
click at [371, 96] on div "What is Glossy UV Both Sides? Selecting Glossy UV Both Sides will add a high gl…" at bounding box center [398, 112] width 208 height 161
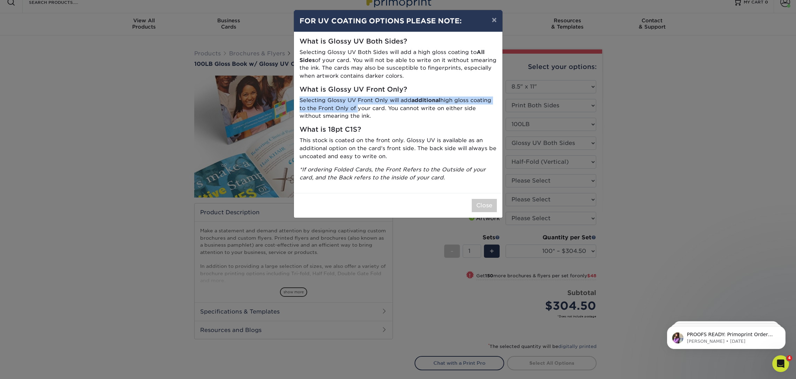
drag, startPoint x: 320, startPoint y: 101, endPoint x: 355, endPoint y: 110, distance: 36.0
click at [355, 110] on div "What is Glossy UV Both Sides? Selecting Glossy UV Both Sides will add a high gl…" at bounding box center [398, 112] width 208 height 161
click at [684, 139] on div "× FOR UV COATING OPTIONS PLEASE NOTE: What is Glossy UV Both Sides? Selecting G…" at bounding box center [398, 189] width 796 height 379
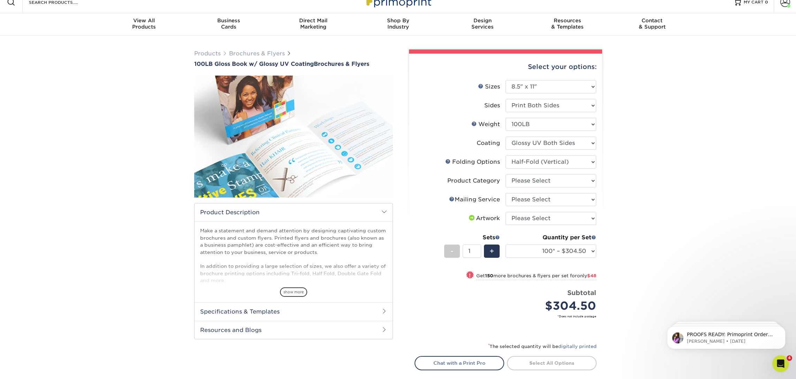
scroll to position [10, 0]
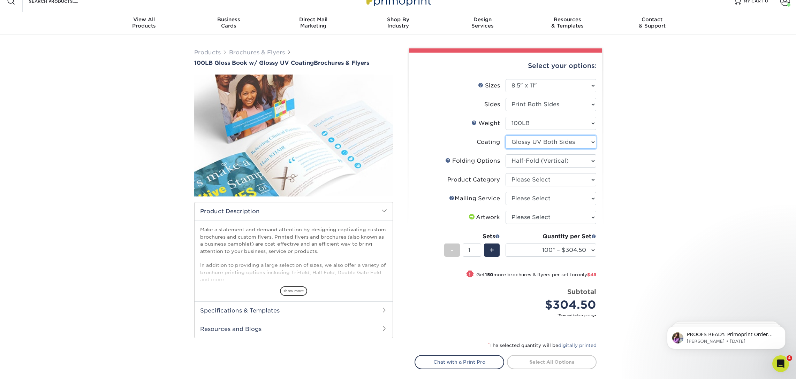
click at [577, 145] on select at bounding box center [551, 142] width 91 height 13
click at [539, 180] on select "Please Select Flyers and Brochures" at bounding box center [551, 179] width 91 height 13
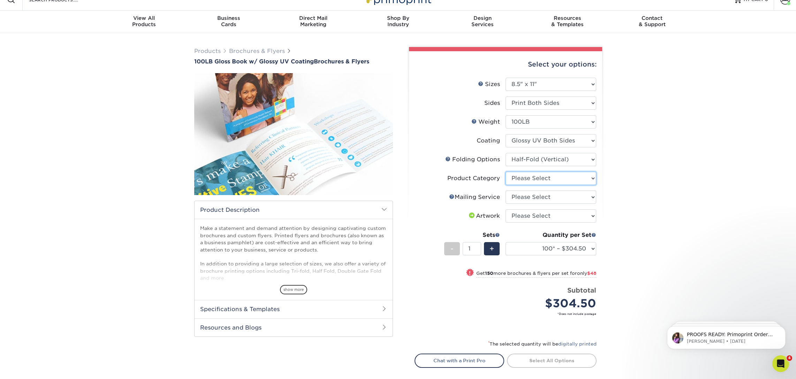
scroll to position [12, 0]
select select "1a668080-6b7c-4174-b399-2c3833b27ef4"
click at [506, 171] on select "Please Select Flyers and Brochures" at bounding box center [551, 177] width 91 height 13
click at [527, 197] on select "Please Select No Direct Mailing Service No, I will mail/stamp/imprint Direct Ma…" at bounding box center [551, 196] width 91 height 13
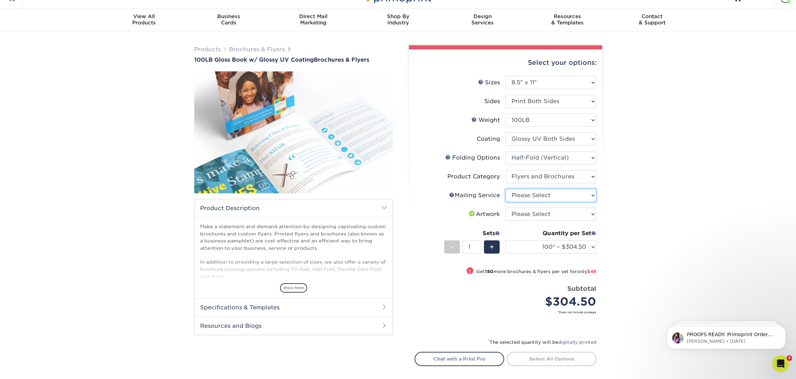
scroll to position [15, 0]
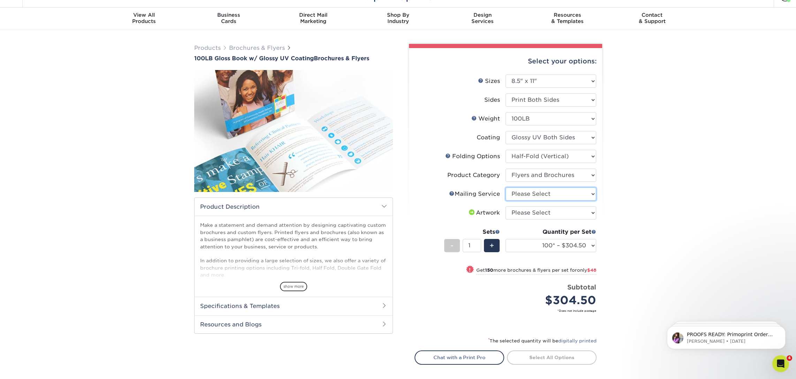
select select "3e5e9bdd-d78a-4c28-a41d-fe1407925ca6"
click at [506, 188] on select "Please Select No Direct Mailing Service No, I will mail/stamp/imprint Direct Ma…" at bounding box center [551, 194] width 91 height 13
click at [529, 216] on select "Please Select I will upload files I need a design - $175" at bounding box center [551, 212] width 91 height 13
select select "upload"
click at [506, 206] on select "Please Select I will upload files I need a design - $175" at bounding box center [551, 212] width 91 height 13
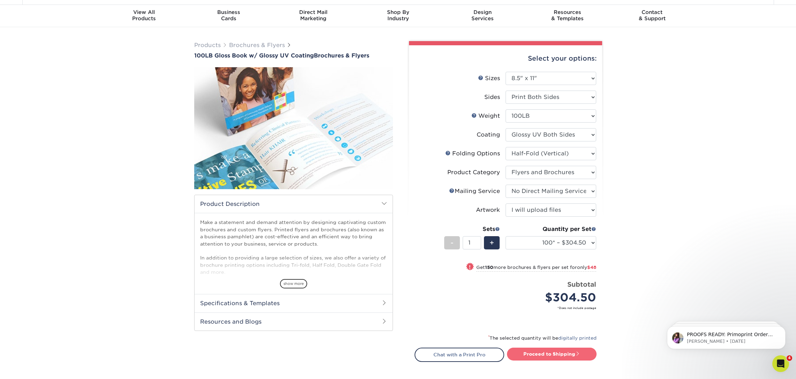
click at [553, 359] on link "Proceed to Shipping" at bounding box center [552, 354] width 90 height 13
type input "Set 1"
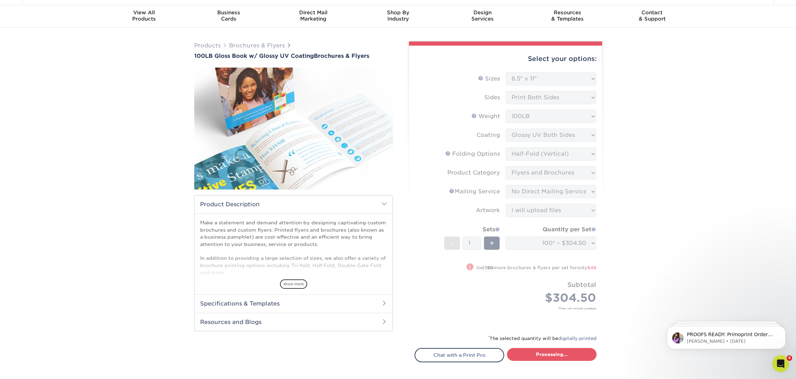
select select "56c78573-518d-4ee2-9a1f-bdf90435f156"
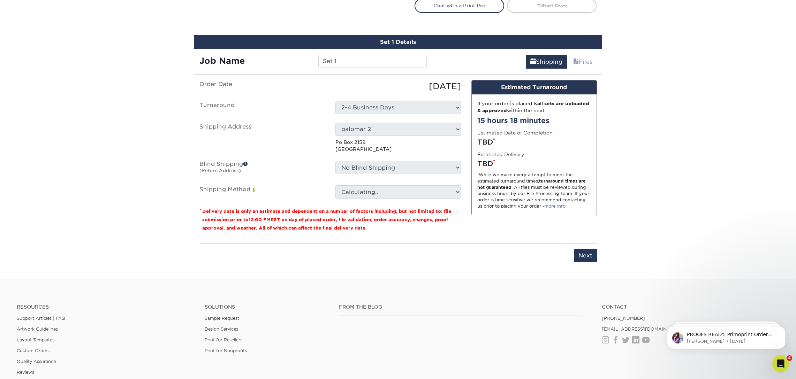
scroll to position [385, 0]
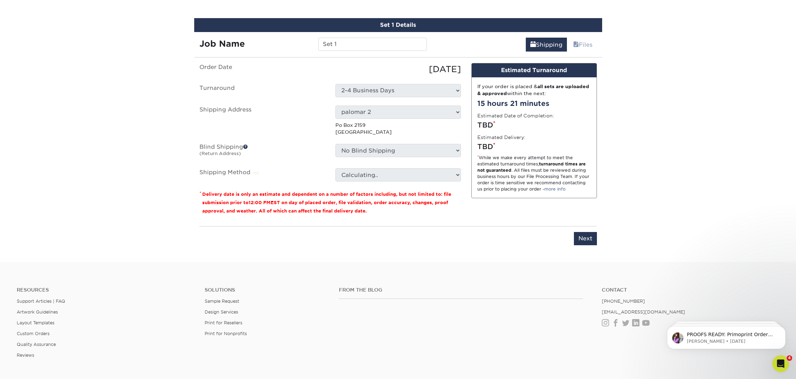
click at [395, 83] on ul "Order Date [DATE] [GEOGRAPHIC_DATA] Select One 2-4 Business Days Shipping Addre…" at bounding box center [329, 122] width 261 height 119
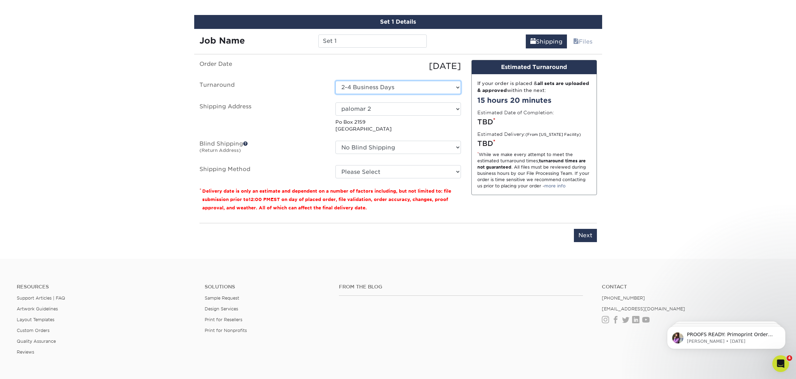
click at [426, 89] on select "Select One 2-4 Business Days" at bounding box center [398, 87] width 126 height 13
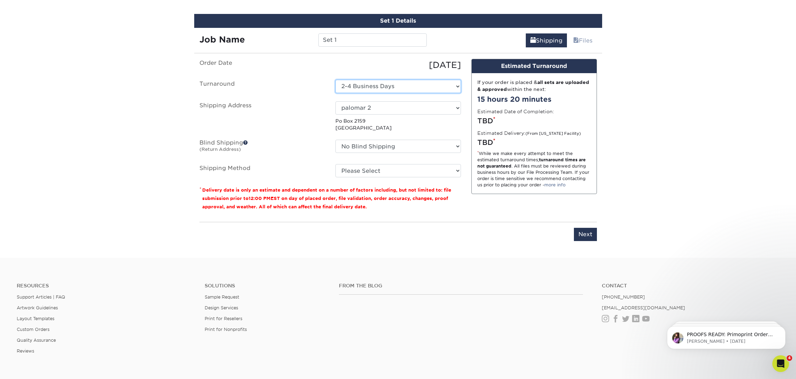
scroll to position [389, 0]
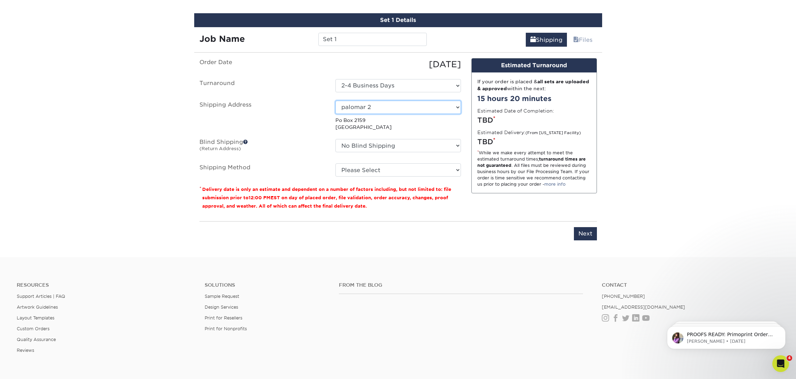
click at [405, 109] on select "Select One [US_STATE] [PERSON_NAME] cilantros Claim Leadership [PERSON_NAME] [P…" at bounding box center [398, 107] width 126 height 13
select select "285574"
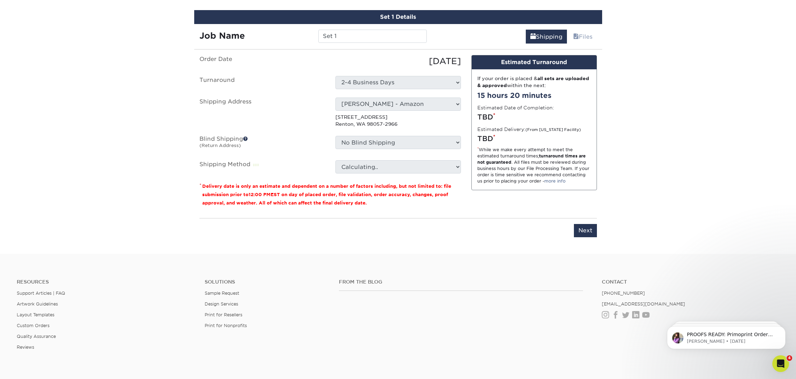
scroll to position [392, 0]
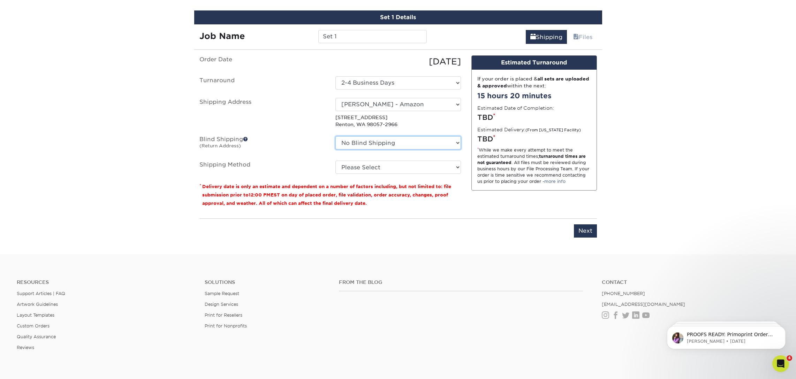
click at [405, 145] on select "No Blind Shipping [US_STATE] [PERSON_NAME] cilantros Claim Leadership [PERSON_N…" at bounding box center [398, 142] width 126 height 13
select select "285574"
click at [335, 136] on select "No Blind Shipping [US_STATE] [PERSON_NAME] cilantros Claim Leadership [PERSON_N…" at bounding box center [398, 142] width 126 height 13
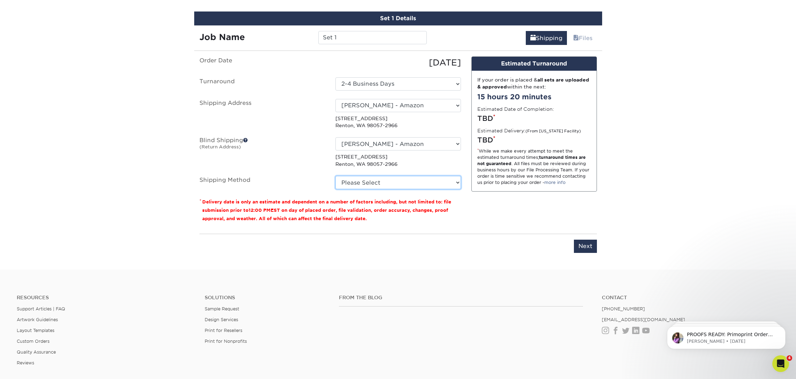
click at [364, 182] on select "Please Select Ground Shipping (+$16.70) 3 Day Shipping Service (+$22.34) 2 Day …" at bounding box center [398, 182] width 126 height 13
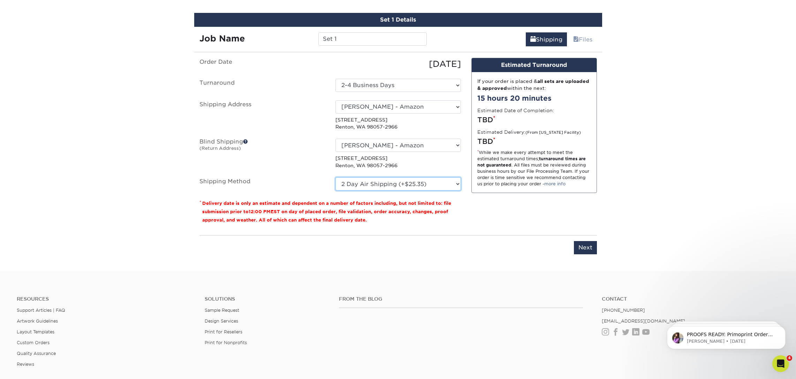
click at [335, 177] on select "Please Select Ground Shipping (+$16.70) 3 Day Shipping Service (+$22.34) 2 Day …" at bounding box center [398, 183] width 126 height 13
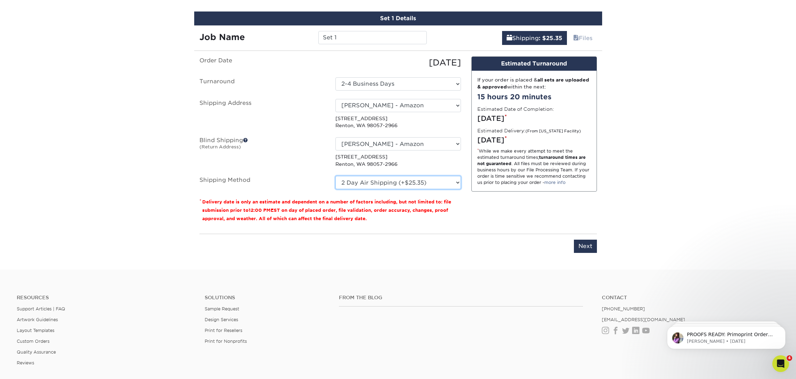
scroll to position [390, 0]
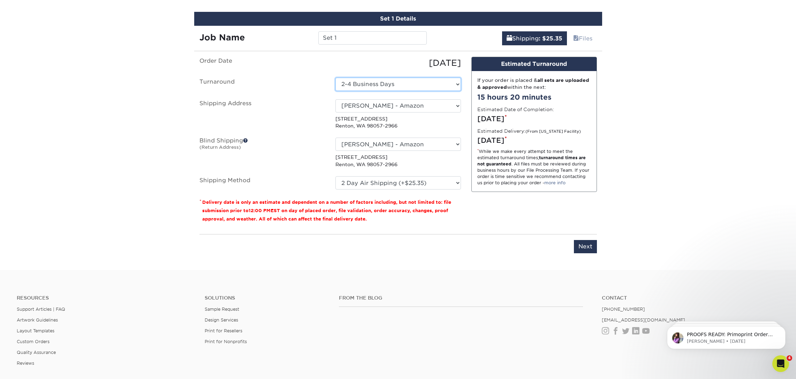
click at [410, 84] on select "Select One 2-4 Business Days" at bounding box center [398, 84] width 126 height 13
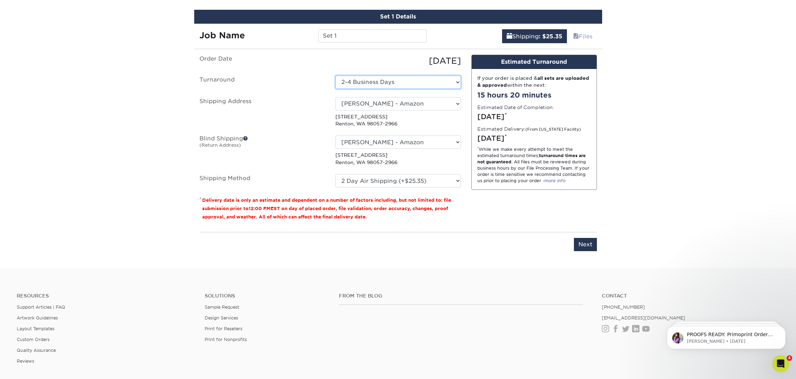
scroll to position [393, 0]
click at [402, 181] on select "Please Select Ground Shipping (+$16.70) 3 Day Shipping Service (+$22.34) 2 Day …" at bounding box center [398, 180] width 126 height 13
select select "13"
click at [335, 174] on select "Please Select Ground Shipping (+$16.70) 3 Day Shipping Service (+$22.34) 2 Day …" at bounding box center [398, 180] width 126 height 13
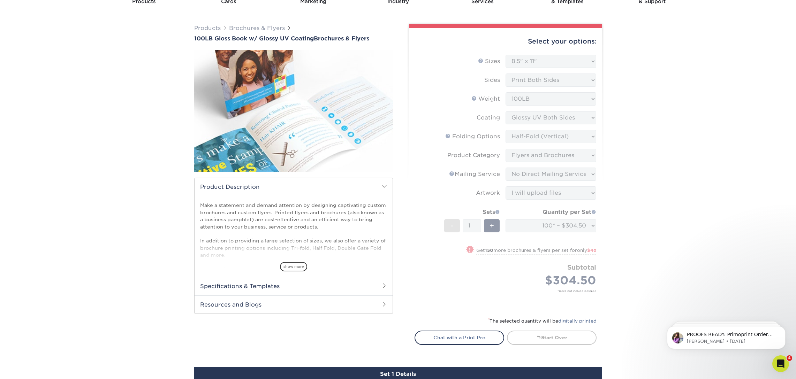
scroll to position [0, 0]
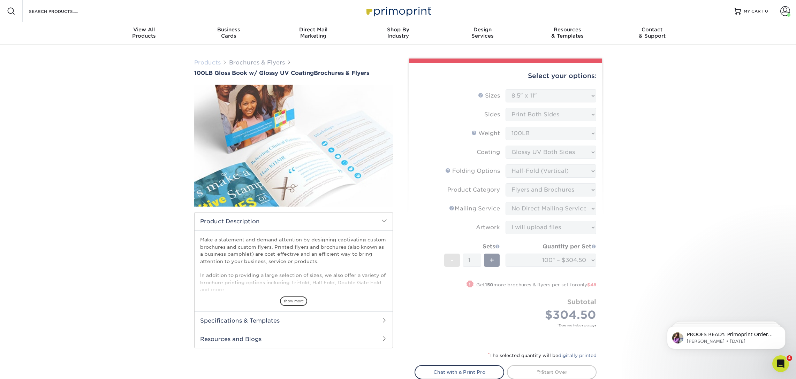
click at [207, 60] on link "Products" at bounding box center [207, 62] width 26 height 7
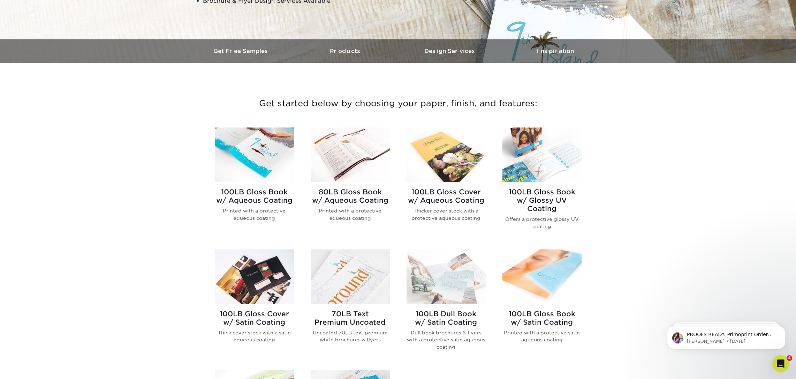
scroll to position [179, 0]
click at [264, 193] on h2 "100LB Gloss Book w/ Aqueous Coating" at bounding box center [254, 196] width 79 height 17
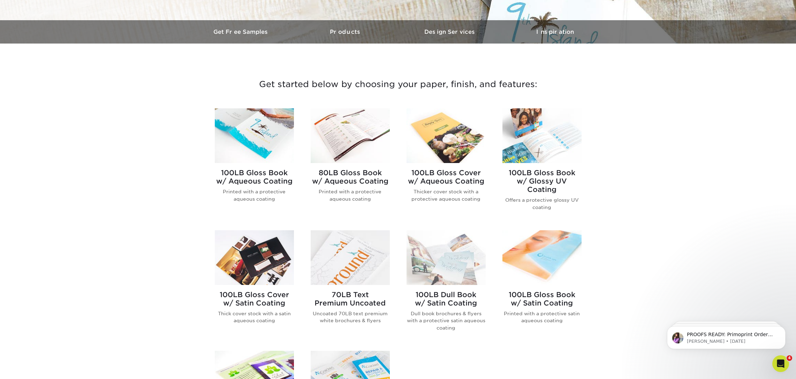
scroll to position [192, 0]
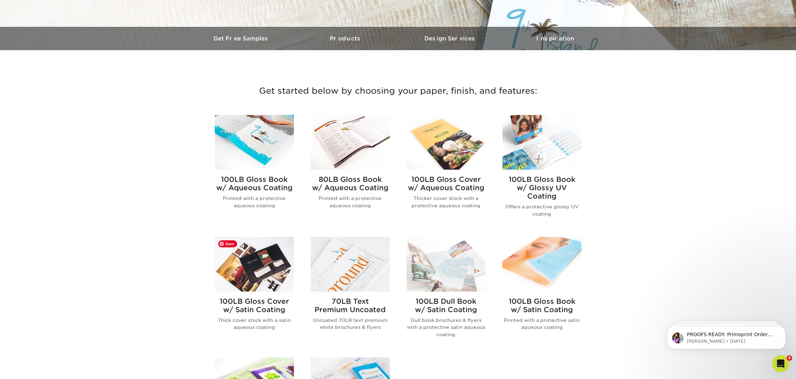
click at [256, 280] on img at bounding box center [254, 264] width 79 height 55
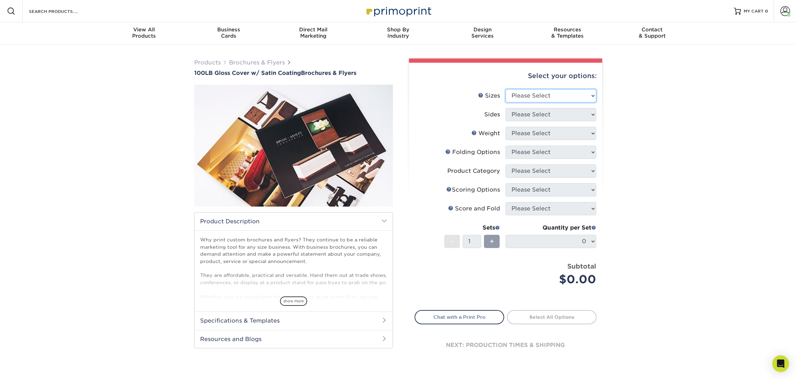
click at [514, 94] on select "Please Select 3.67" x 8.5" 4" x 8.5" 4" x 11" 4" x 12" 4.25" x 11" 5.5" x 8.5" …" at bounding box center [551, 95] width 91 height 13
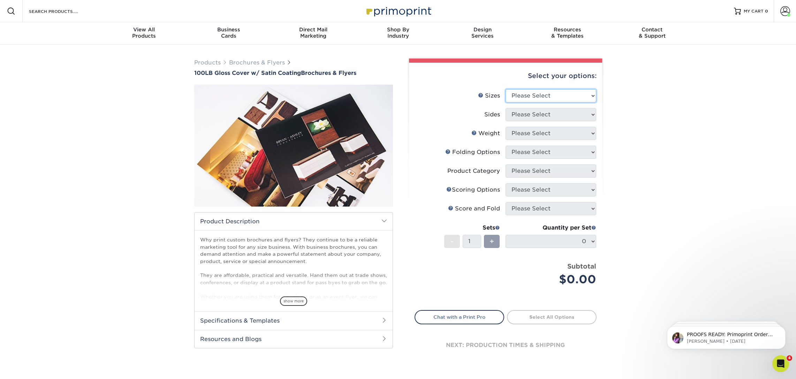
select select "8.50x11.00"
click at [506, 89] on select "Please Select 3.67" x 8.5" 4" x 8.5" 4" x 11" 4" x 12" 4.25" x 11" 5.5" x 8.5" …" at bounding box center [551, 95] width 91 height 13
click at [546, 117] on select "Please Select Print Both Sides Print Front Only" at bounding box center [551, 114] width 91 height 13
select select "13abbda7-1d64-4f25-8bb2-c179b224825d"
click at [506, 108] on select "Please Select Print Both Sides Print Front Only" at bounding box center [551, 114] width 91 height 13
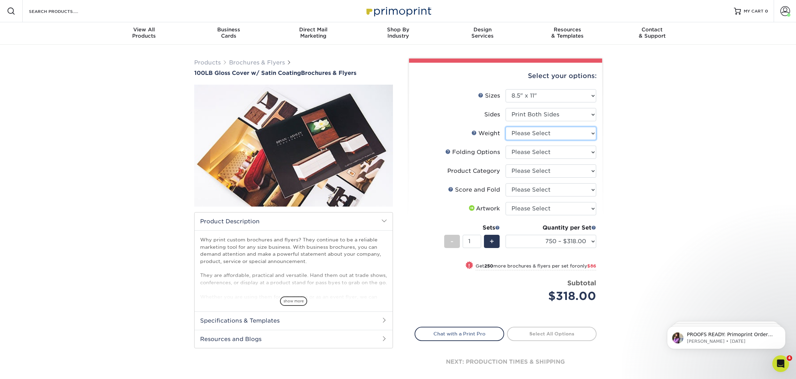
click at [540, 135] on select "Please Select 100LB" at bounding box center [551, 133] width 91 height 13
select select "100LB"
click at [506, 127] on select "Please Select 100LB" at bounding box center [551, 133] width 91 height 13
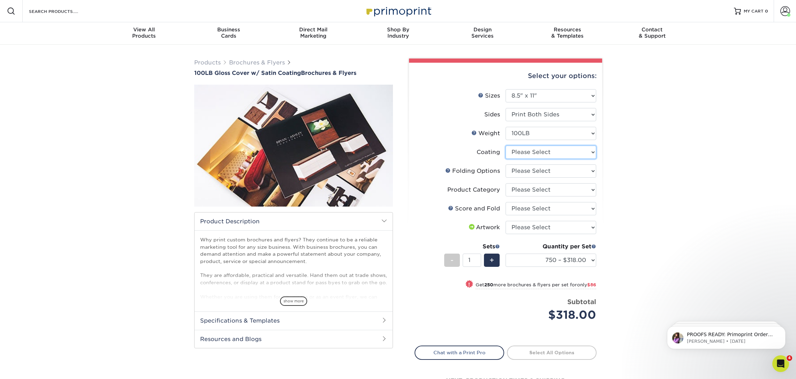
click at [589, 153] on select at bounding box center [551, 152] width 91 height 13
select select "1753ff32-3d28-4f95-990a-6fda0dbe3d7c"
click at [506, 146] on select at bounding box center [551, 152] width 91 height 13
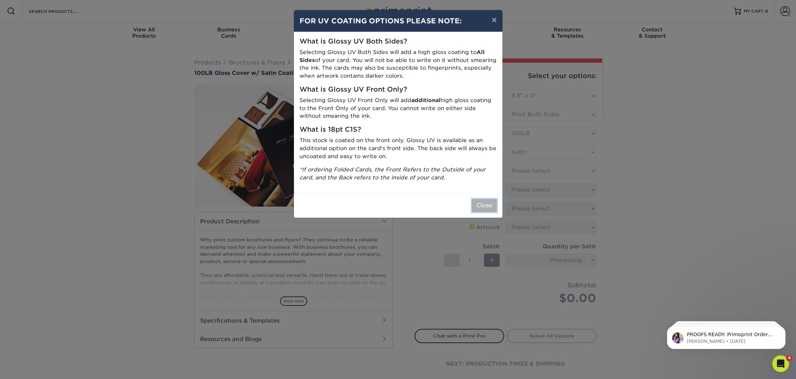
click at [488, 206] on button "Close" at bounding box center [484, 205] width 25 height 13
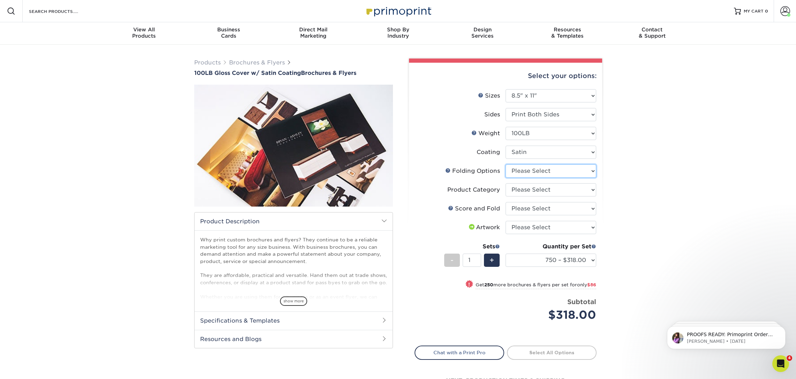
click at [527, 171] on select "Please Select FLAT - No Folding" at bounding box center [551, 171] width 91 height 13
click at [131, 136] on div "Products Brochures & Flyers 100LB Gloss Cover w/ Satin Coating Brochures & Flye…" at bounding box center [398, 236] width 796 height 382
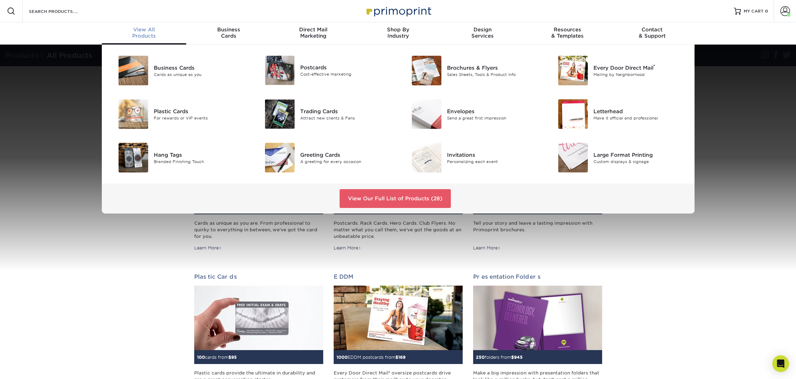
click at [140, 35] on div "View All Products" at bounding box center [144, 32] width 85 height 13
click at [458, 72] on div "Sales Sheets, Tools & Product Info" at bounding box center [493, 74] width 92 height 6
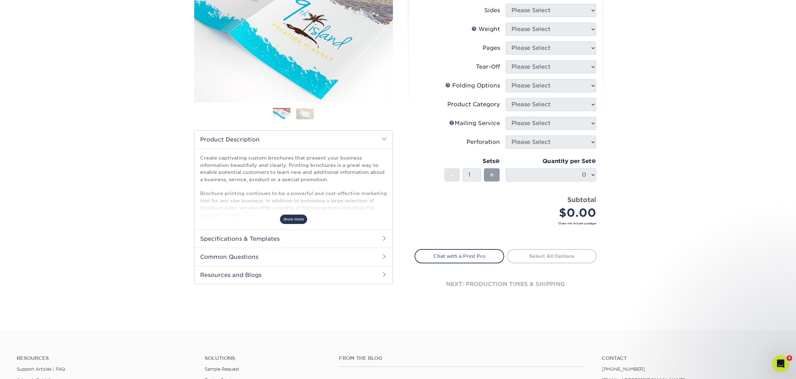
click at [290, 216] on span "show more" at bounding box center [293, 219] width 27 height 9
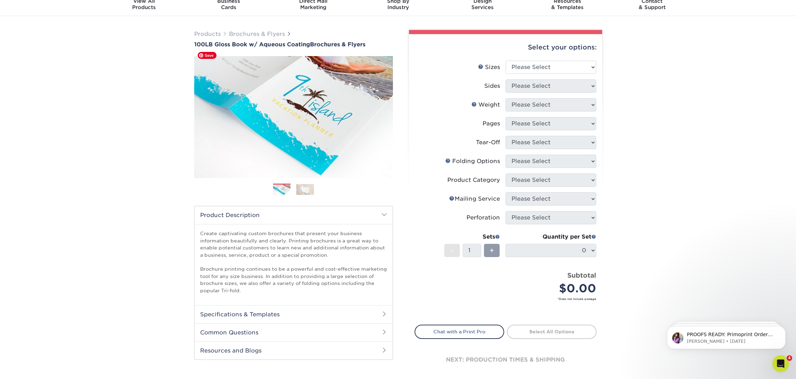
scroll to position [24, 0]
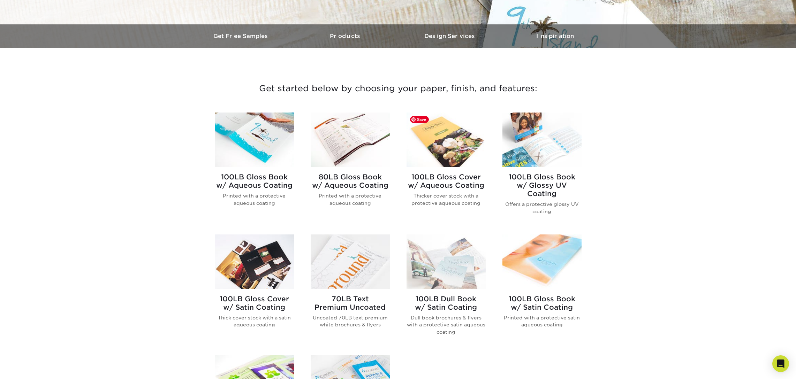
scroll to position [208, 0]
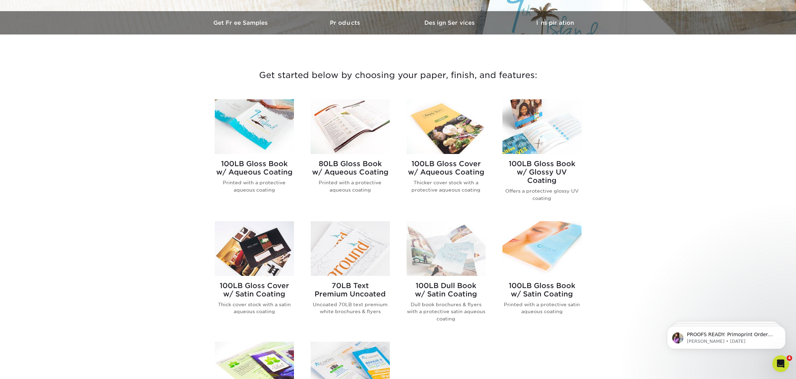
click at [542, 171] on h2 "100LB Gloss Book w/ Glossy UV Coating" at bounding box center [541, 172] width 79 height 25
